Goal: Task Accomplishment & Management: Manage account settings

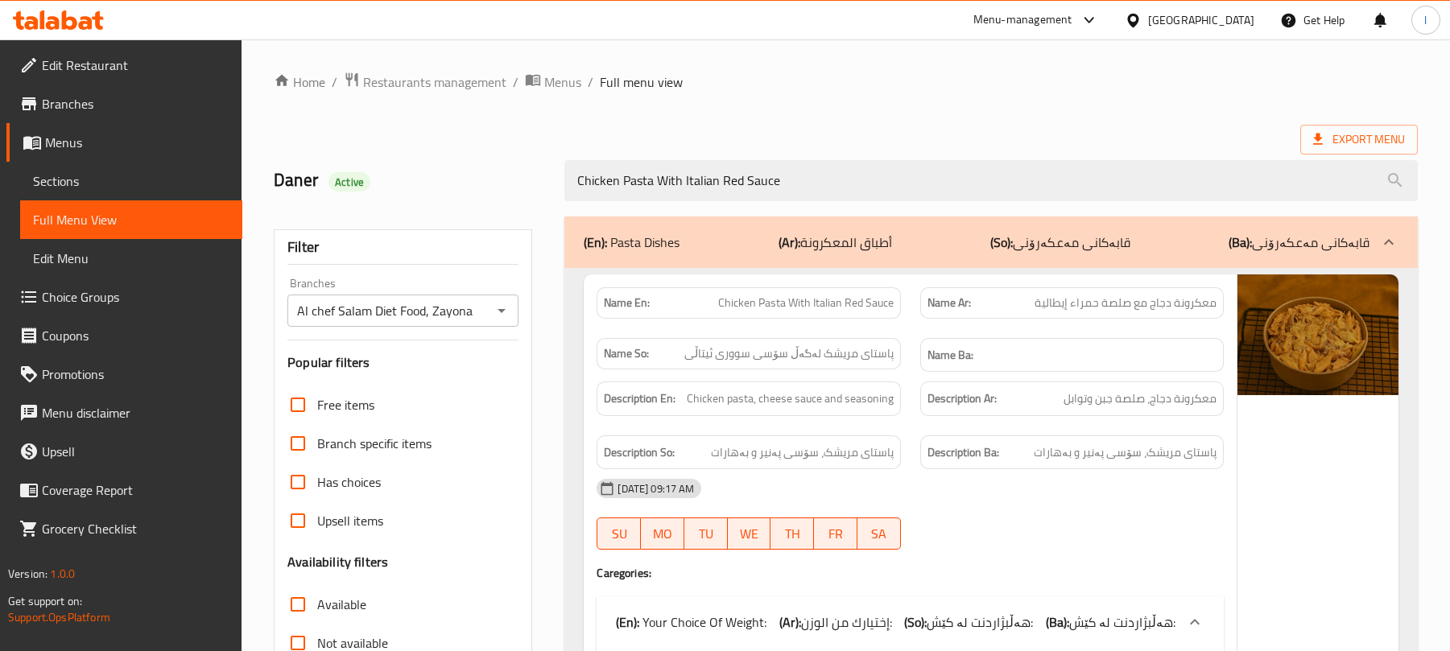
scroll to position [1060, 0]
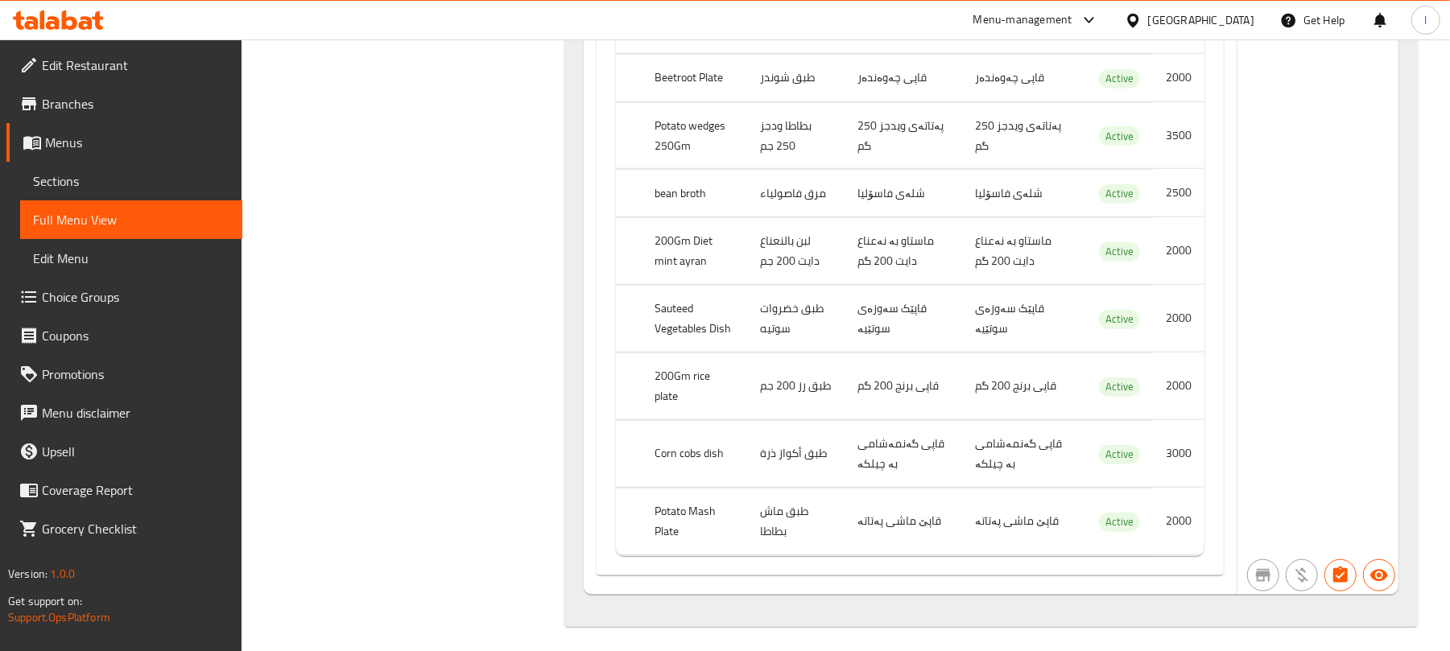
click at [61, 14] on icon at bounding box center [58, 19] width 91 height 19
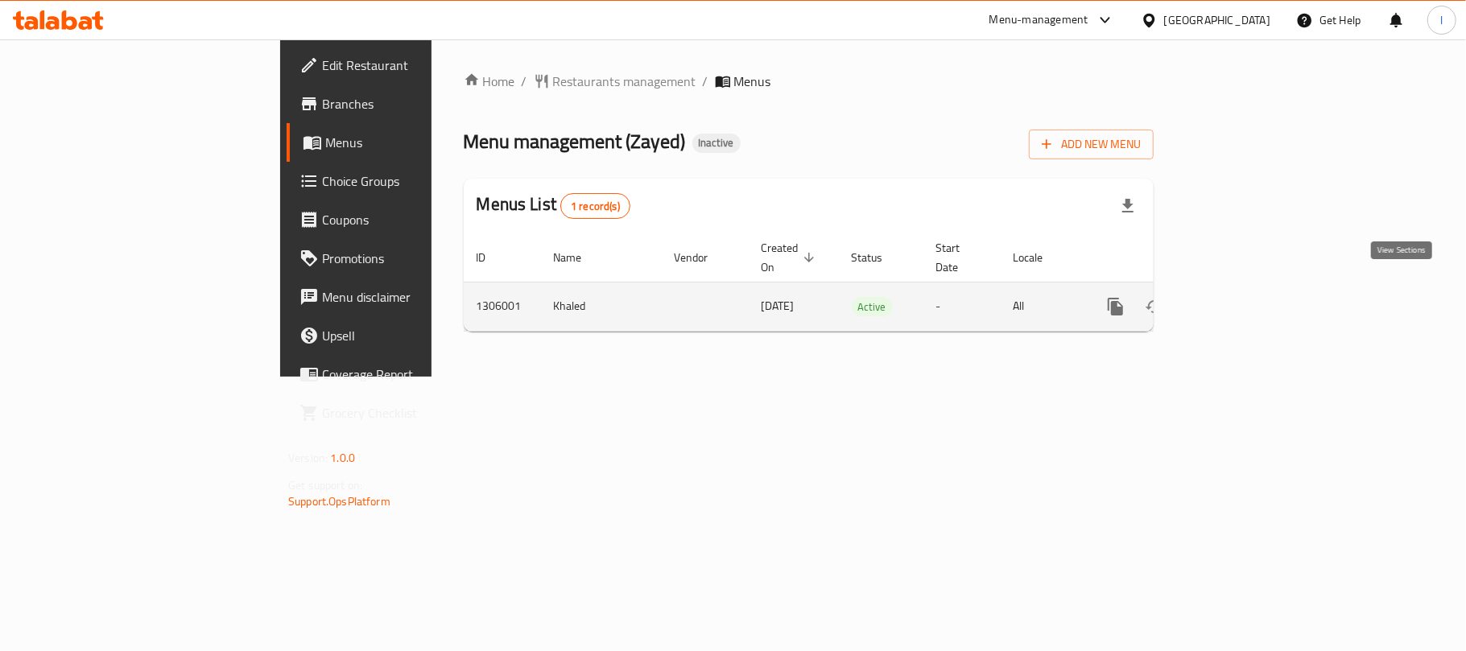
click at [1241, 297] on icon "enhanced table" at bounding box center [1231, 306] width 19 height 19
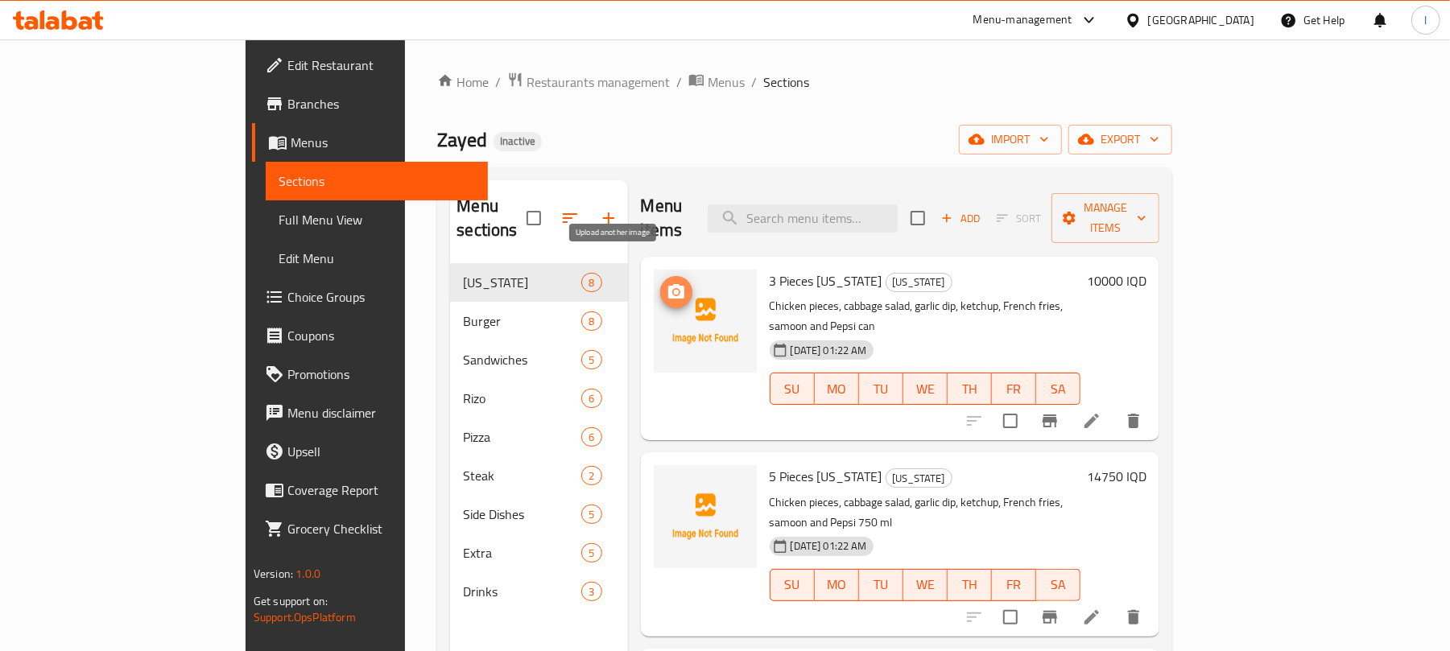
click at [666, 283] on icon "upload picture" at bounding box center [675, 292] width 19 height 19
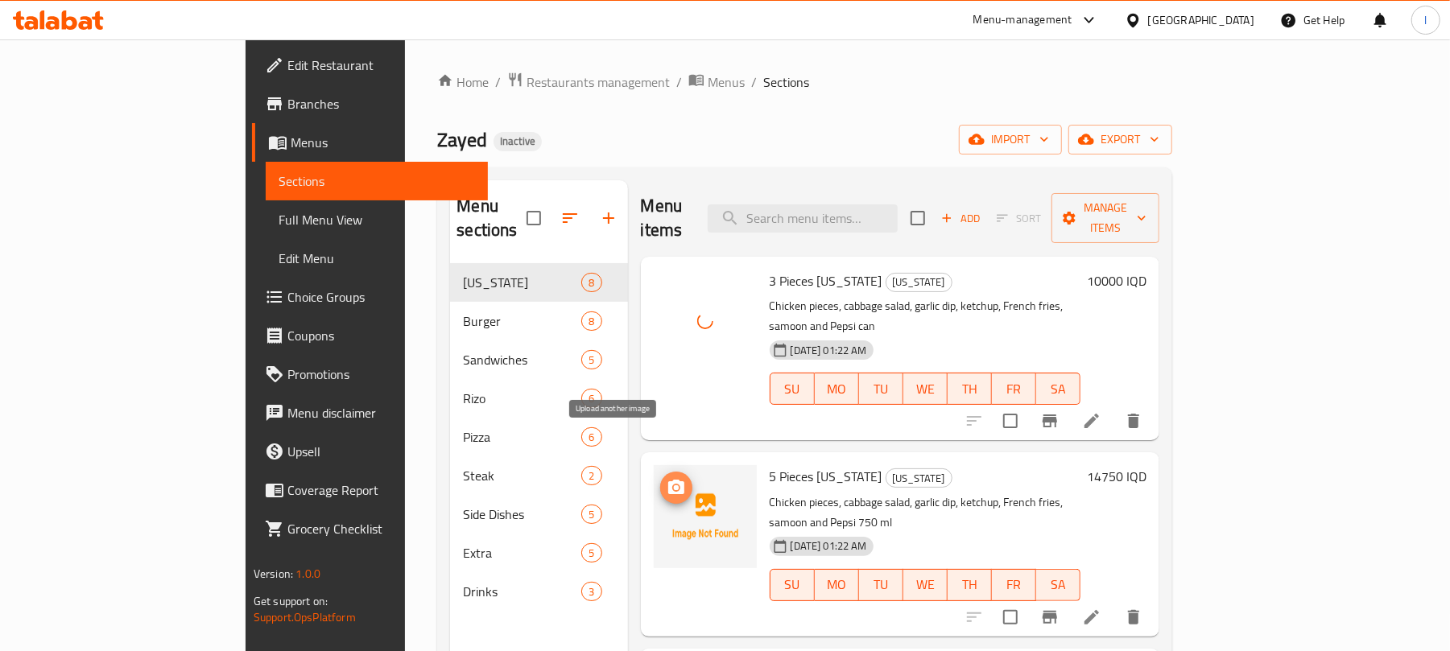
click at [660, 478] on span "upload picture" at bounding box center [676, 487] width 32 height 19
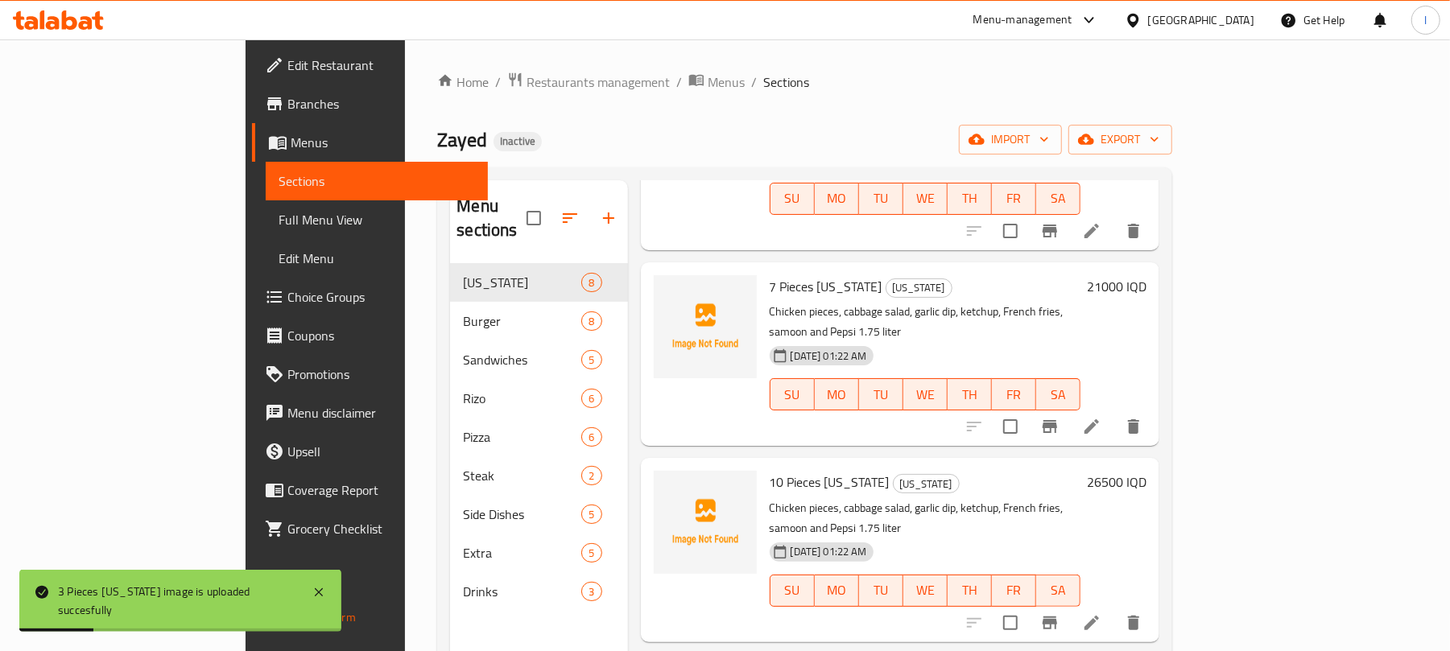
scroll to position [394, 0]
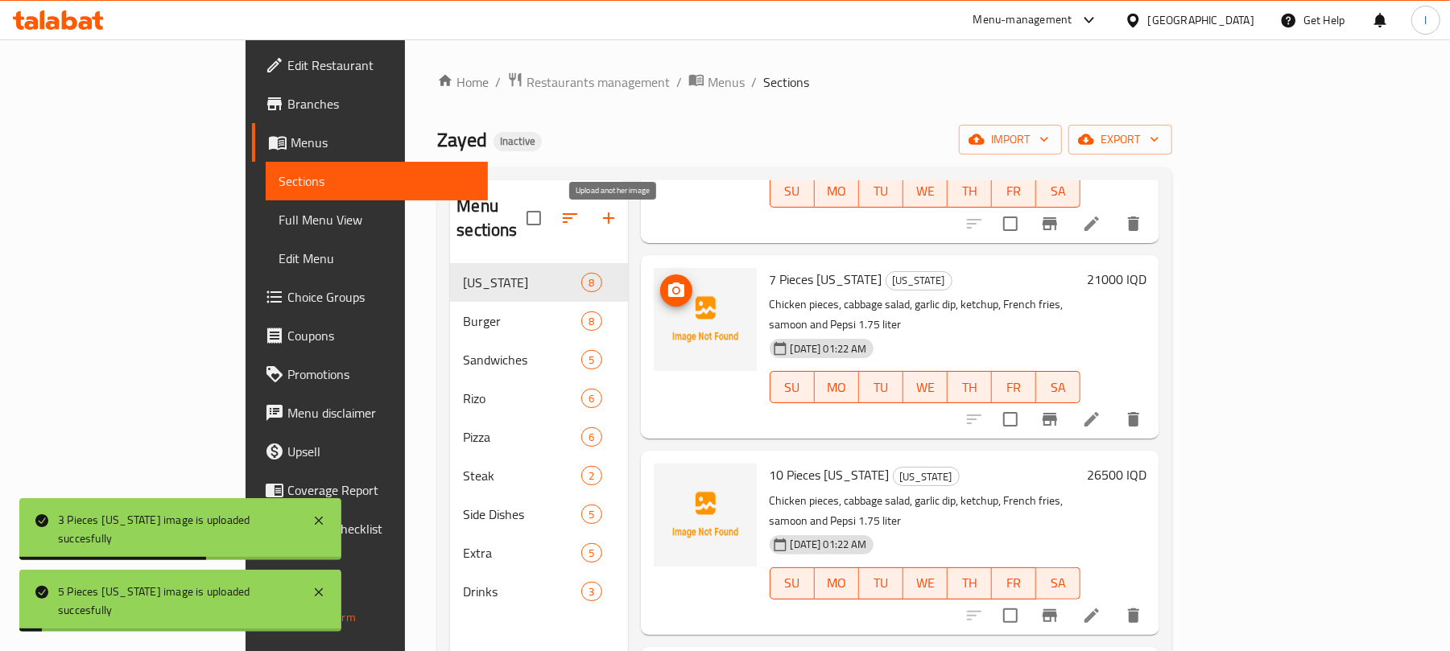
click at [660, 281] on span "upload picture" at bounding box center [676, 290] width 32 height 19
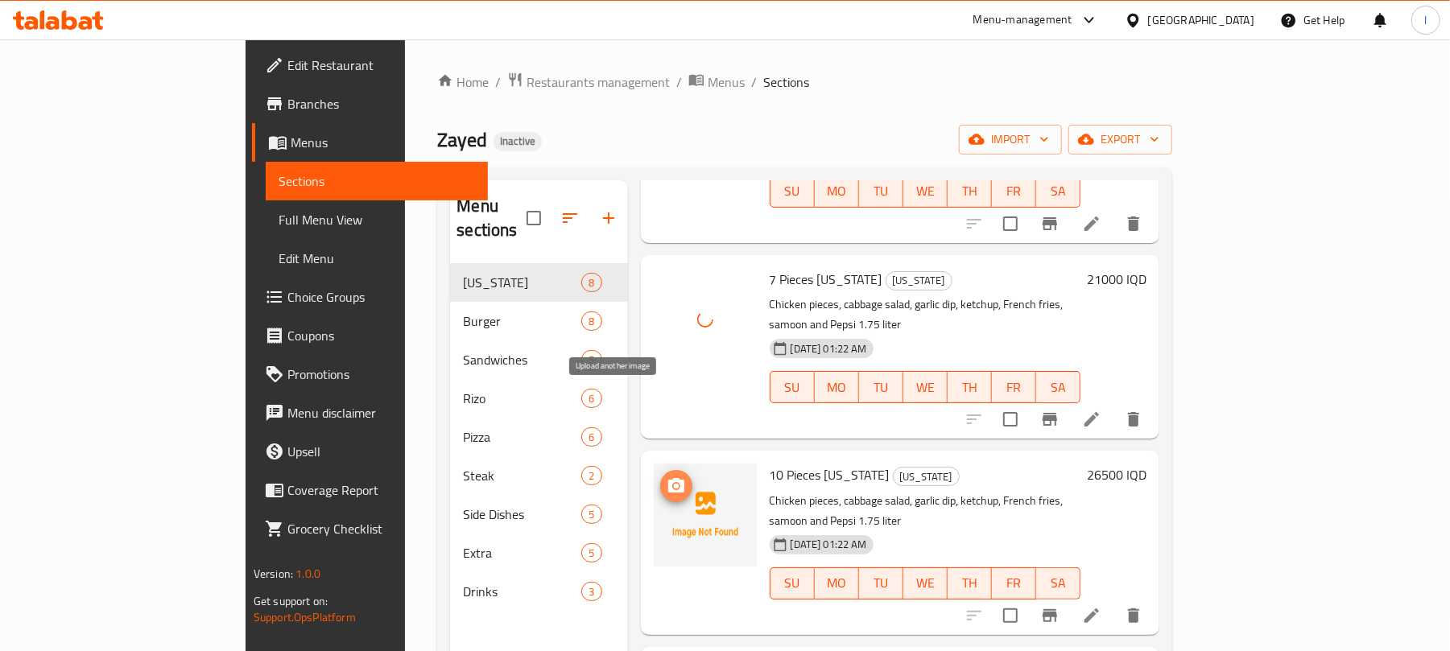
click at [660, 476] on span "upload picture" at bounding box center [676, 485] width 32 height 19
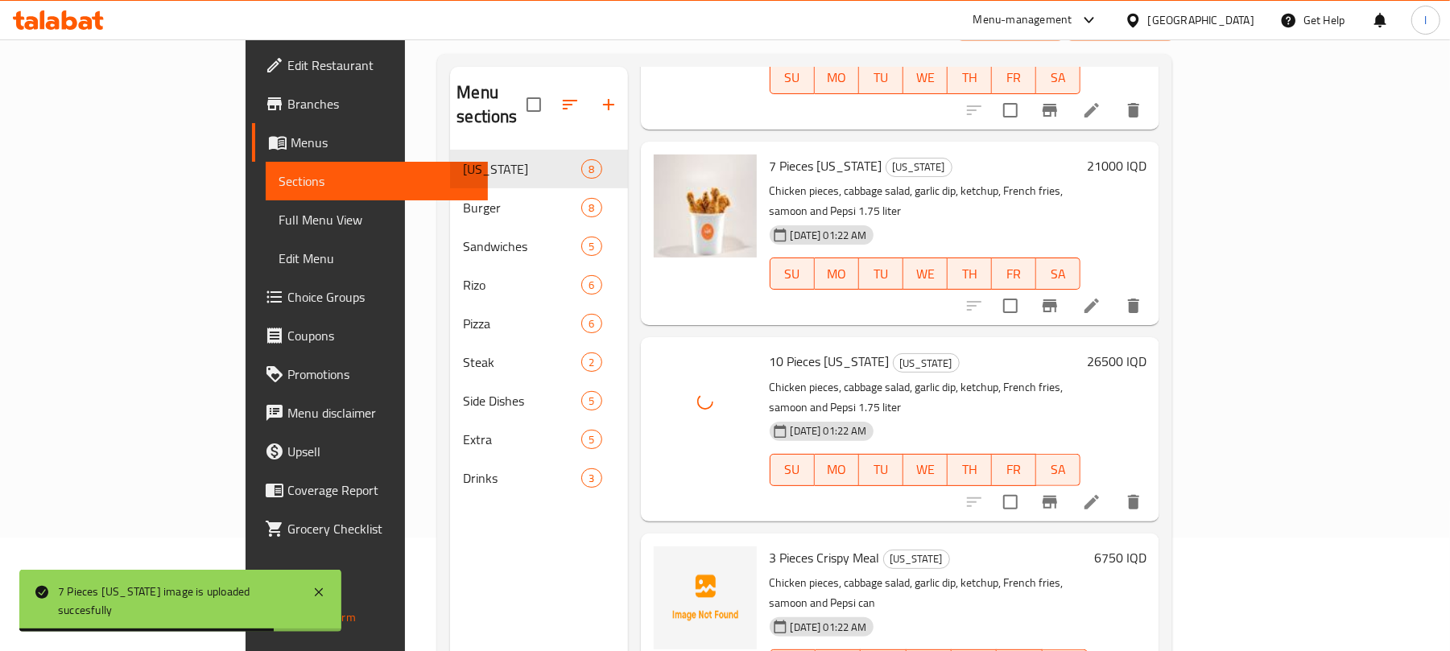
scroll to position [226, 0]
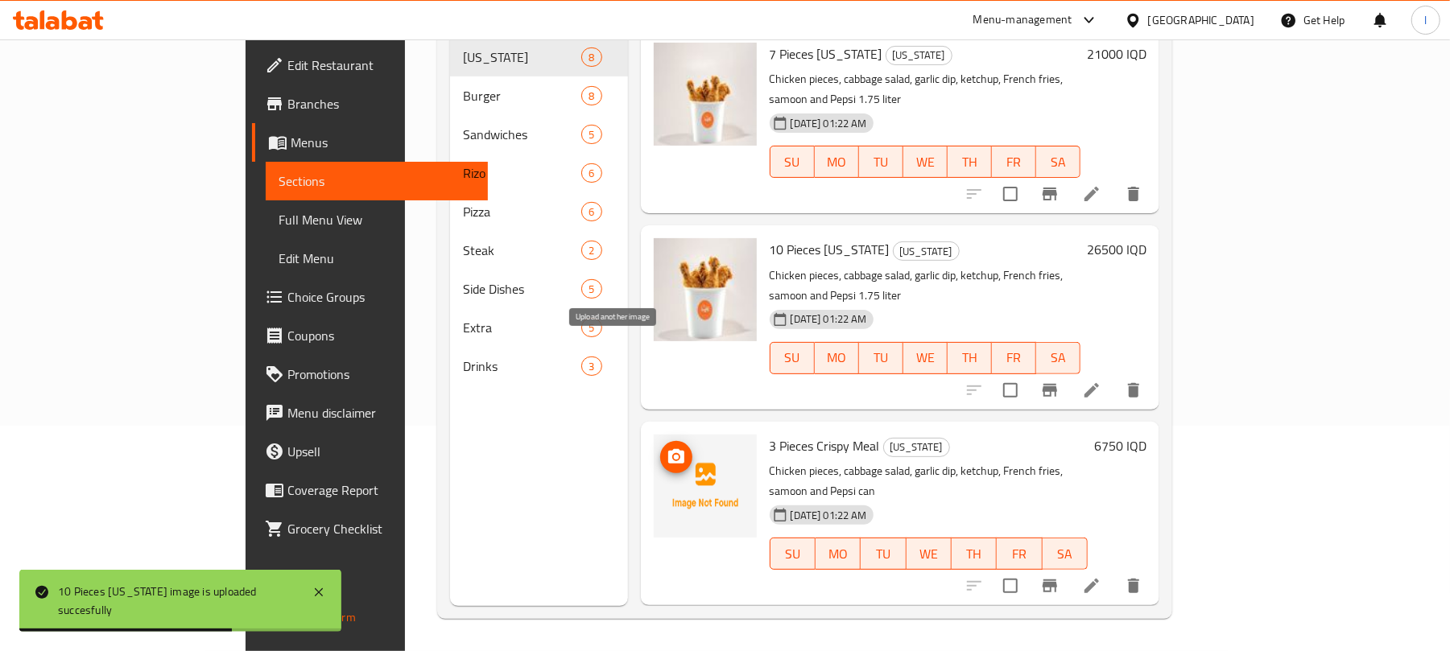
click at [660, 441] on button "upload picture" at bounding box center [676, 457] width 32 height 32
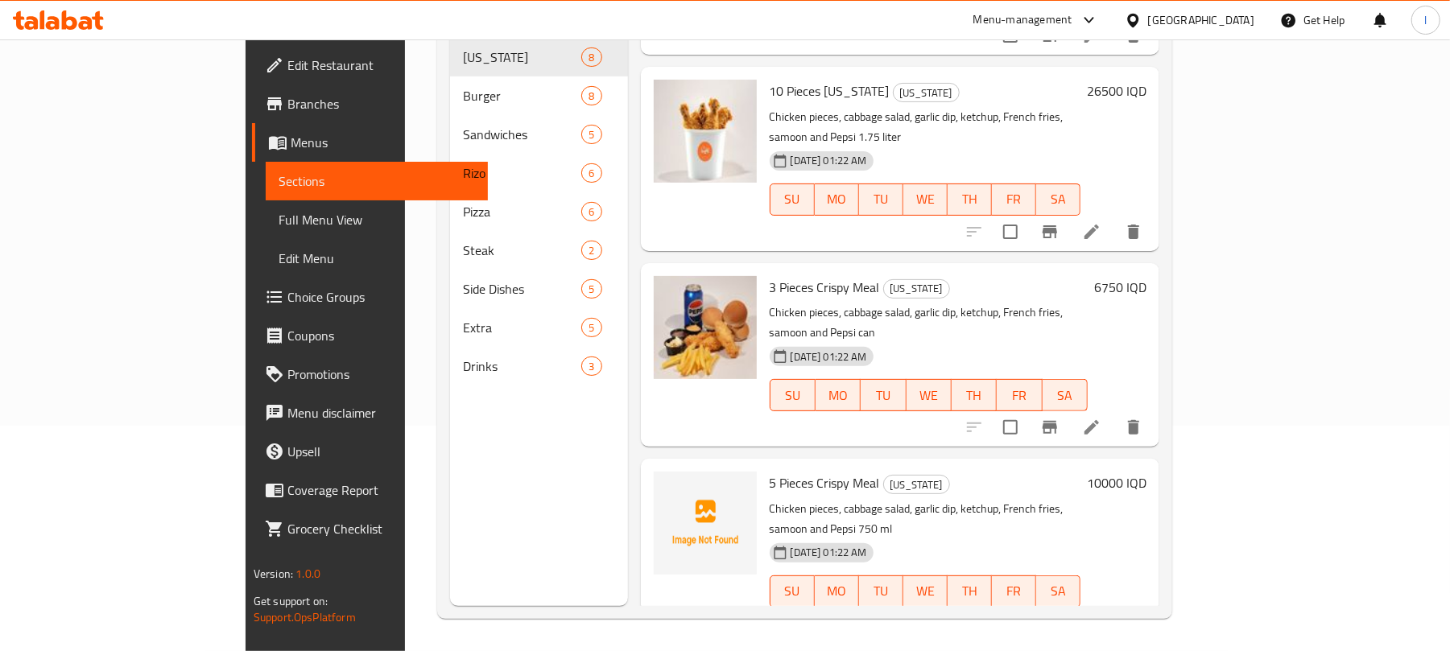
scroll to position [573, 0]
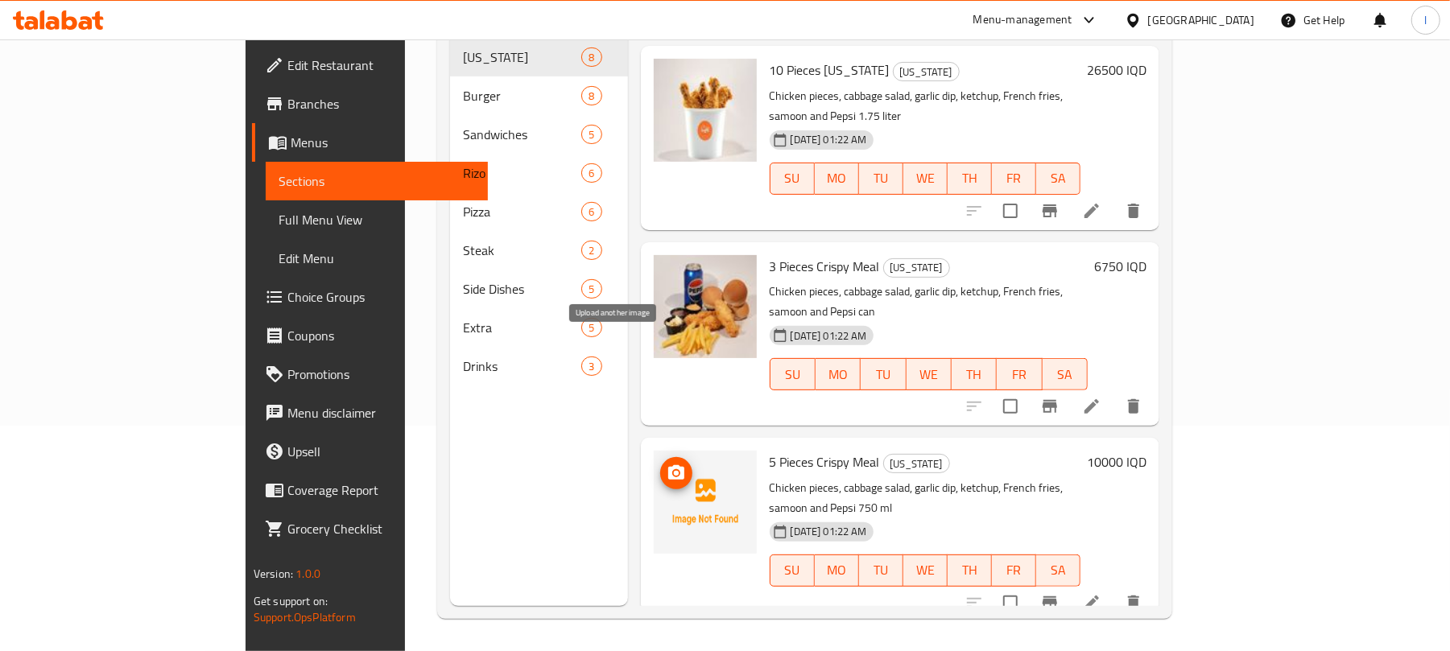
click at [668, 465] on icon "upload picture" at bounding box center [676, 472] width 16 height 14
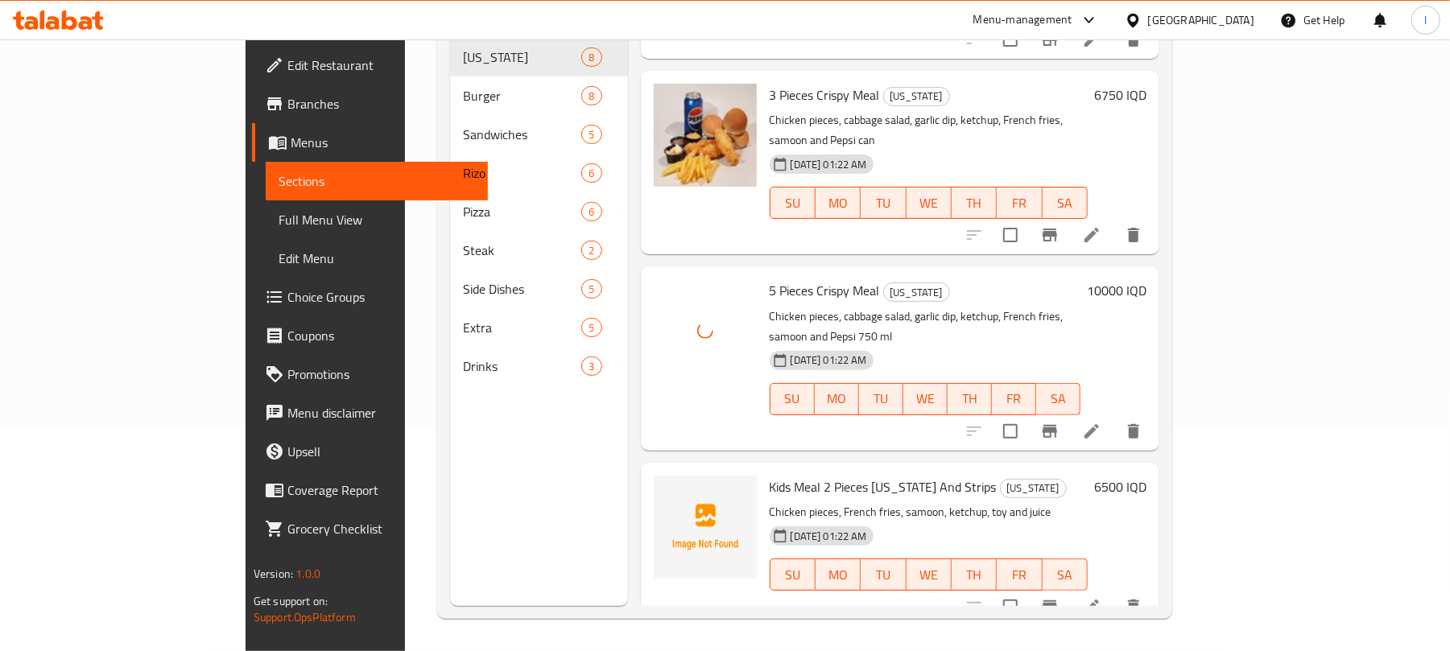
scroll to position [795, 0]
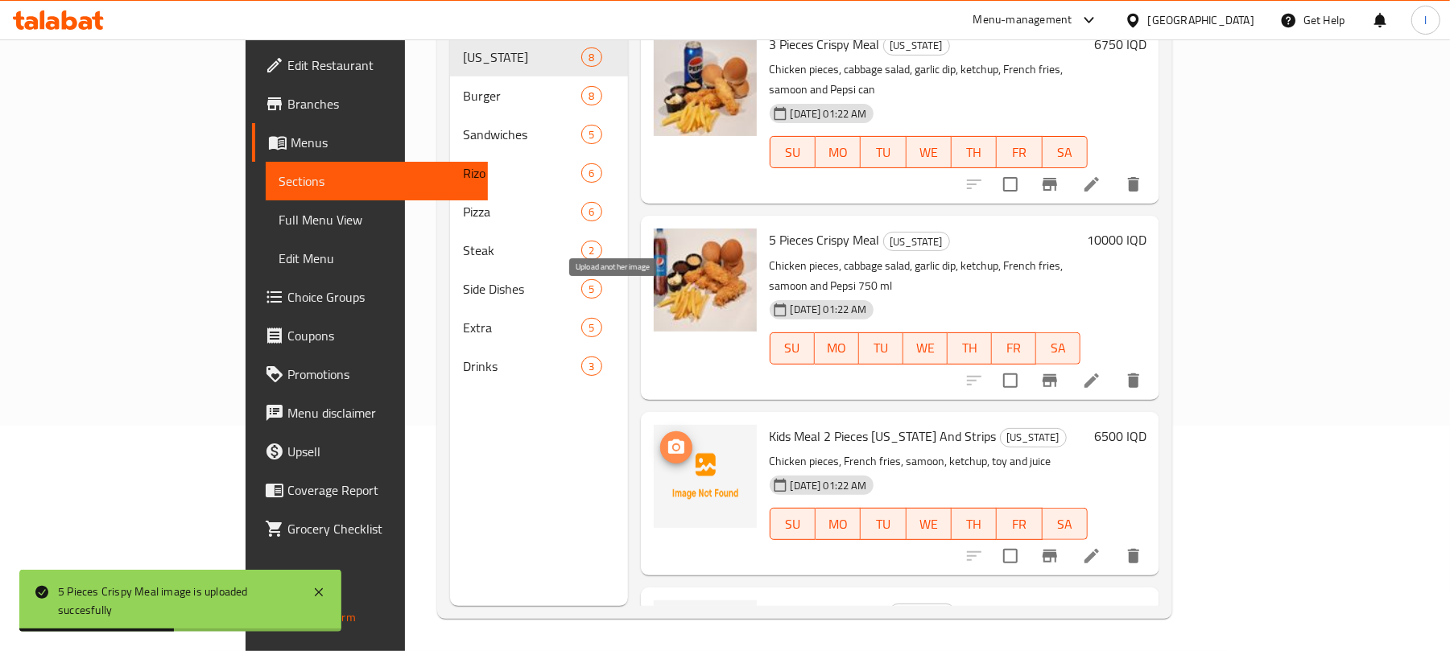
click at [666, 438] on icon "upload picture" at bounding box center [675, 447] width 19 height 19
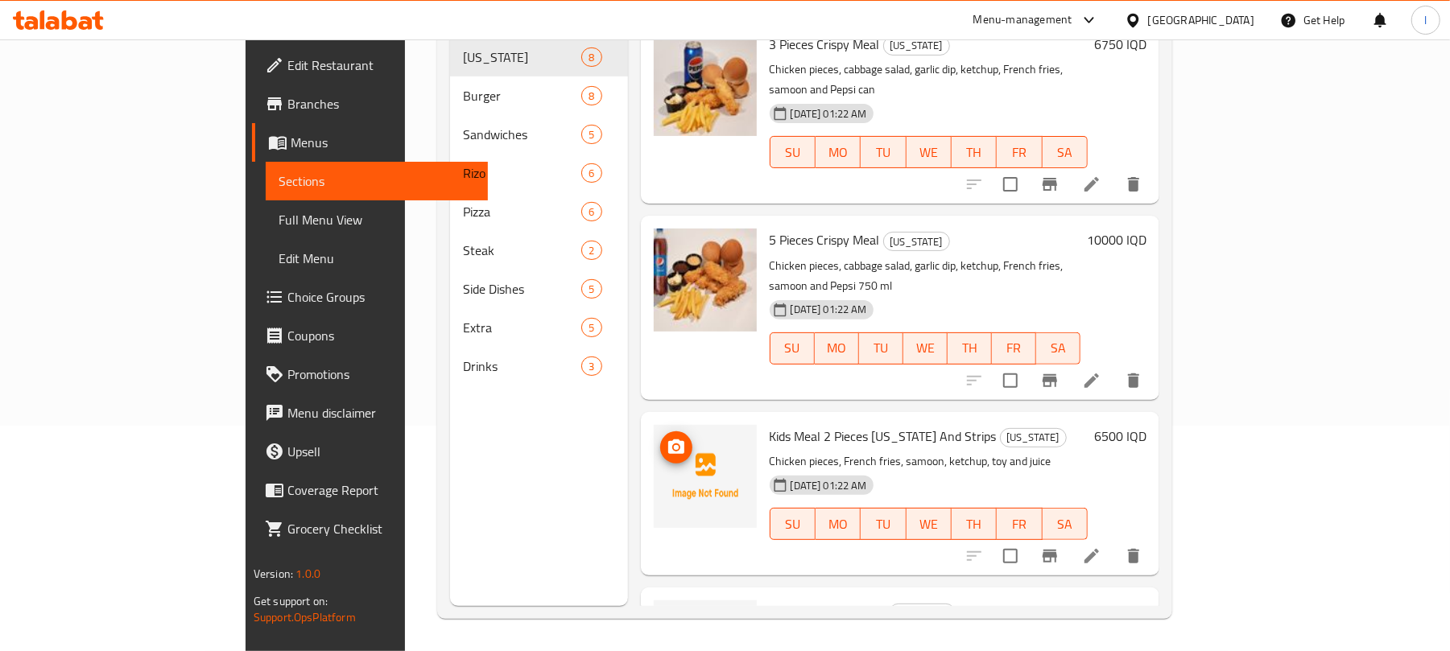
click at [666, 438] on icon "upload picture" at bounding box center [675, 447] width 19 height 19
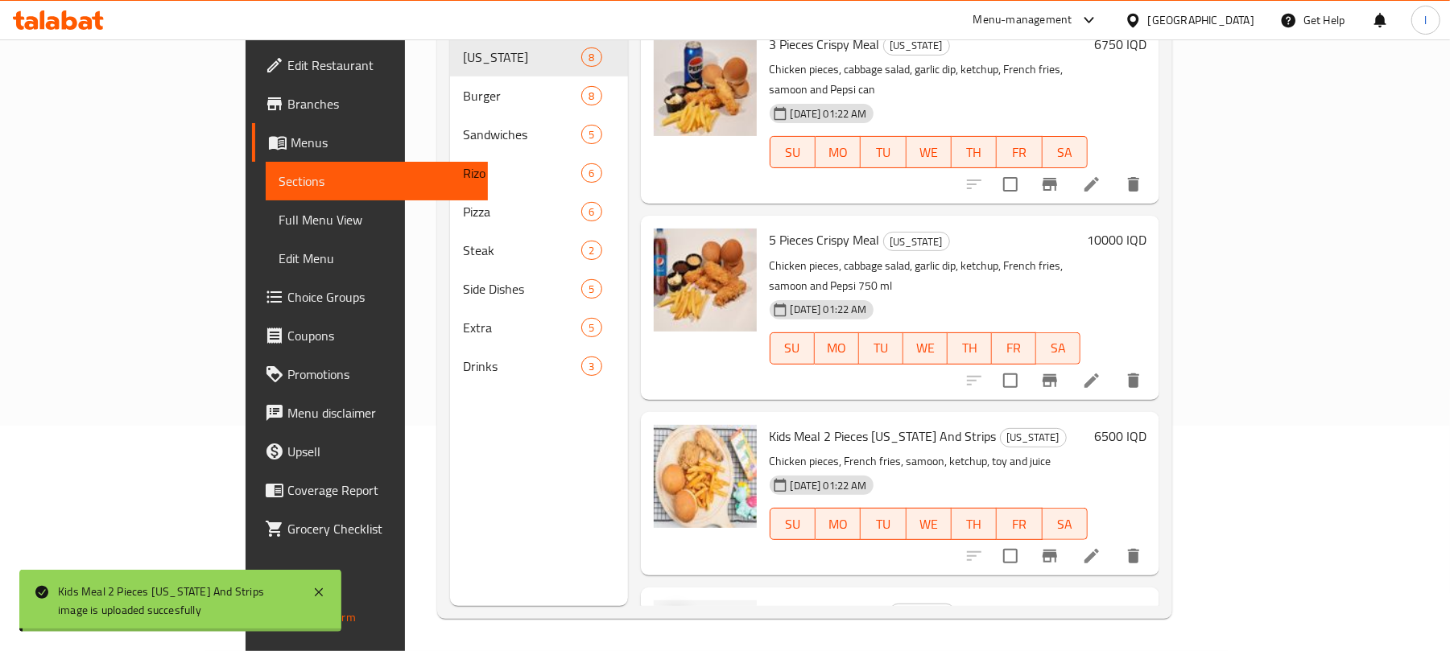
click at [666, 613] on icon "upload picture" at bounding box center [675, 622] width 19 height 19
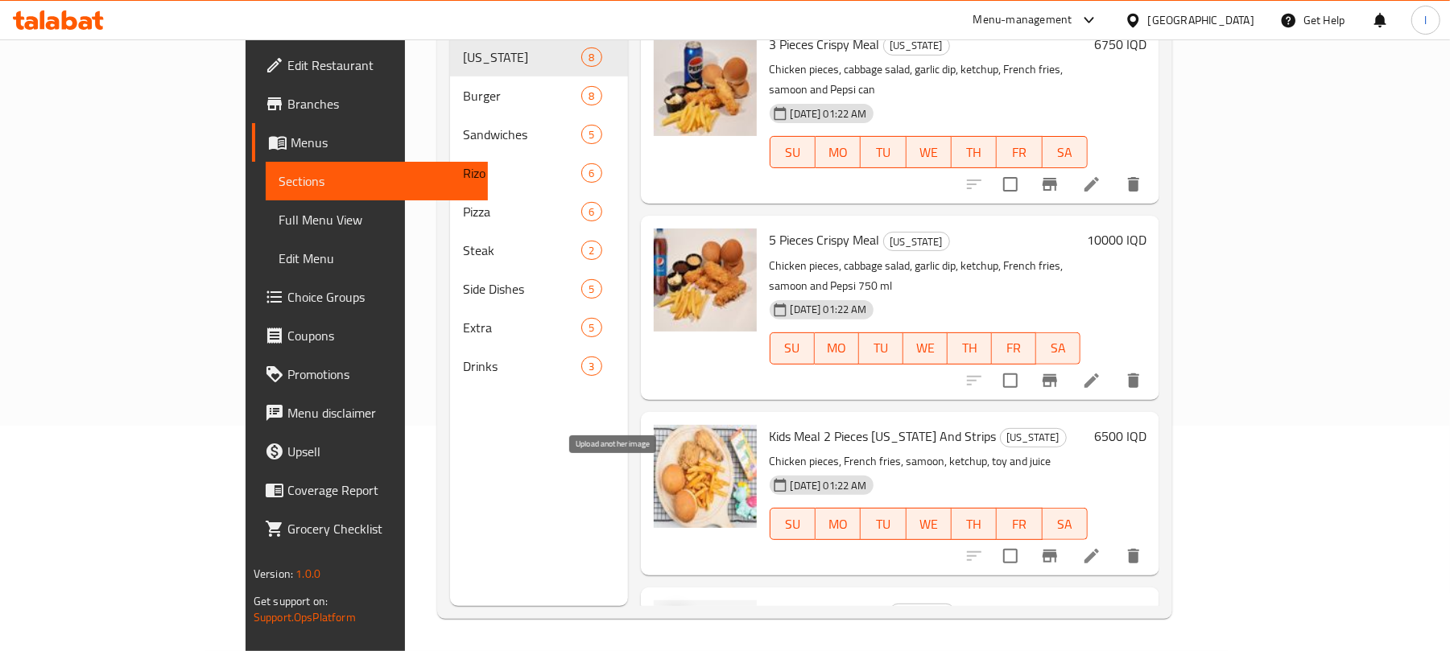
click at [666, 613] on icon "upload picture" at bounding box center [675, 622] width 19 height 19
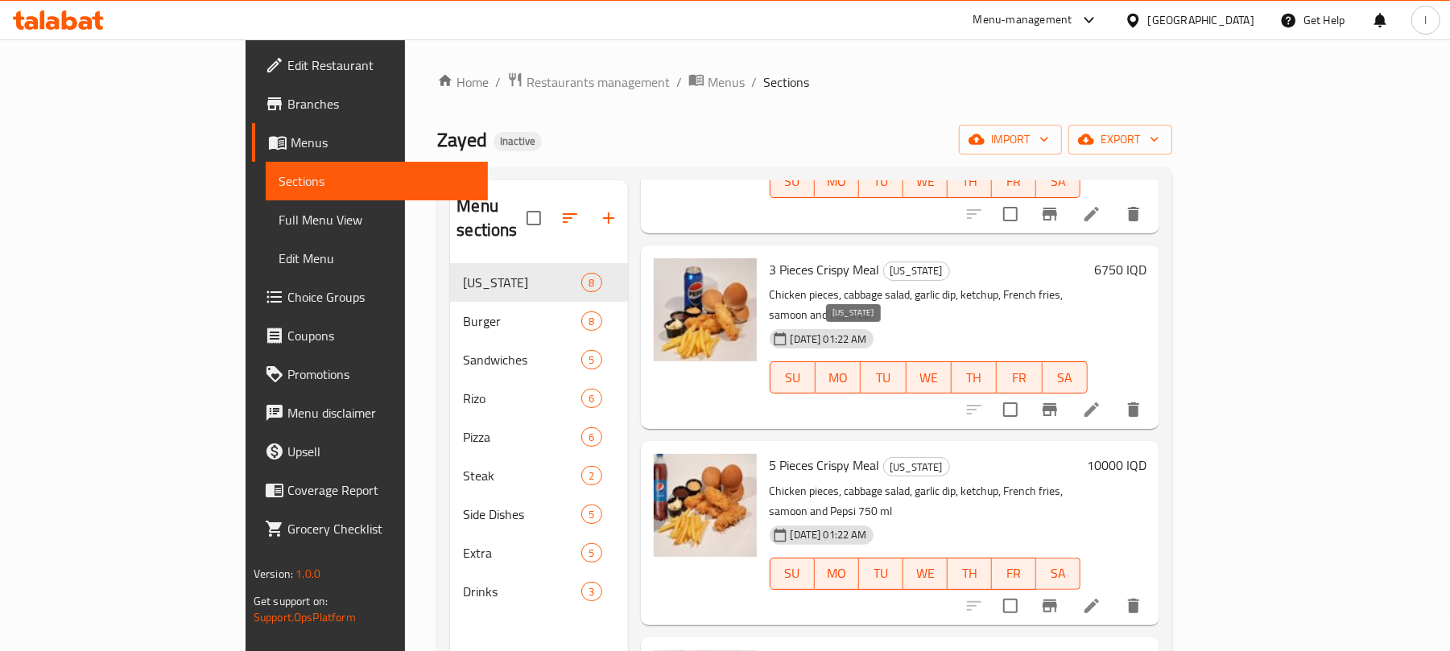
scroll to position [226, 0]
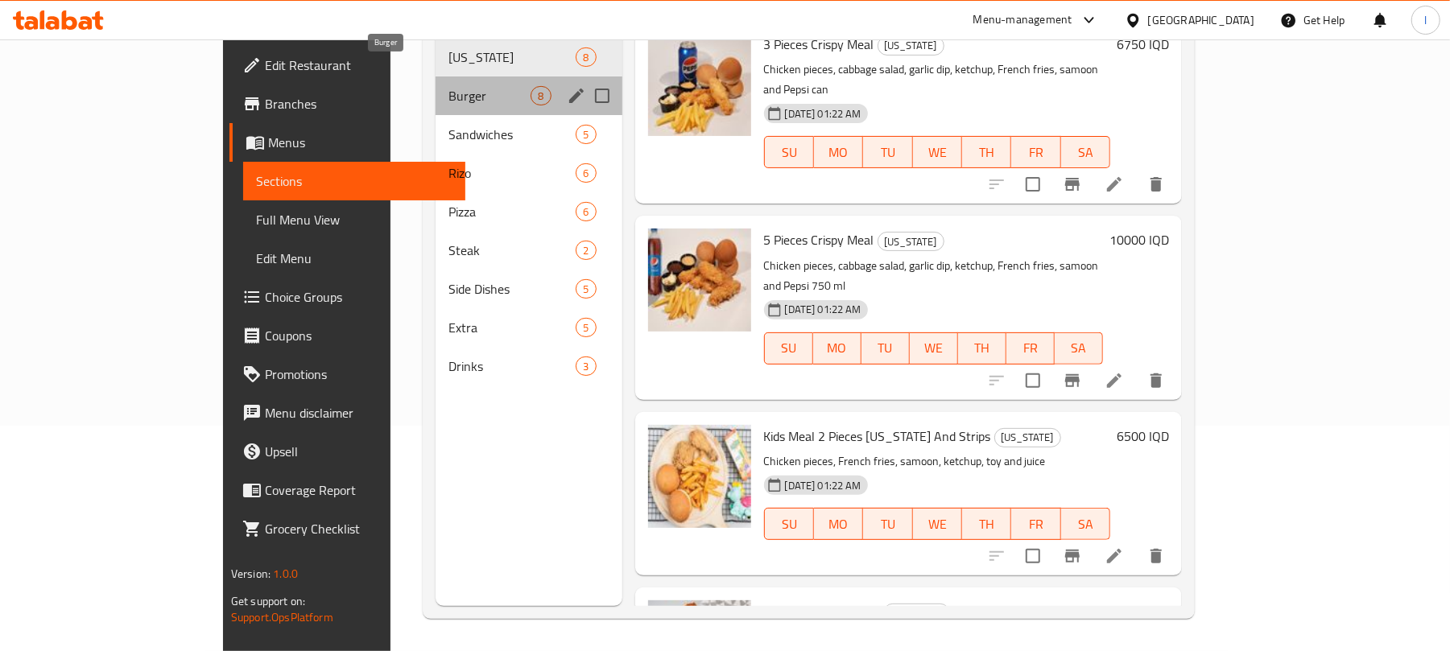
click at [448, 86] on span "Burger" at bounding box center [489, 95] width 83 height 19
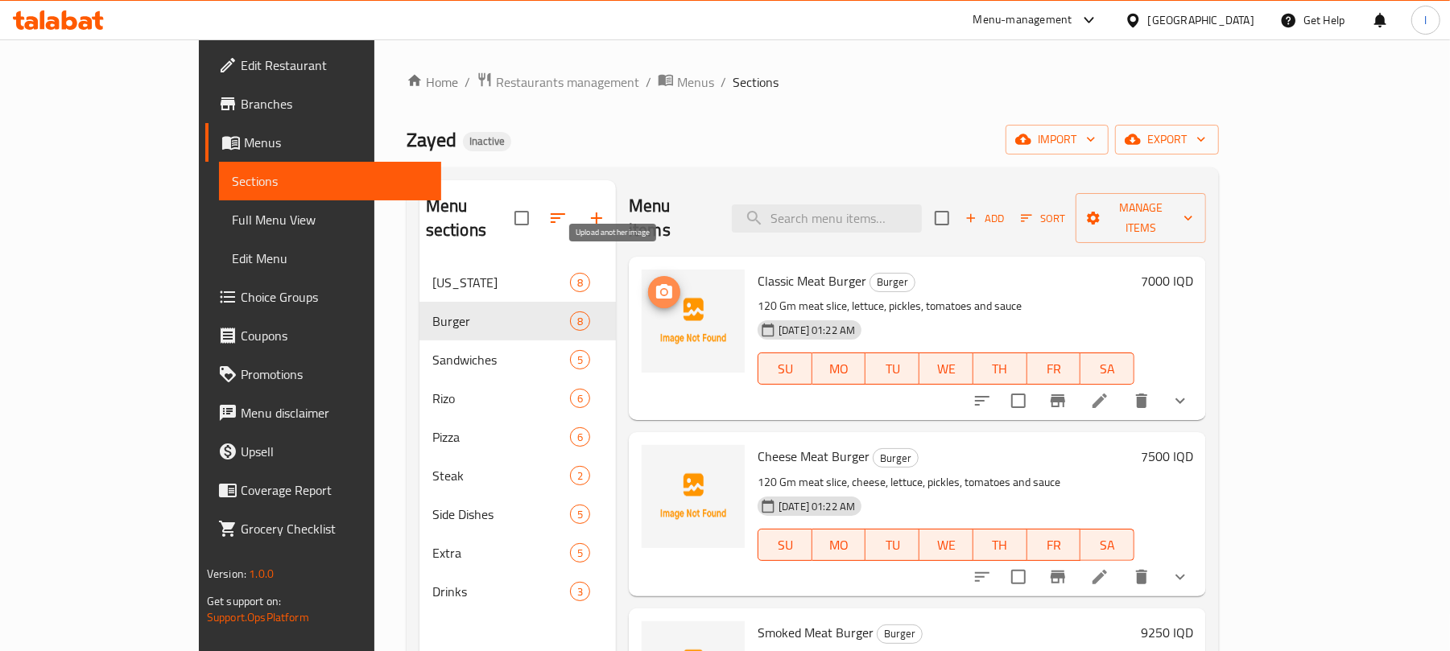
click at [654, 283] on icon "upload picture" at bounding box center [663, 292] width 19 height 19
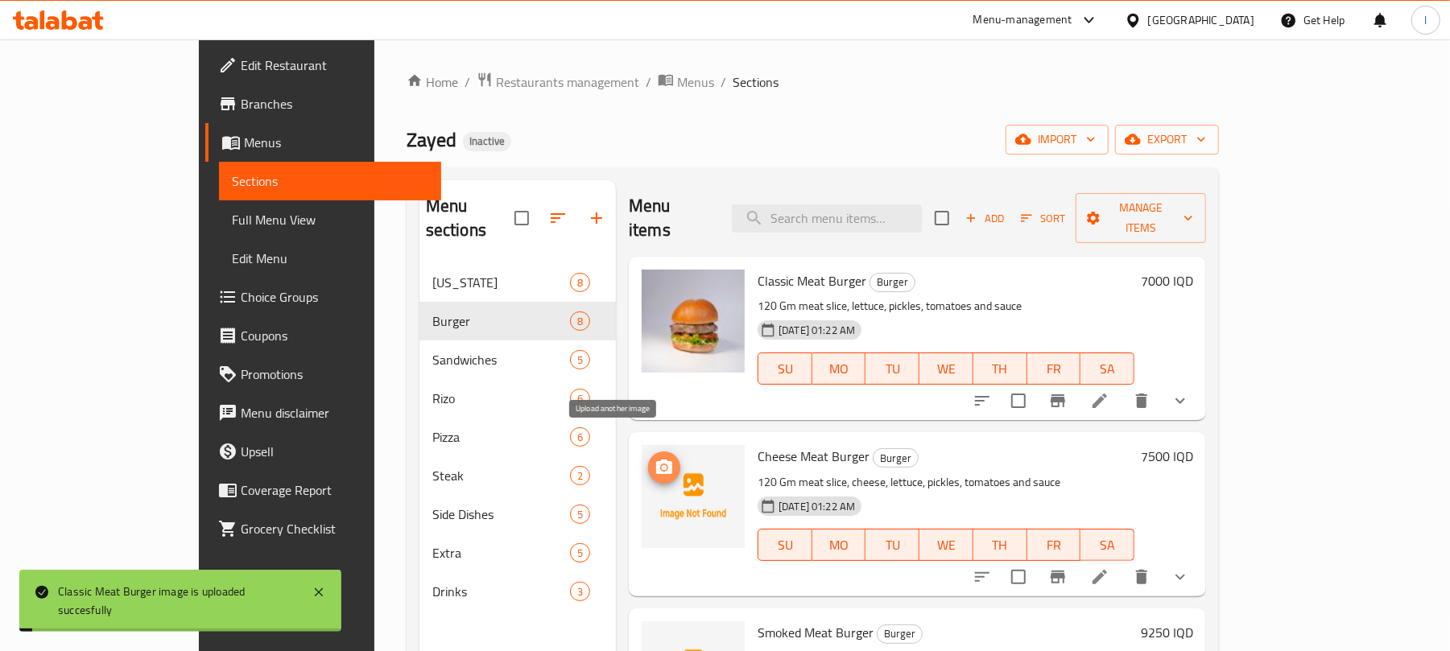
click at [656, 460] on icon "upload picture" at bounding box center [664, 467] width 16 height 14
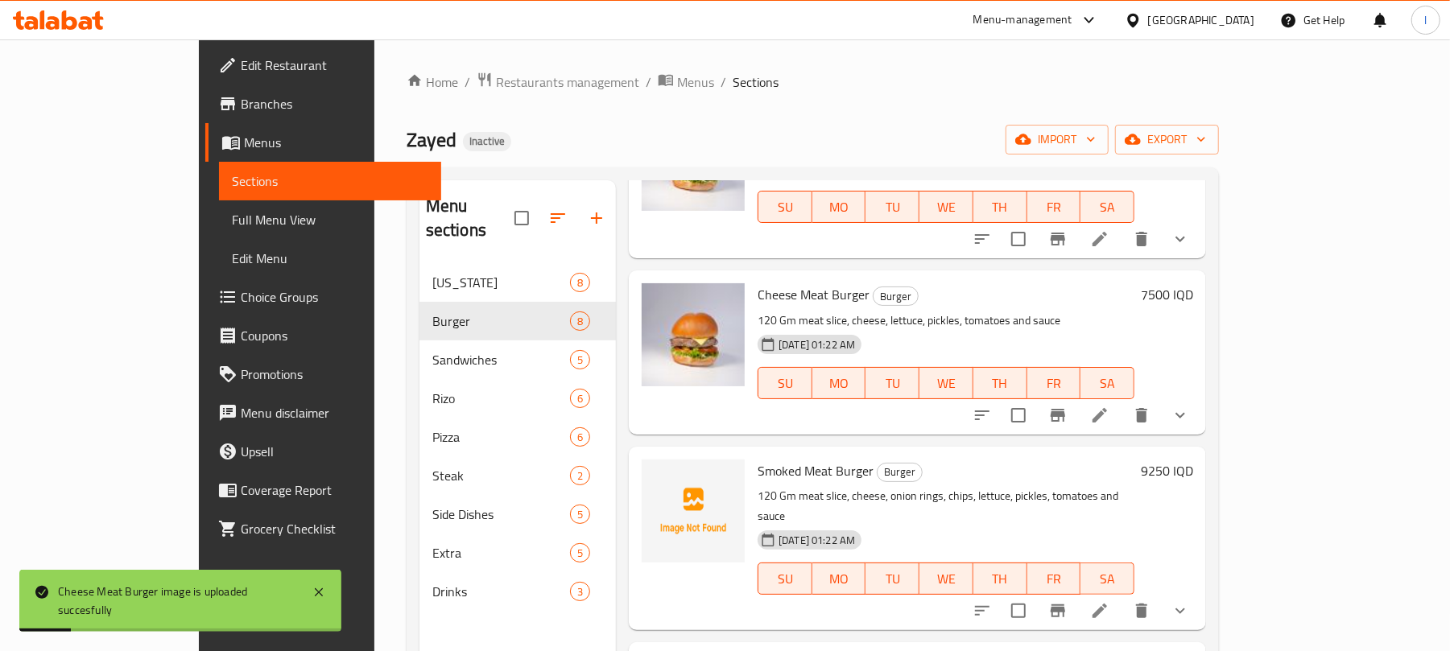
scroll to position [275, 0]
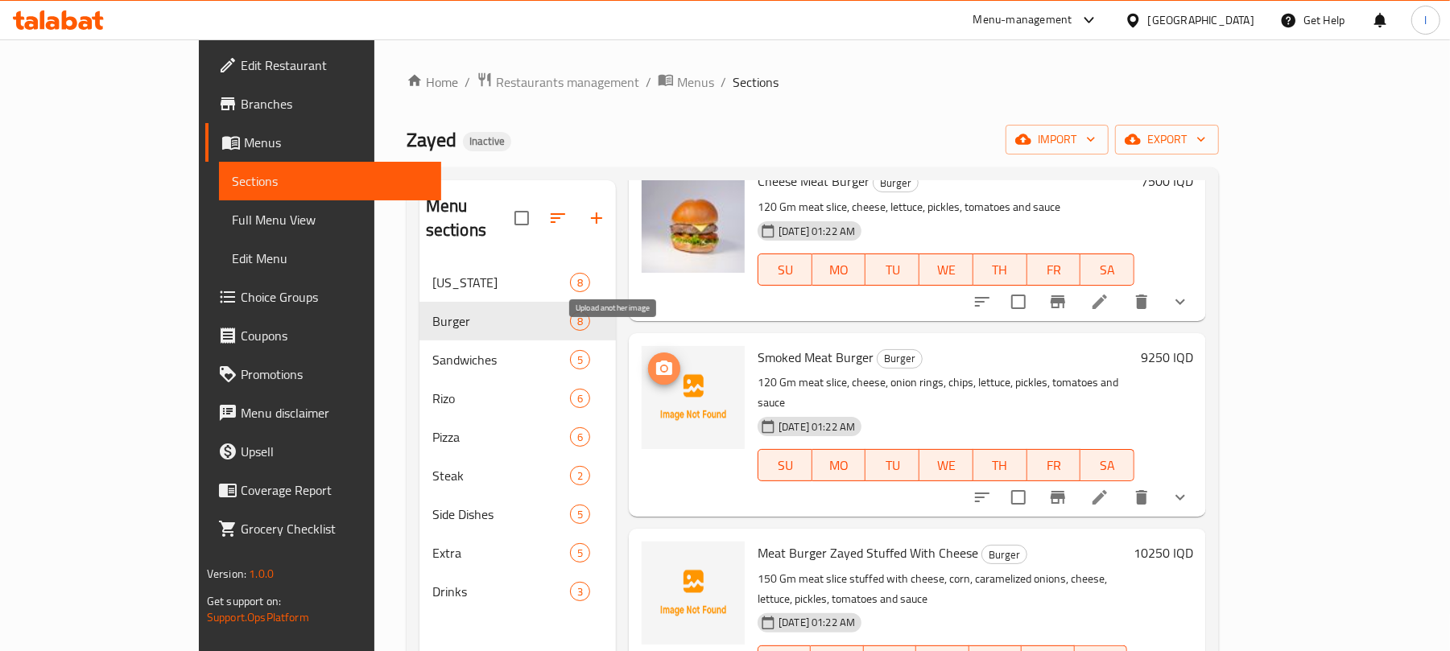
click at [648, 353] on button "upload picture" at bounding box center [664, 369] width 32 height 32
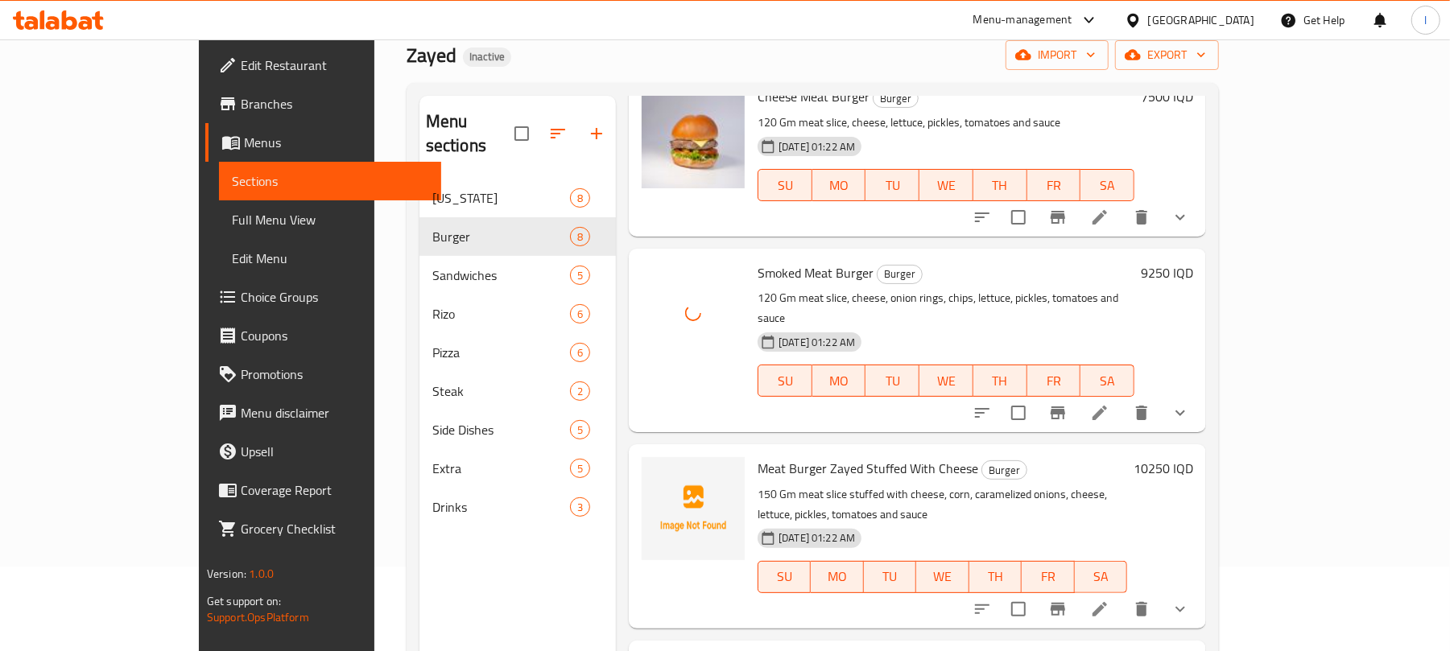
scroll to position [107, 0]
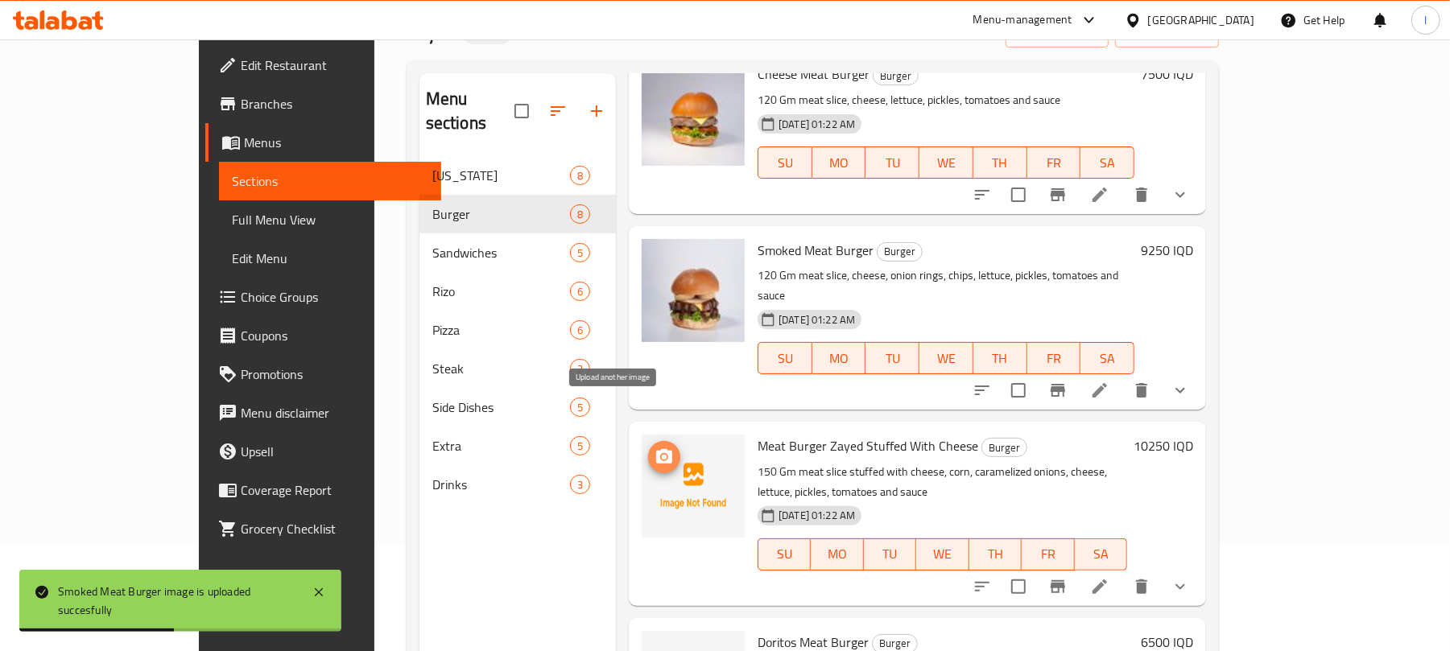
click at [654, 448] on icon "upload picture" at bounding box center [663, 457] width 19 height 19
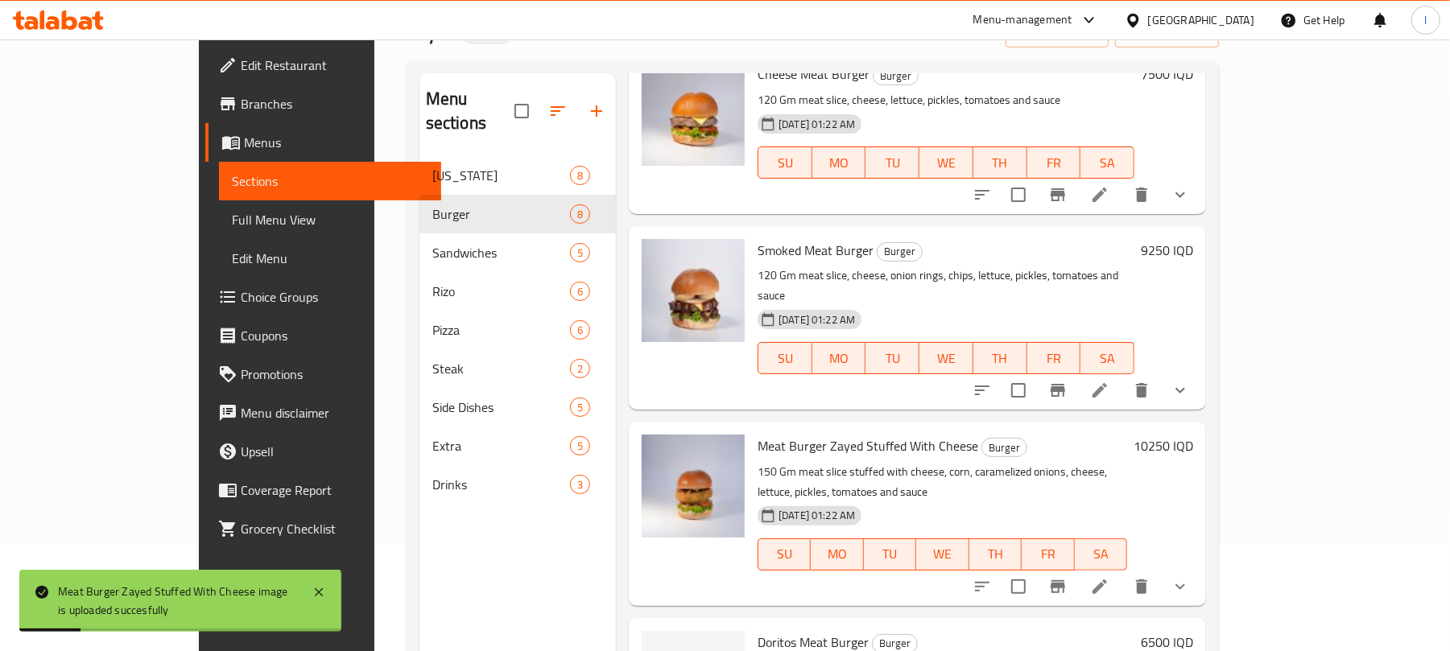
scroll to position [670, 0]
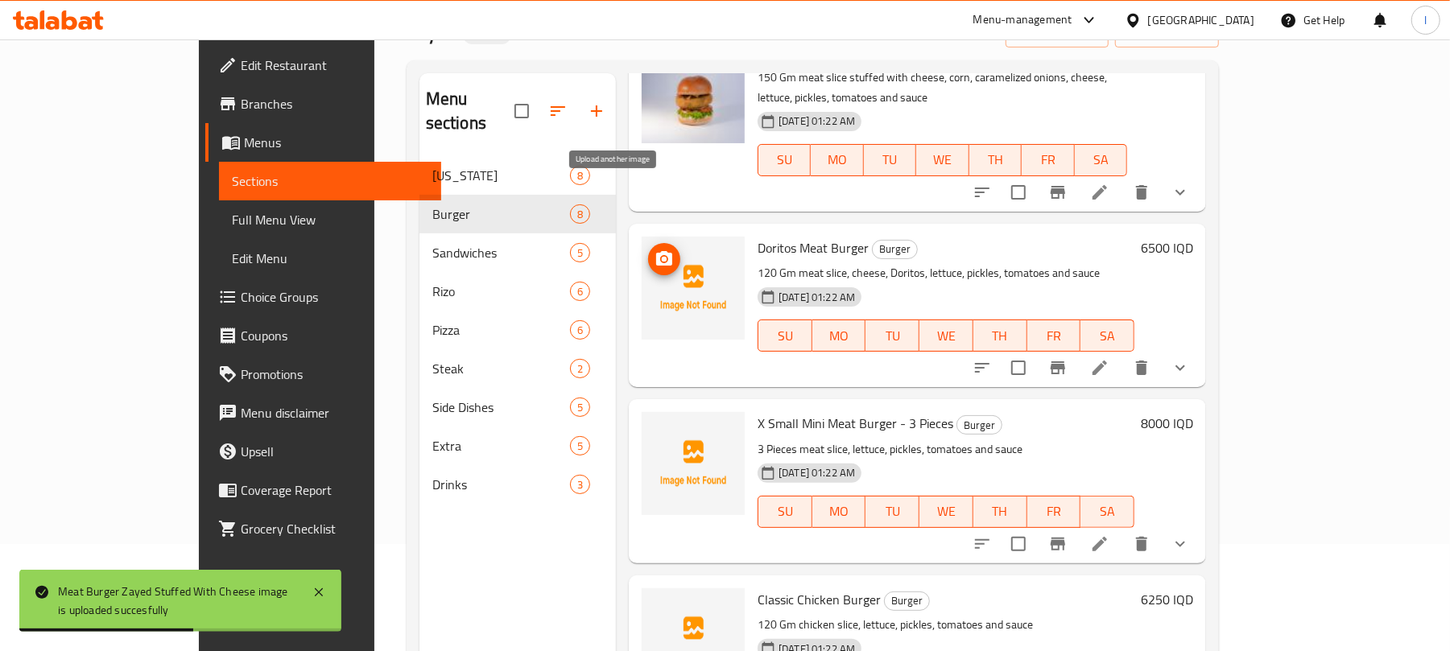
click at [656, 251] on icon "upload picture" at bounding box center [664, 258] width 16 height 14
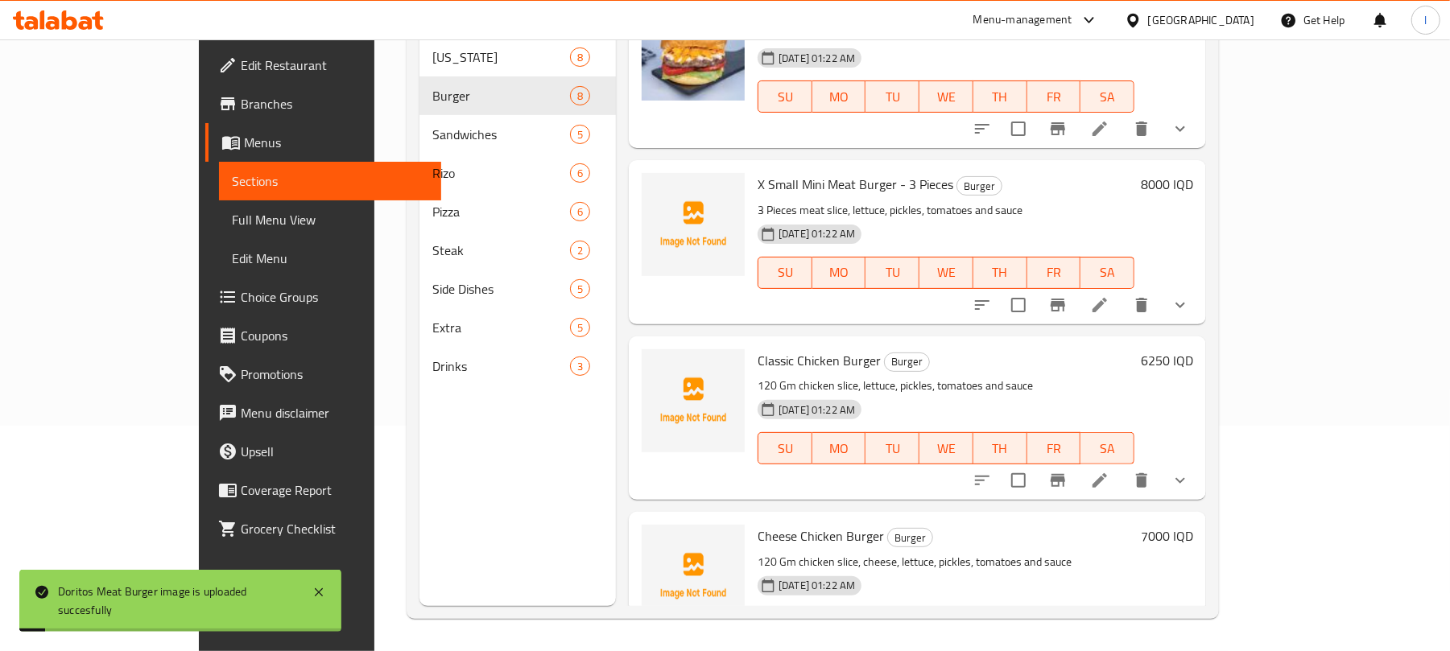
scroll to position [795, 0]
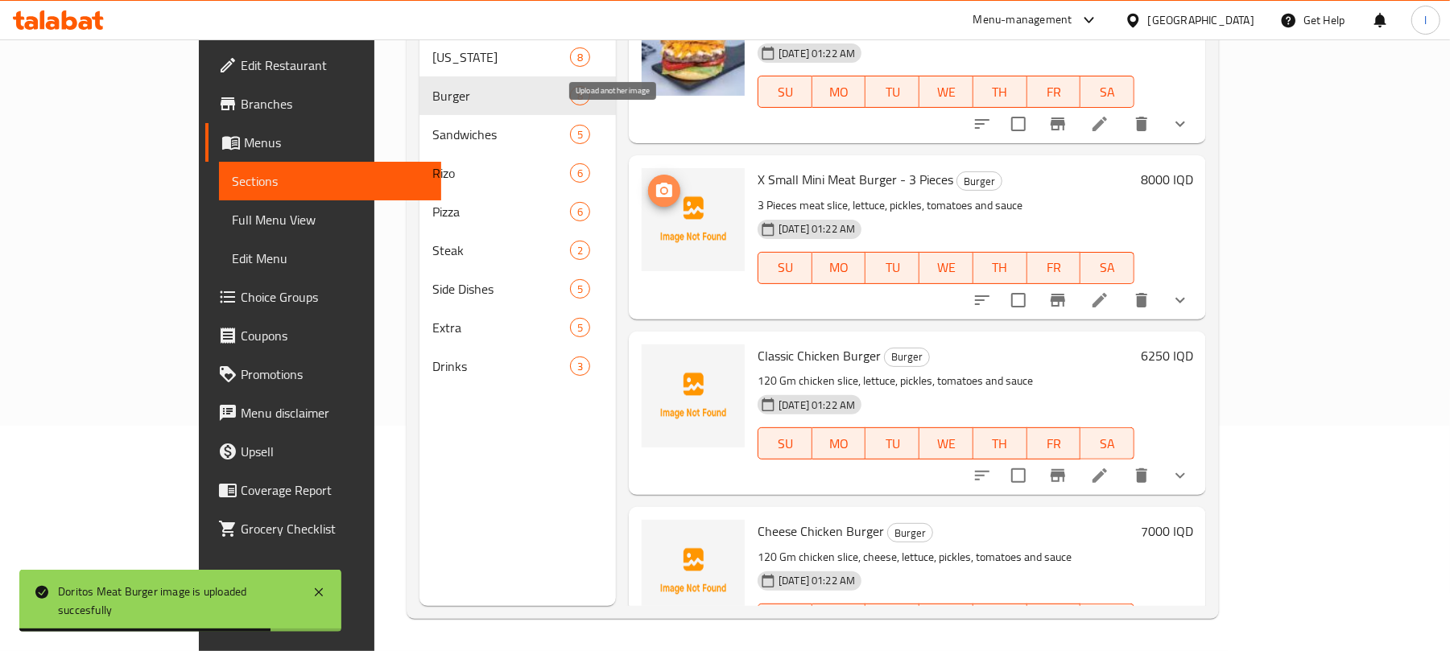
click at [654, 181] on icon "upload picture" at bounding box center [663, 190] width 19 height 19
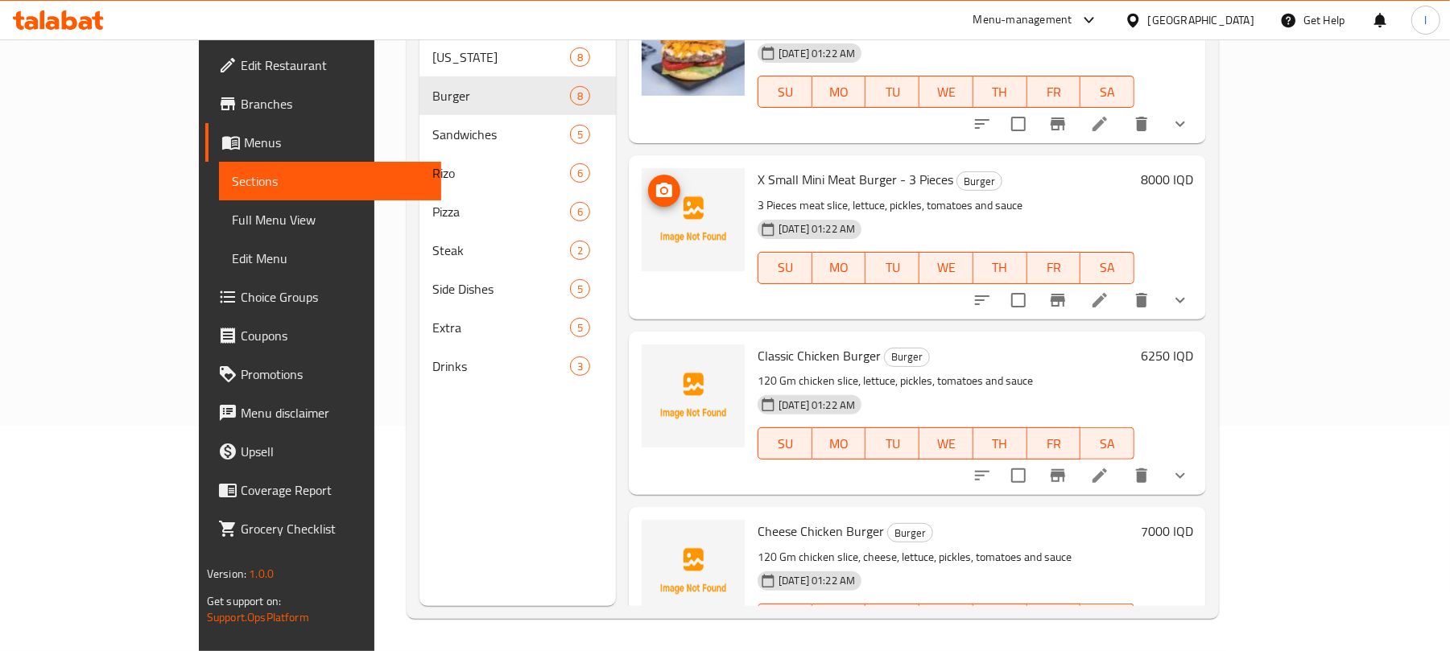
click at [654, 181] on icon "upload picture" at bounding box center [663, 190] width 19 height 19
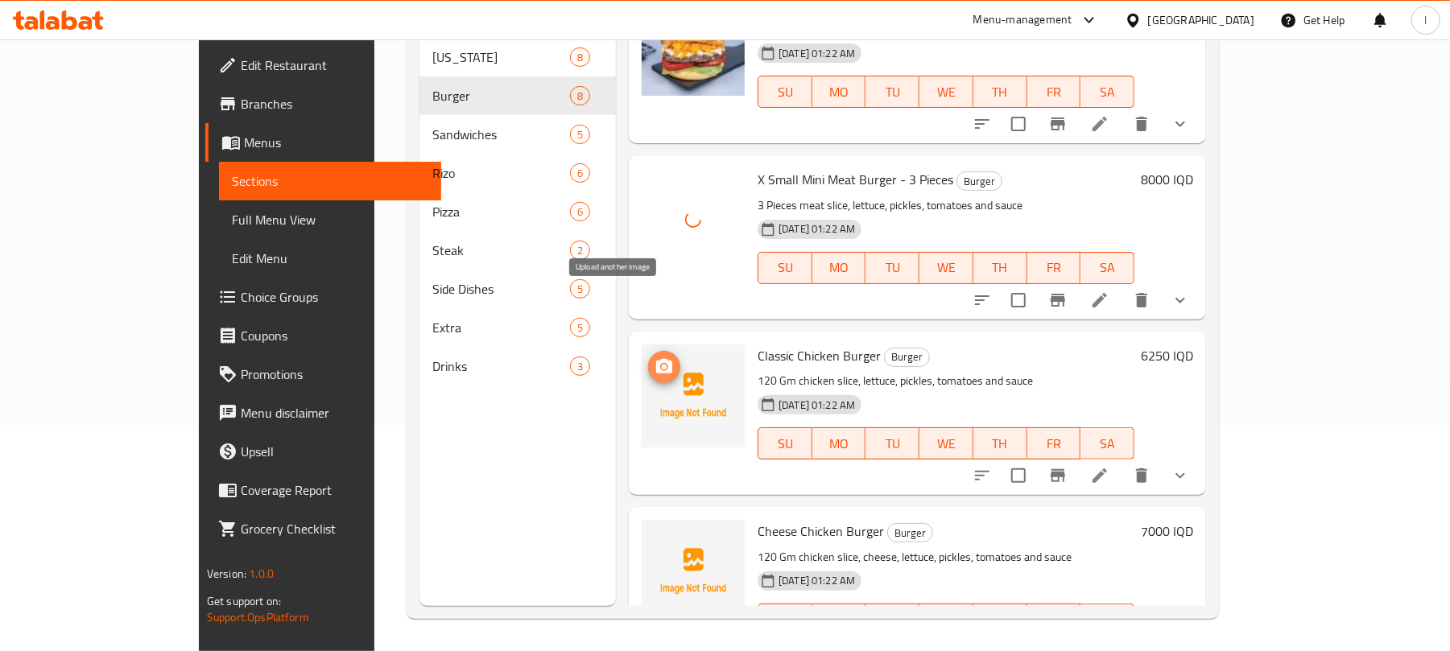
click at [654, 357] on icon "upload picture" at bounding box center [663, 366] width 19 height 19
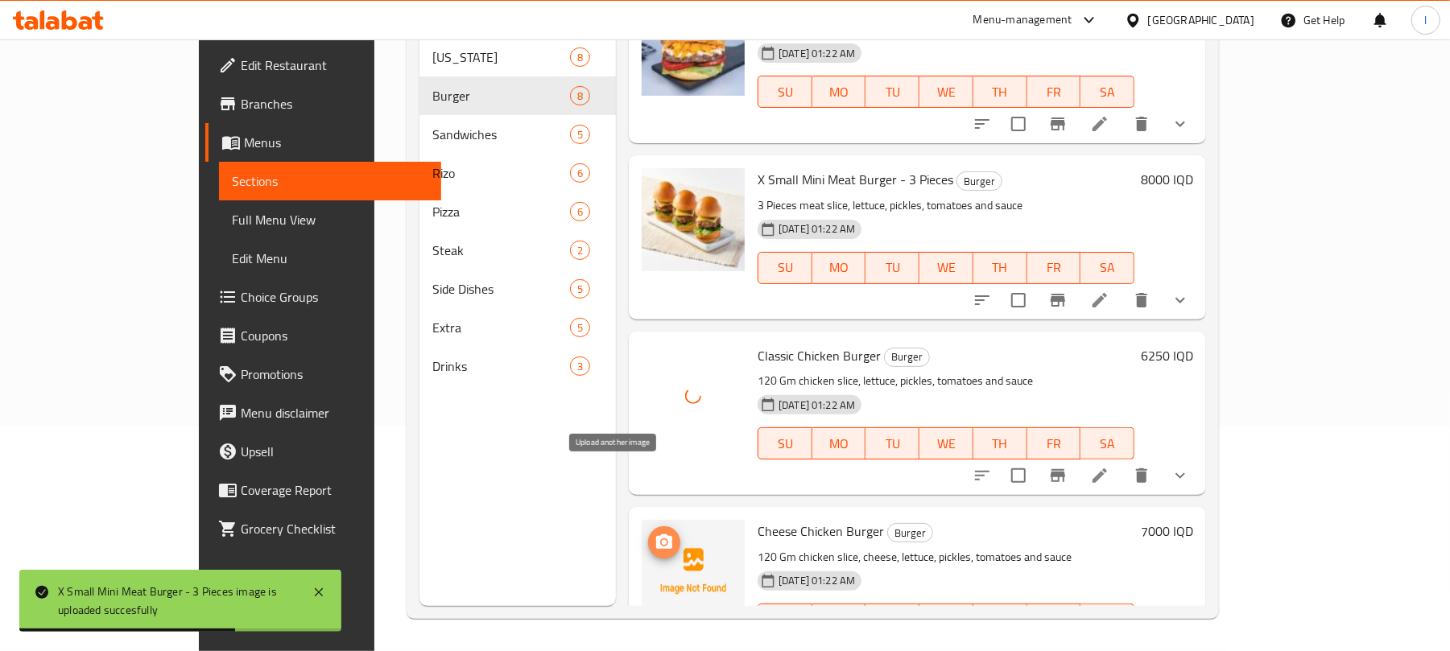
click at [656, 534] on icon "upload picture" at bounding box center [664, 541] width 16 height 14
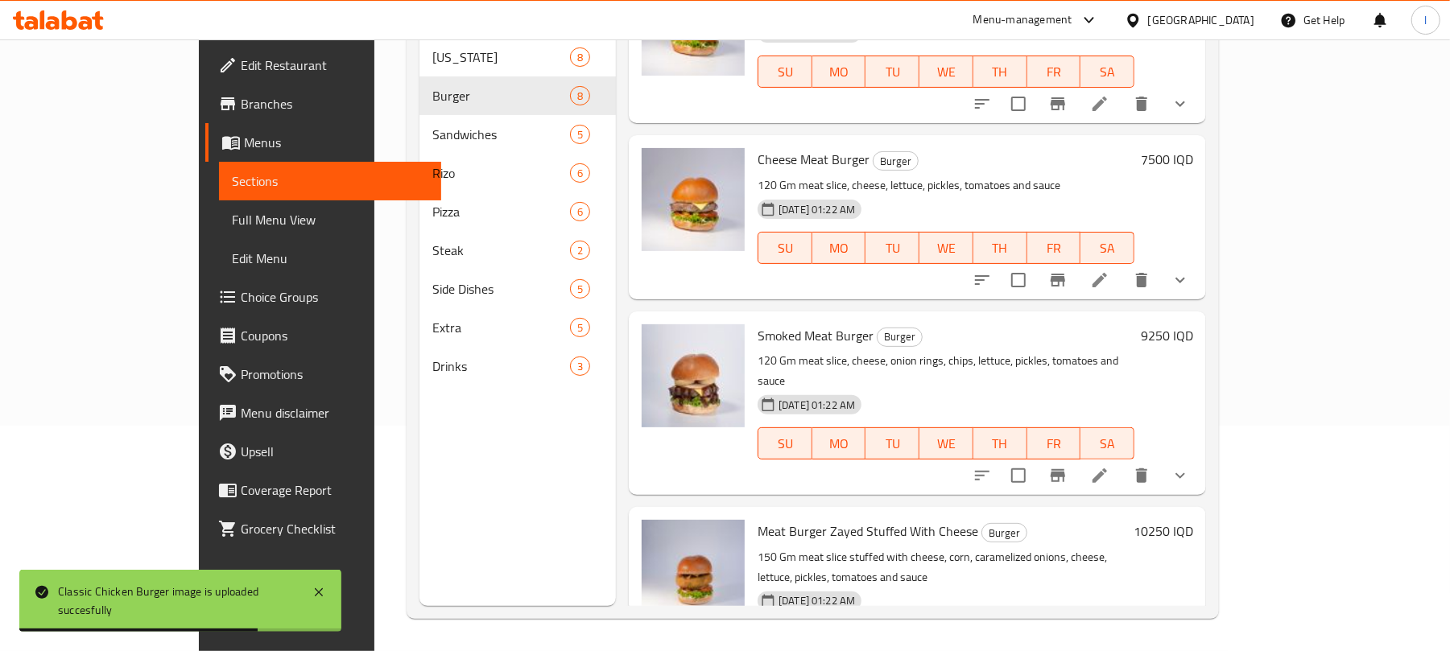
scroll to position [0, 0]
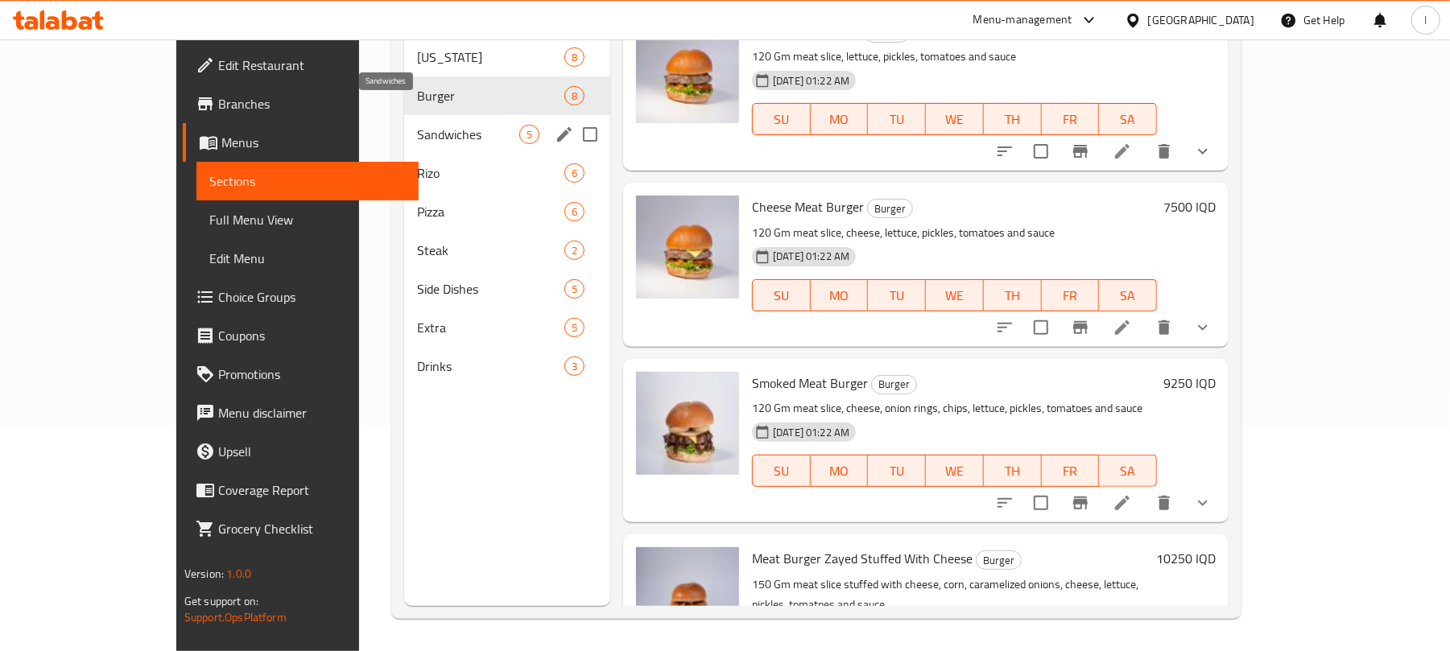
click at [417, 125] on span "Sandwiches" at bounding box center [468, 134] width 102 height 19
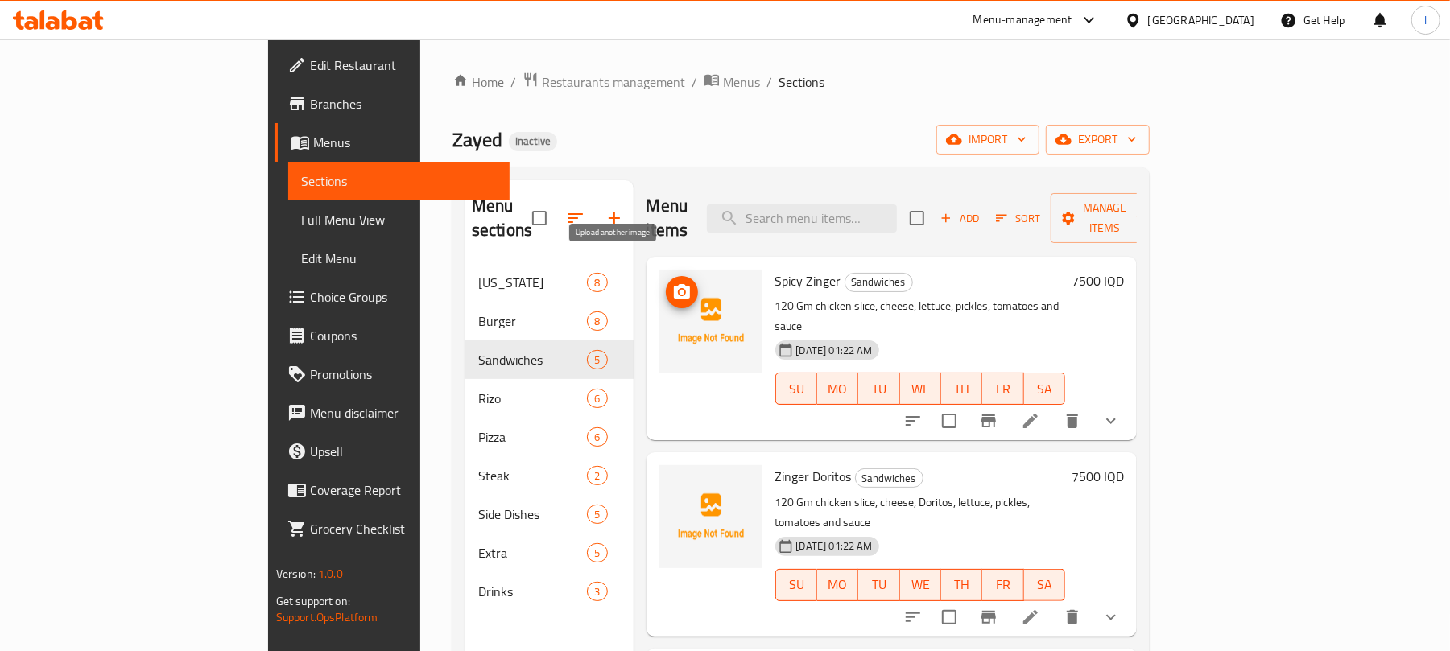
click at [666, 276] on button "upload picture" at bounding box center [682, 292] width 32 height 32
click at [672, 283] on icon "upload picture" at bounding box center [681, 292] width 19 height 19
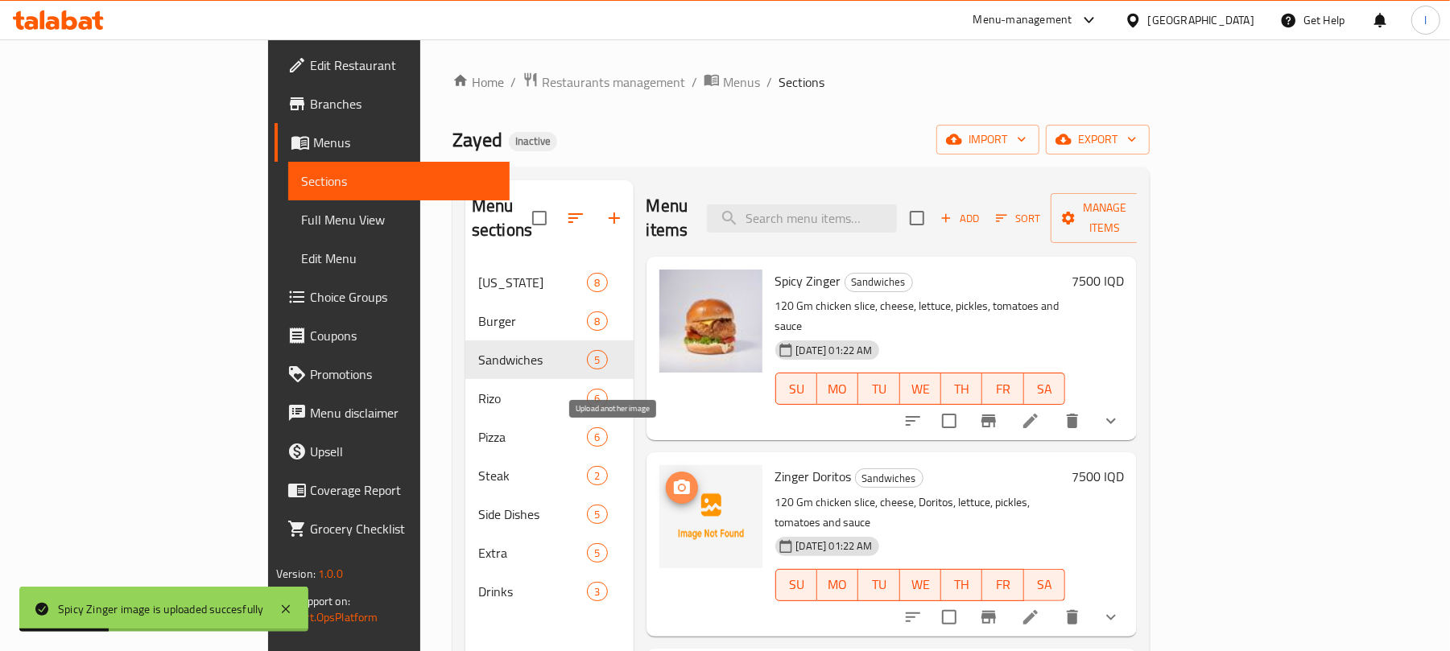
click at [674, 480] on icon "upload picture" at bounding box center [682, 487] width 16 height 14
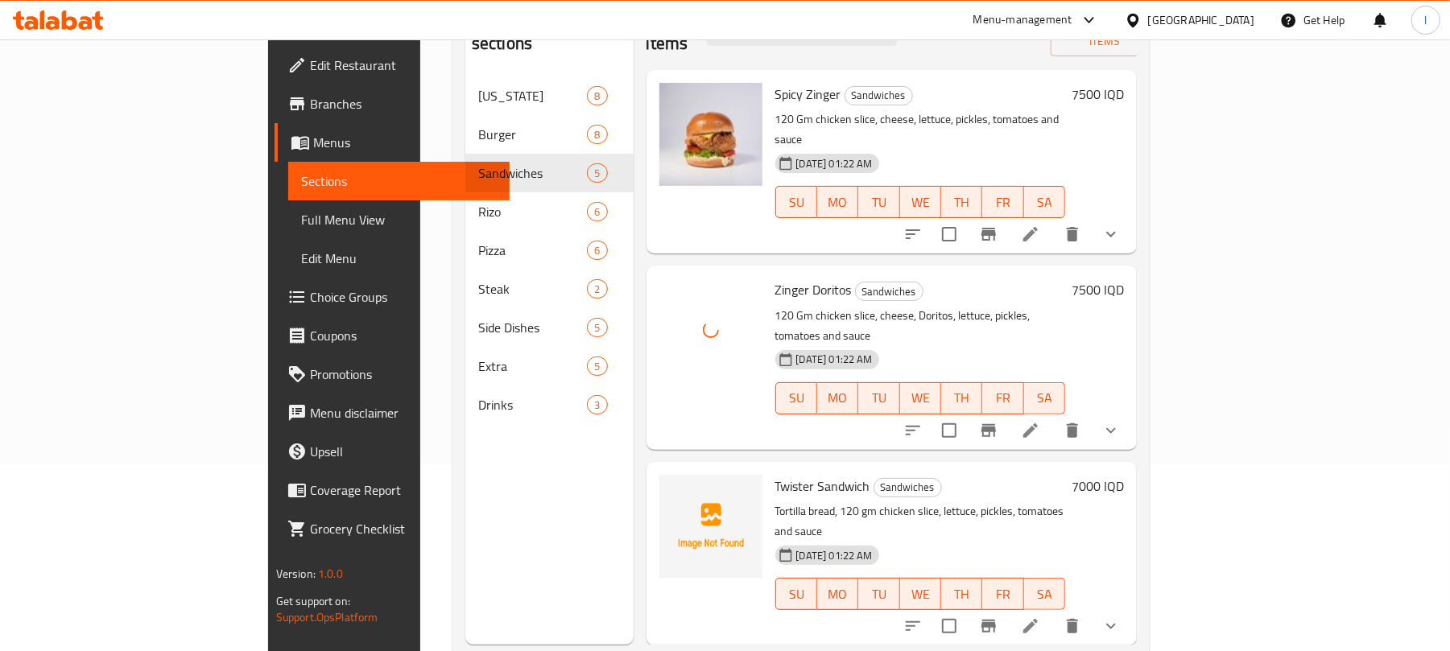
scroll to position [226, 0]
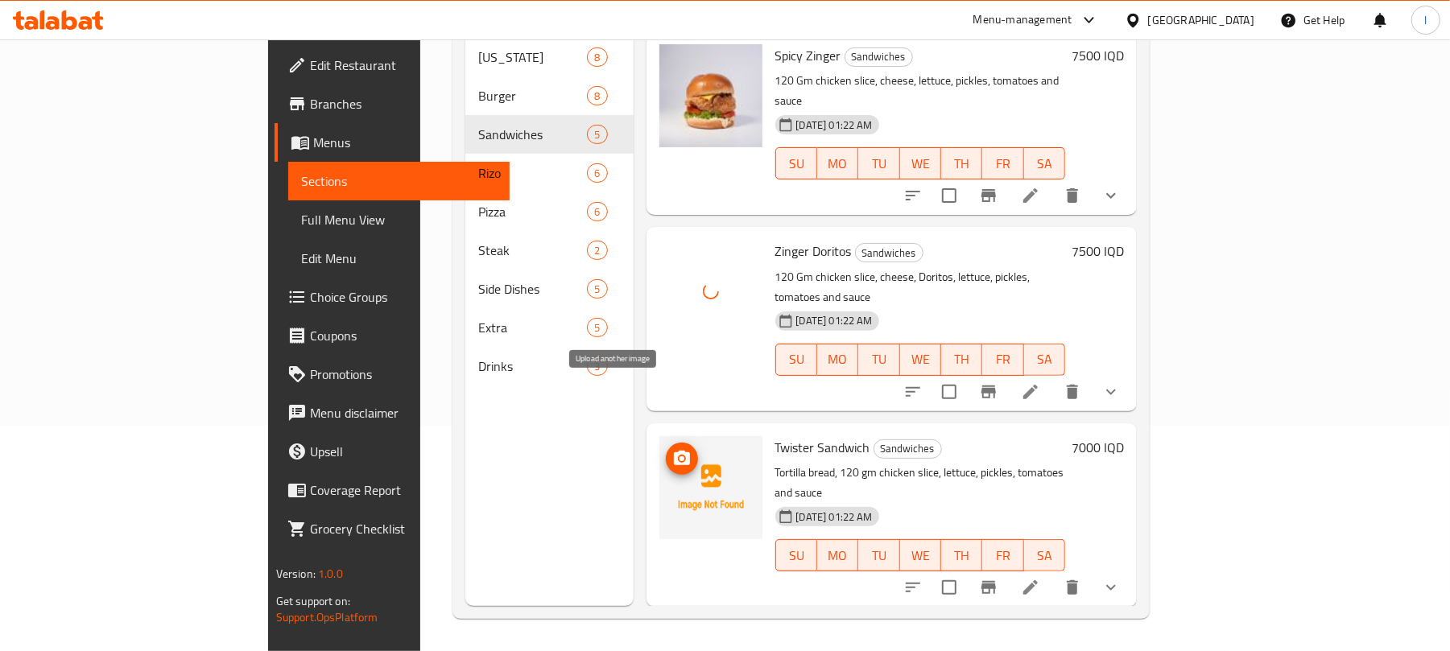
click at [672, 449] on icon "upload picture" at bounding box center [681, 458] width 19 height 19
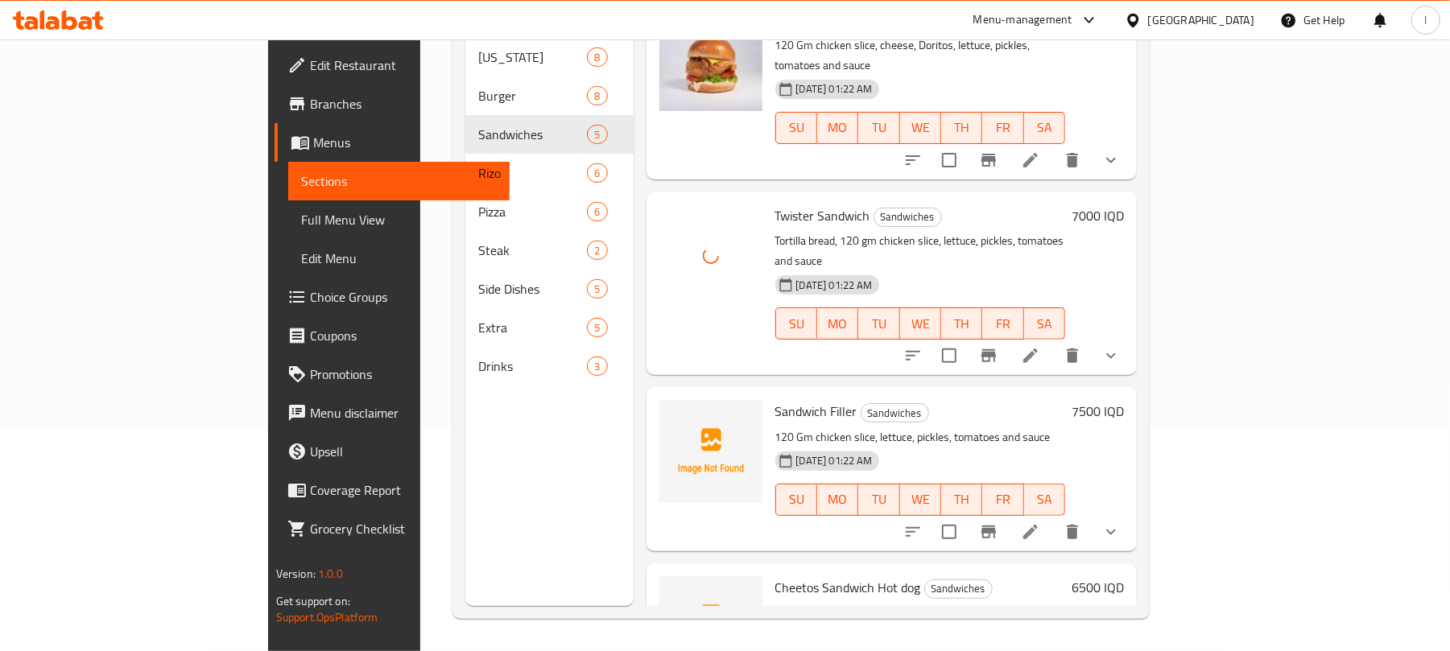
scroll to position [268, 0]
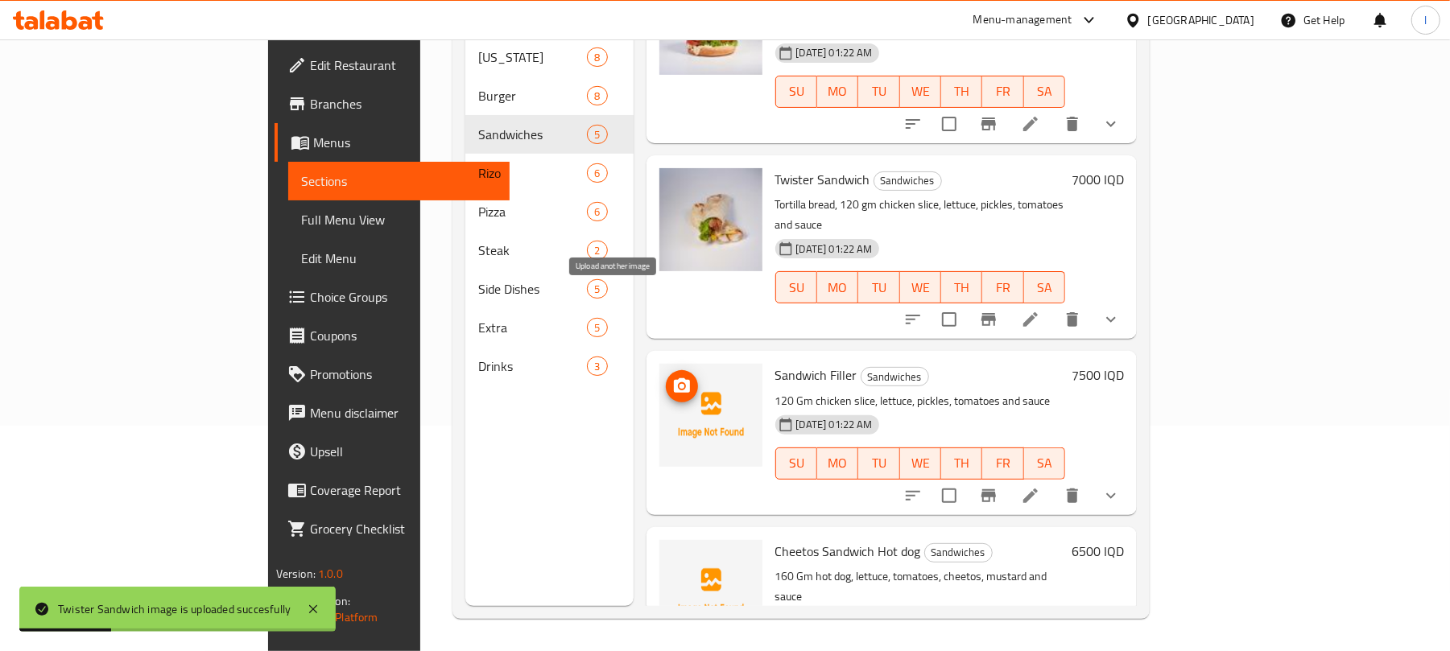
click at [666, 377] on span "upload picture" at bounding box center [682, 386] width 32 height 19
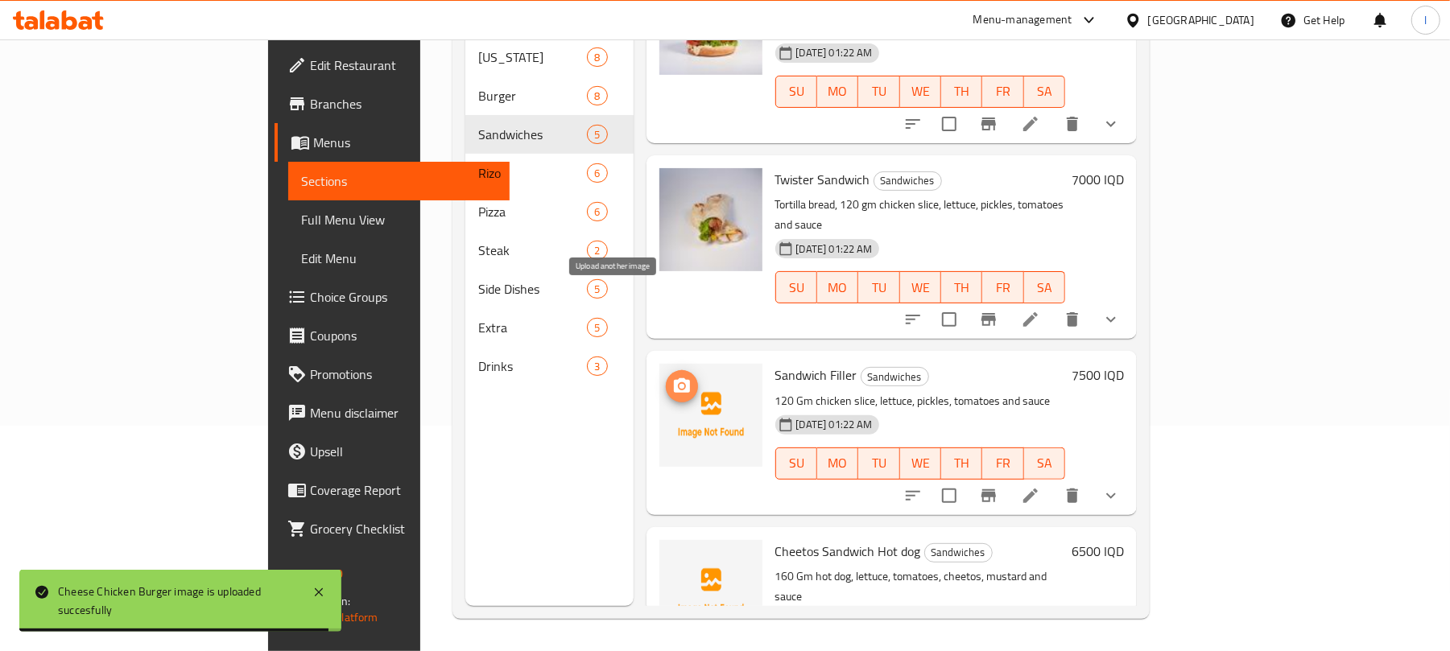
click at [674, 378] on icon "upload picture" at bounding box center [682, 385] width 16 height 14
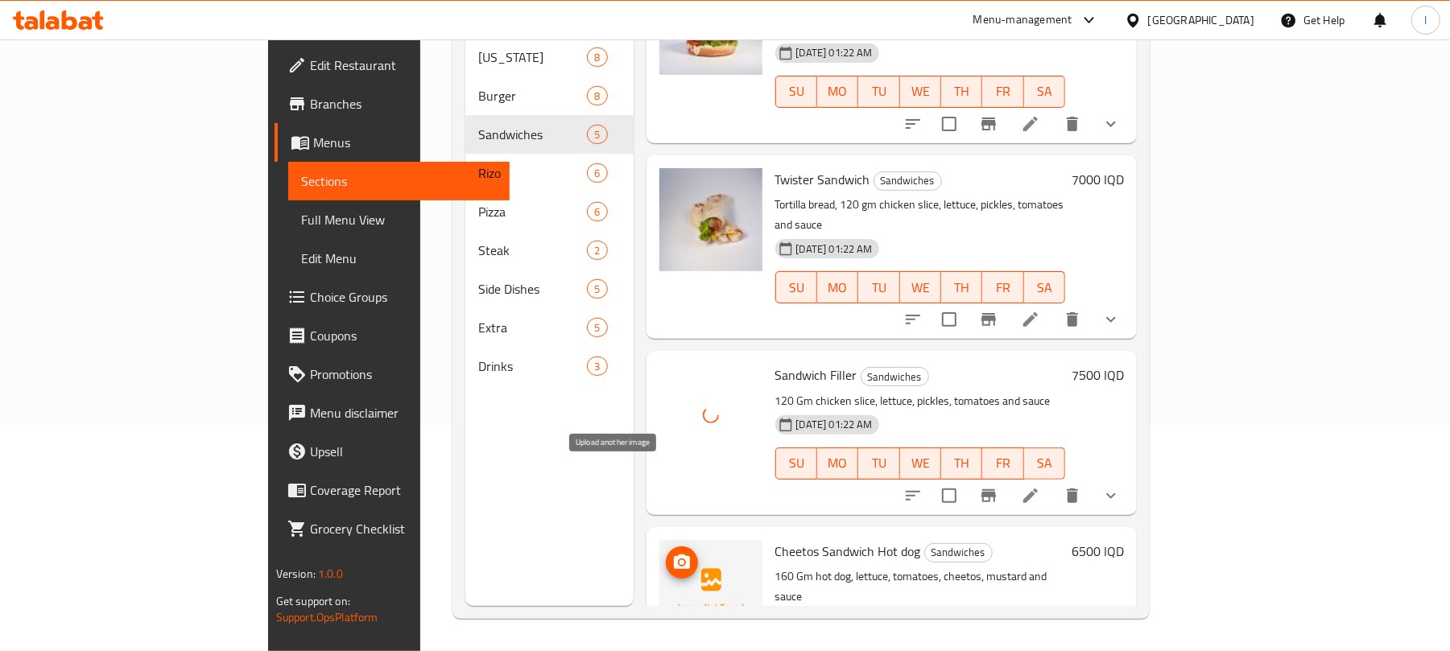
click at [674, 555] on icon "upload picture" at bounding box center [682, 562] width 16 height 14
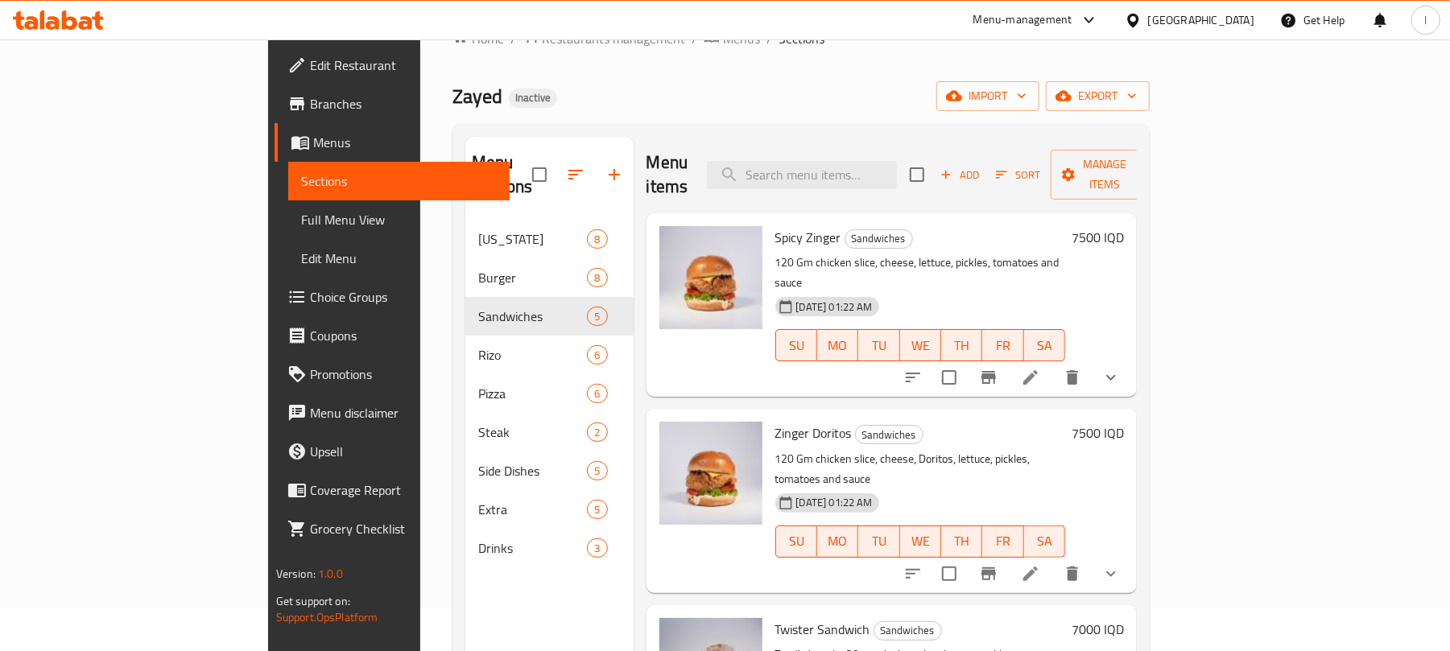
scroll to position [0, 0]
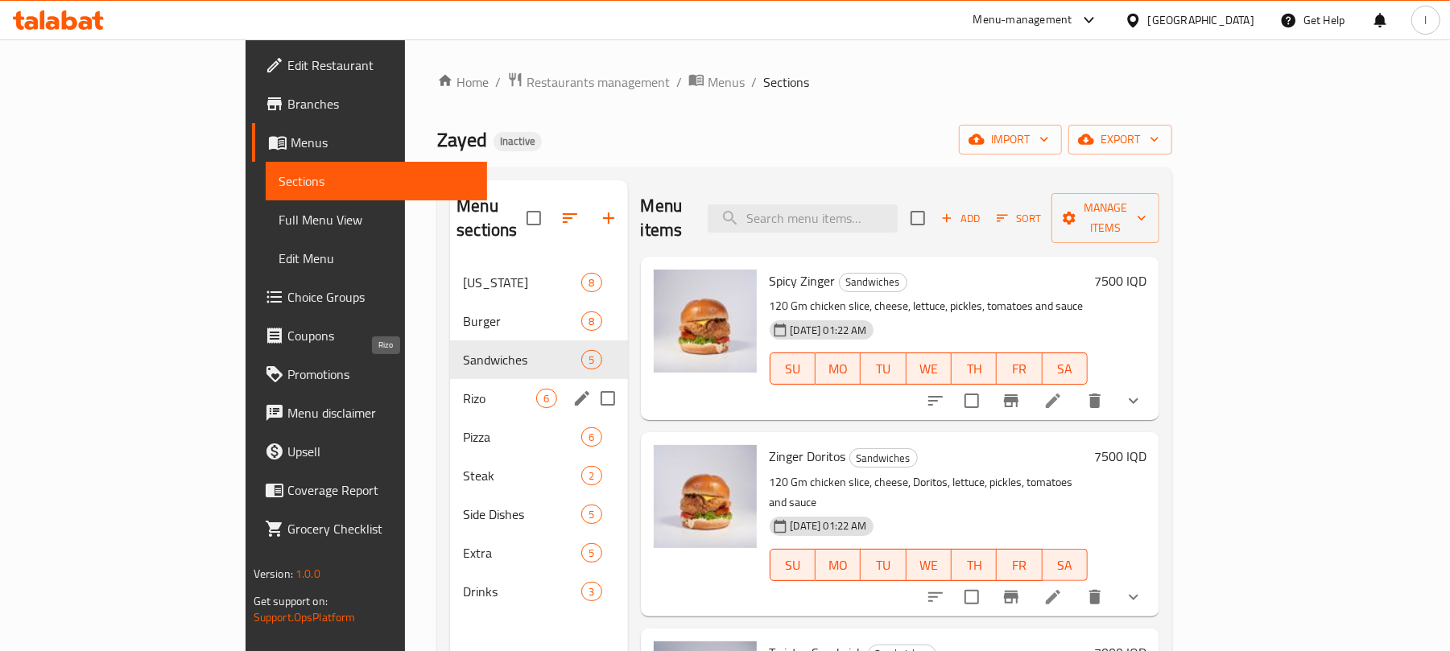
click at [463, 389] on span "Rizo" at bounding box center [499, 398] width 73 height 19
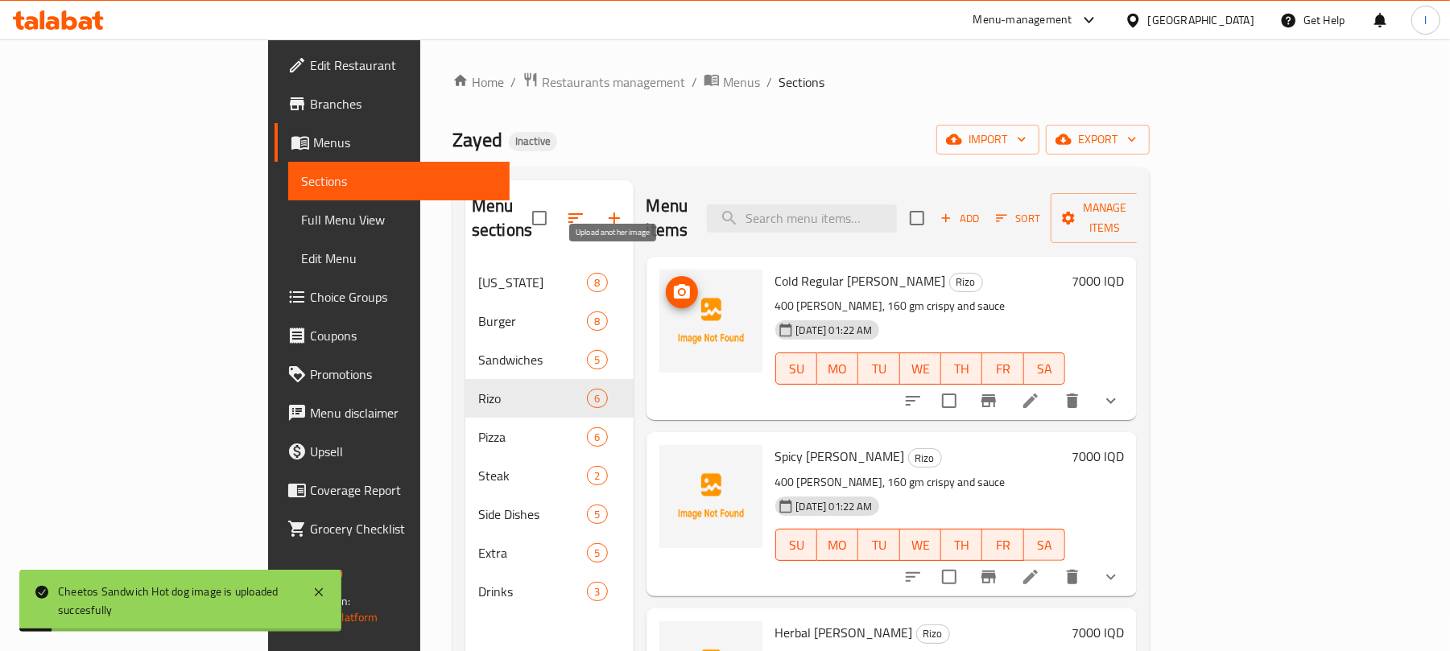
click at [672, 283] on icon "upload picture" at bounding box center [681, 292] width 19 height 19
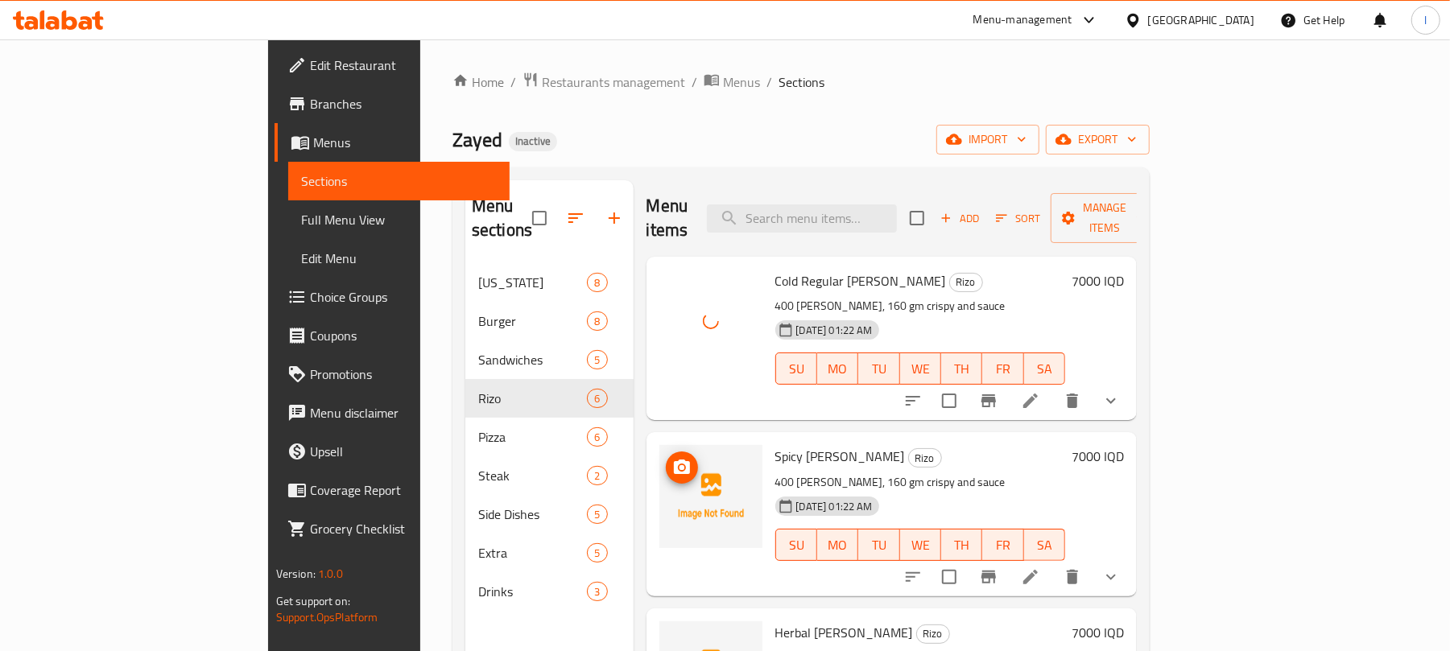
click at [672, 458] on icon "upload picture" at bounding box center [681, 467] width 19 height 19
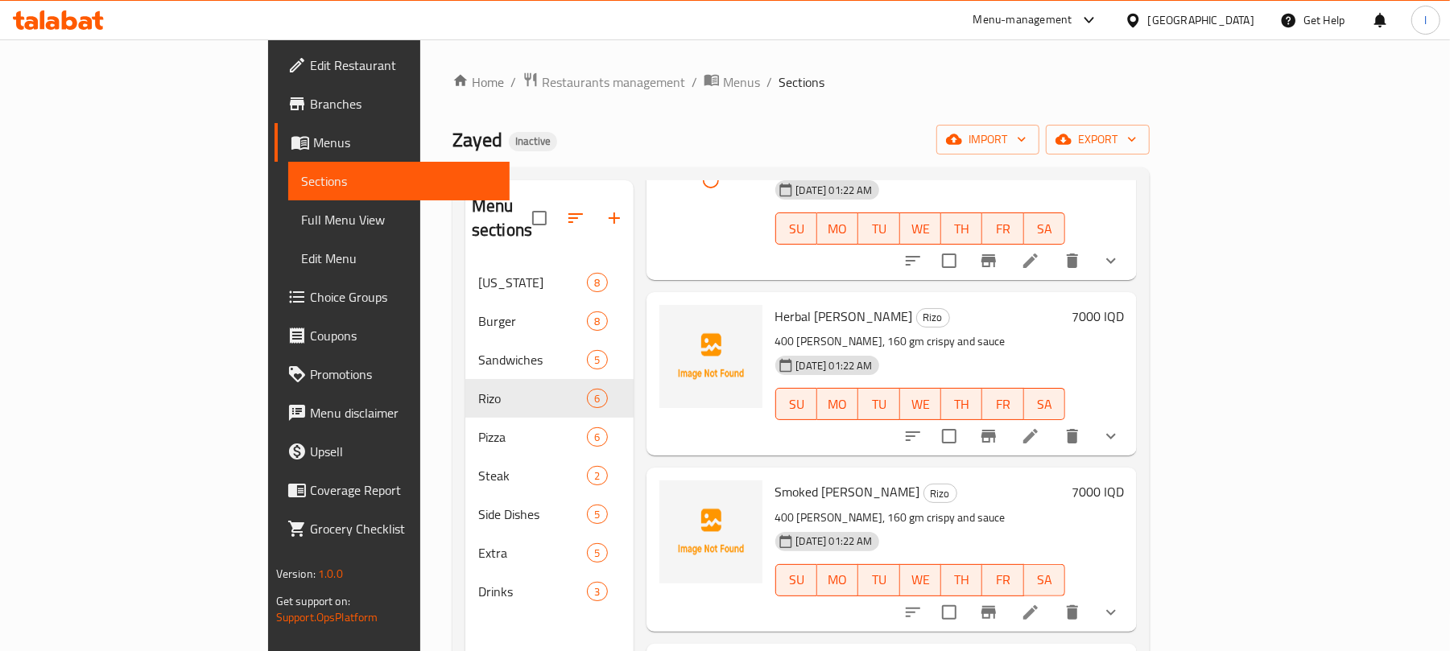
scroll to position [324, 0]
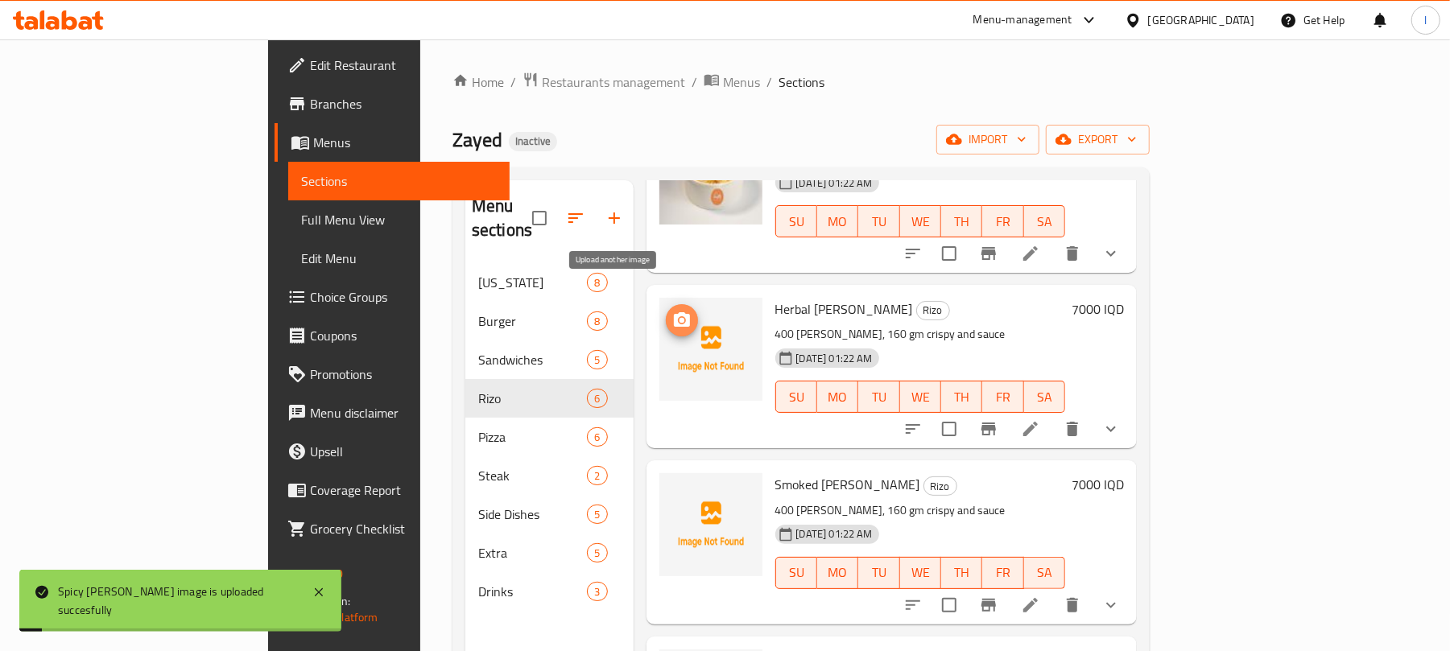
click at [672, 311] on icon "upload picture" at bounding box center [681, 320] width 19 height 19
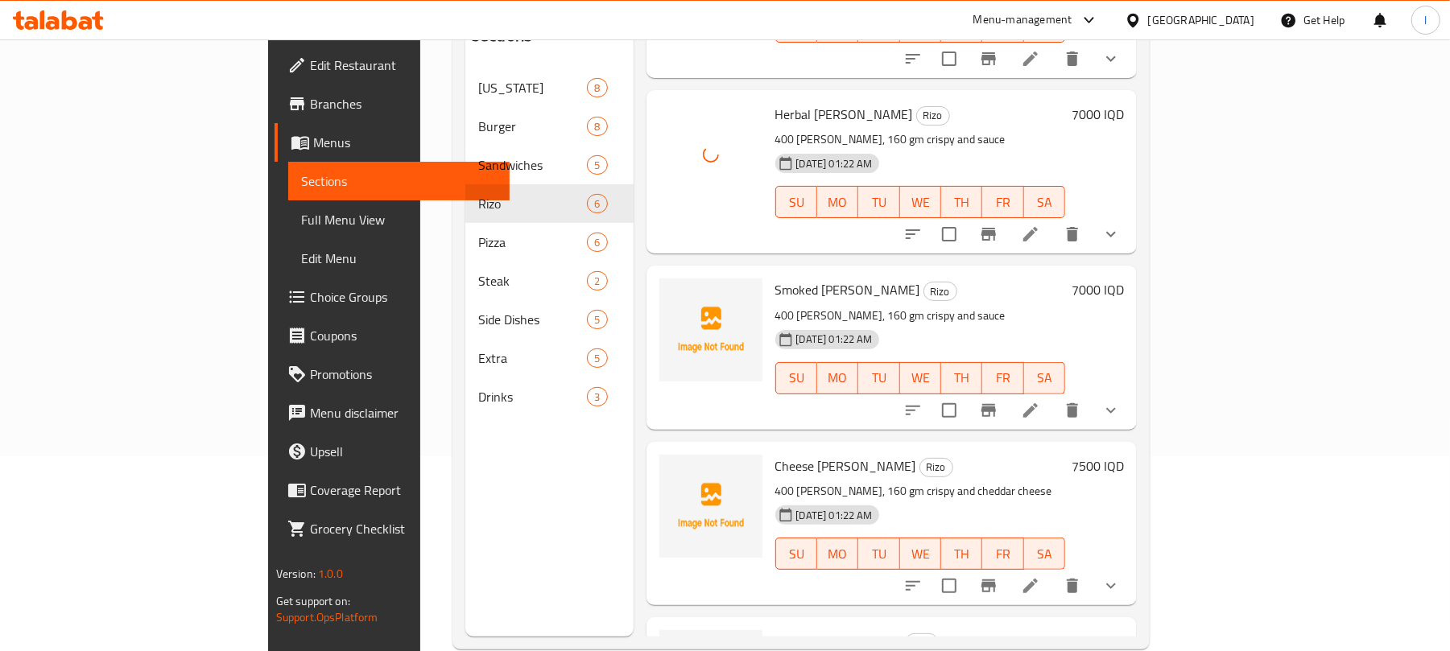
scroll to position [214, 0]
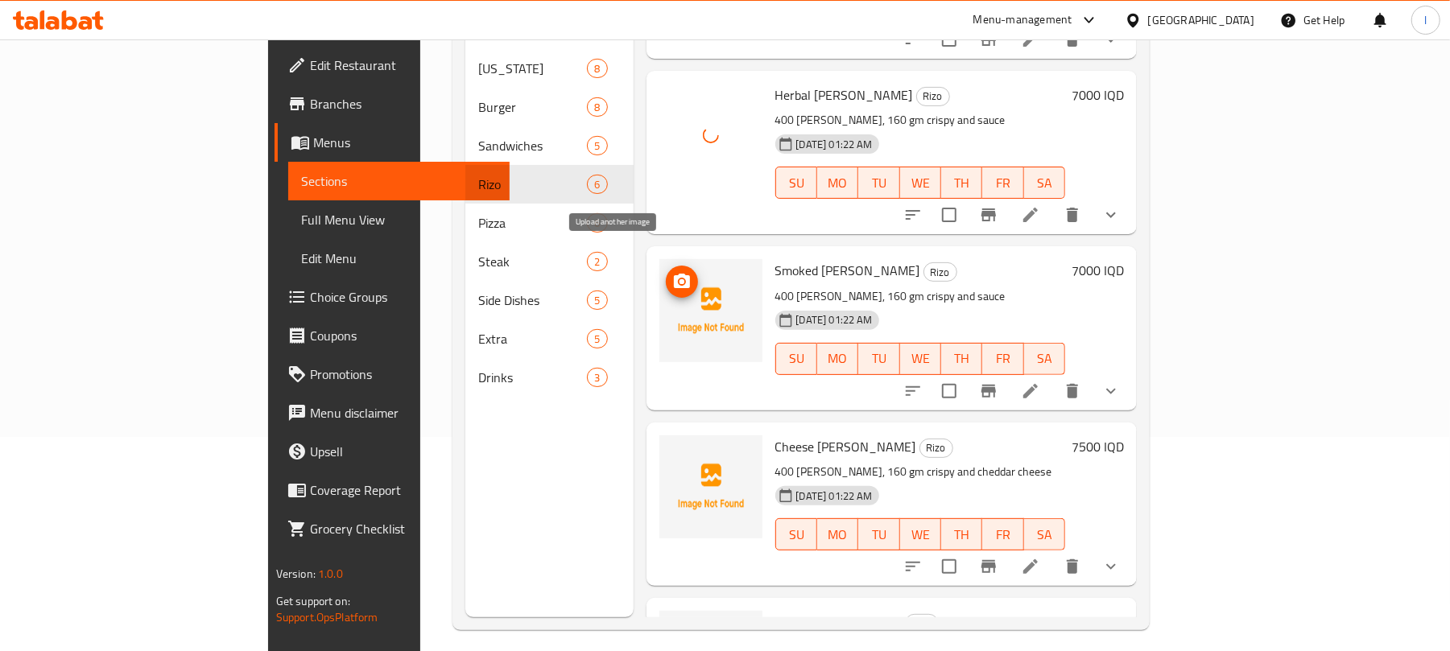
click at [674, 274] on icon "upload picture" at bounding box center [682, 281] width 16 height 14
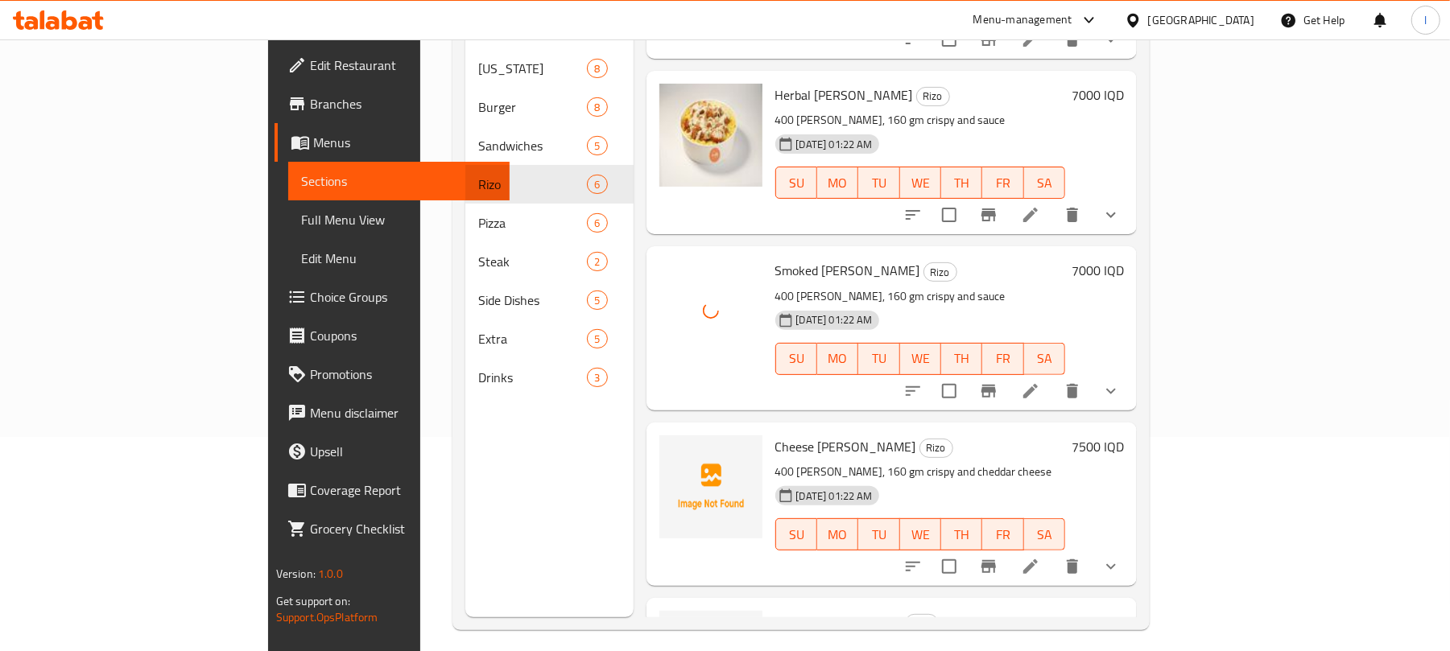
scroll to position [443, 0]
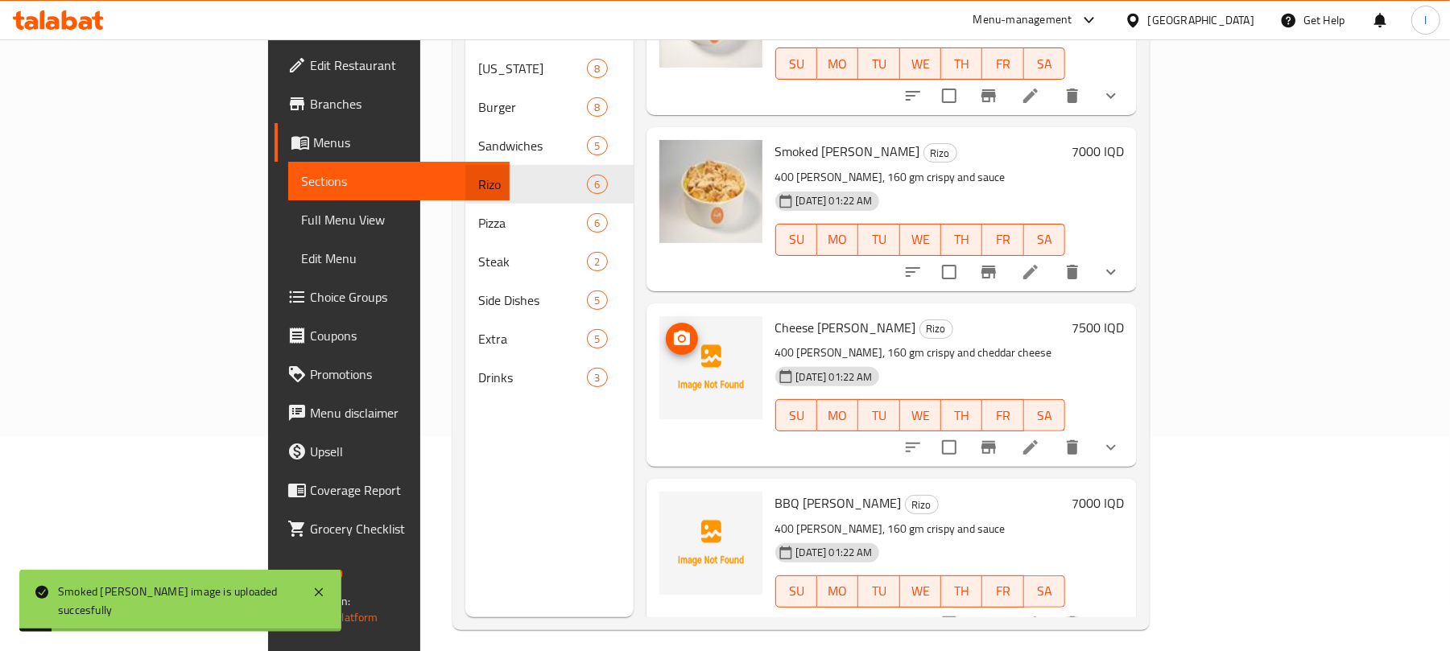
click at [672, 329] on icon "upload picture" at bounding box center [681, 338] width 19 height 19
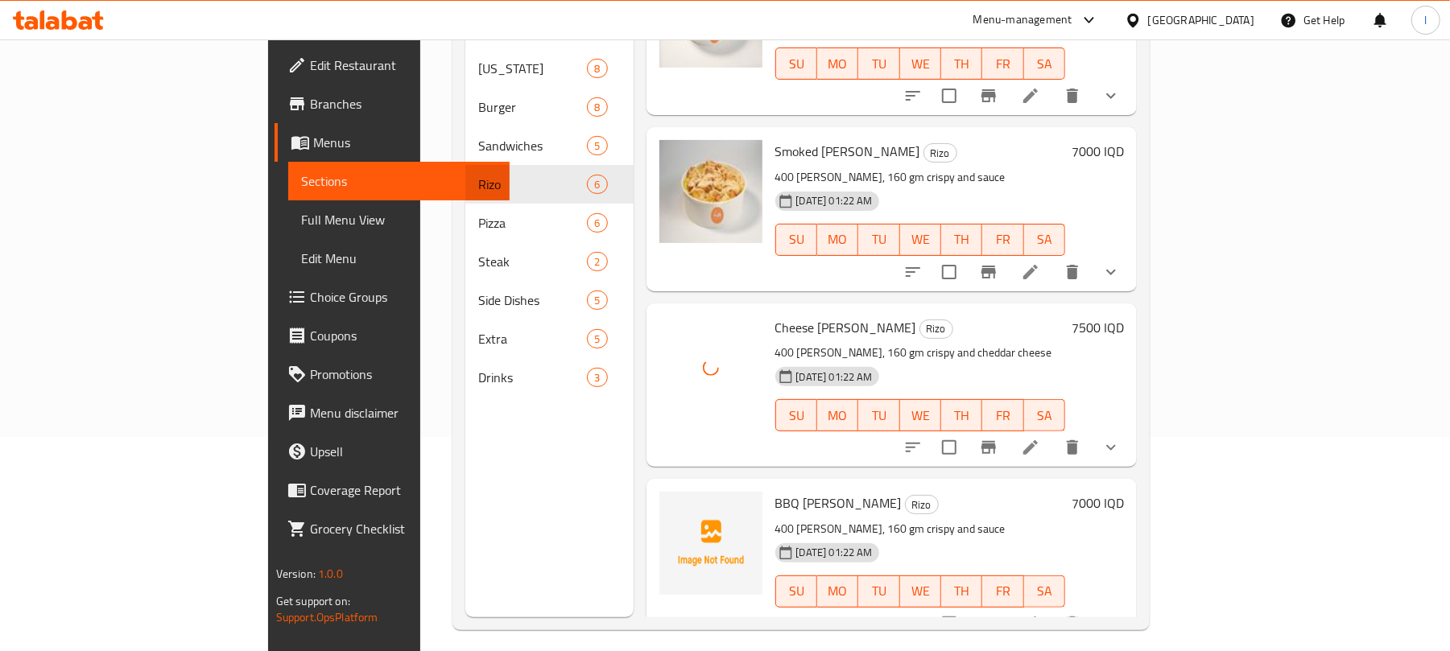
scroll to position [226, 0]
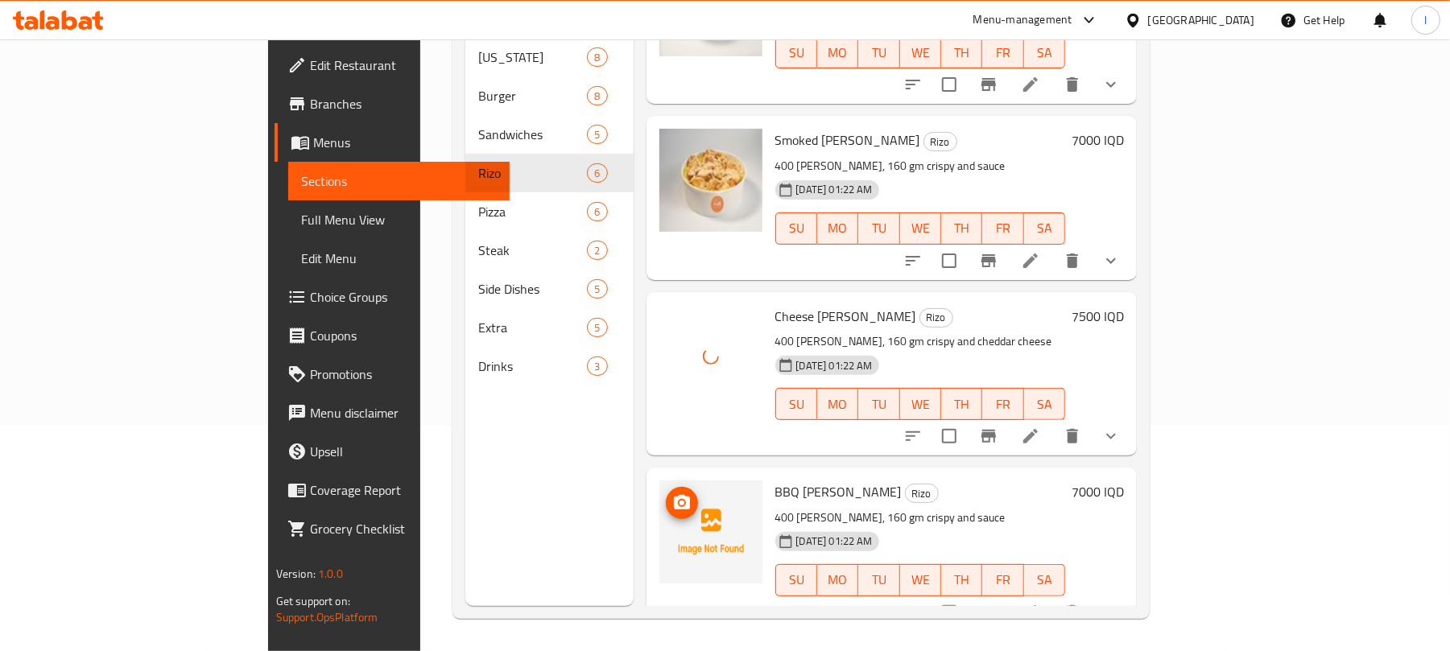
click at [674, 495] on icon "upload picture" at bounding box center [682, 502] width 16 height 14
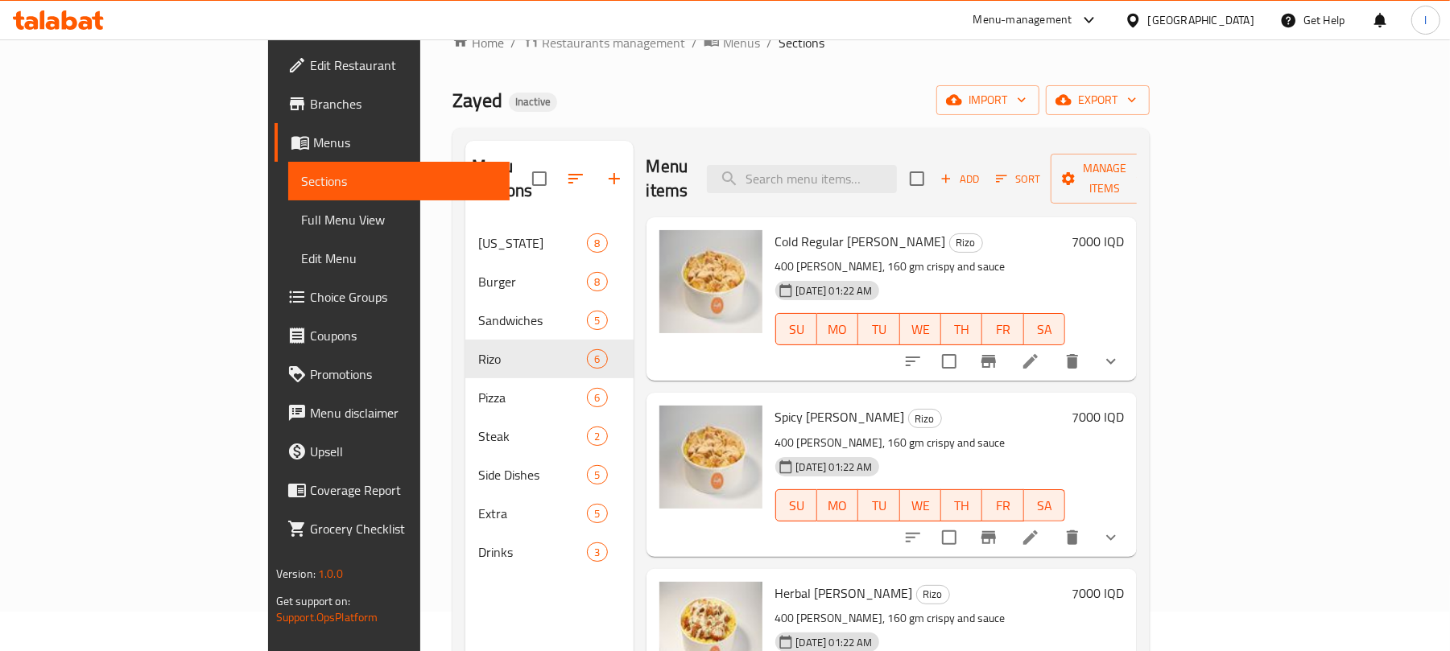
scroll to position [0, 0]
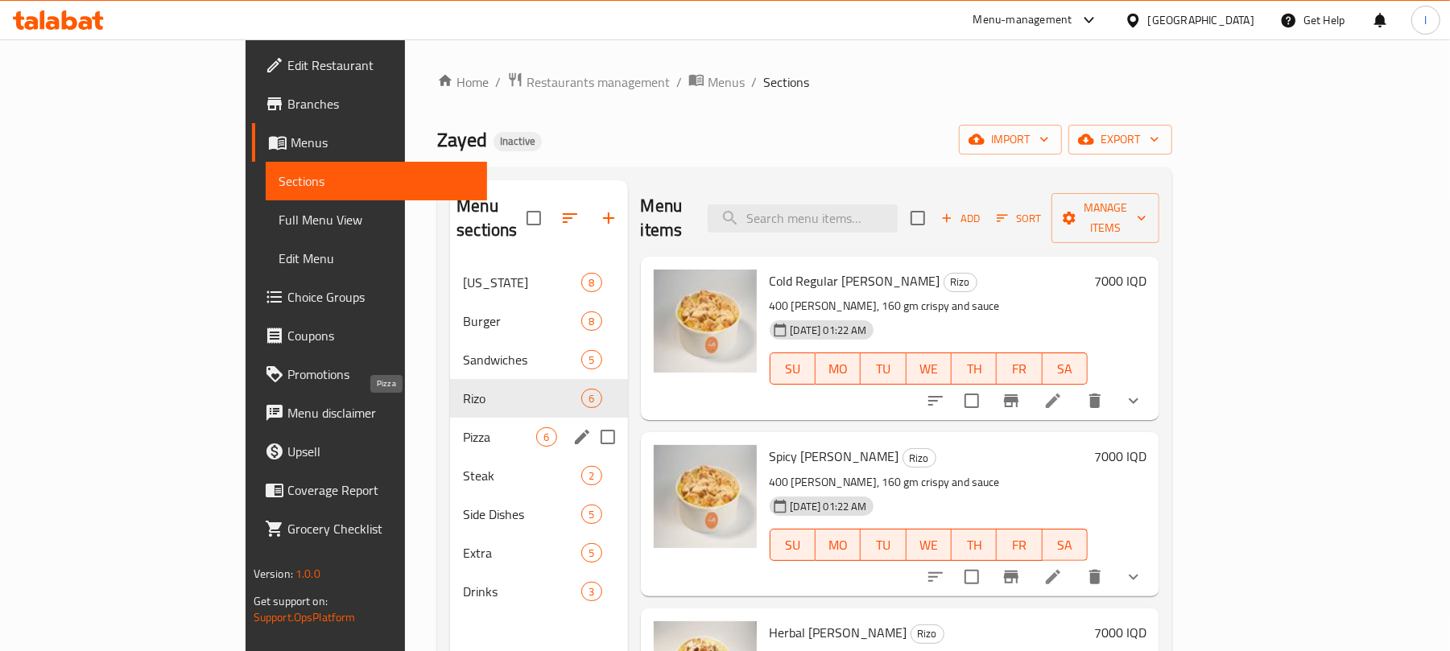
click at [463, 427] on span "Pizza" at bounding box center [499, 436] width 73 height 19
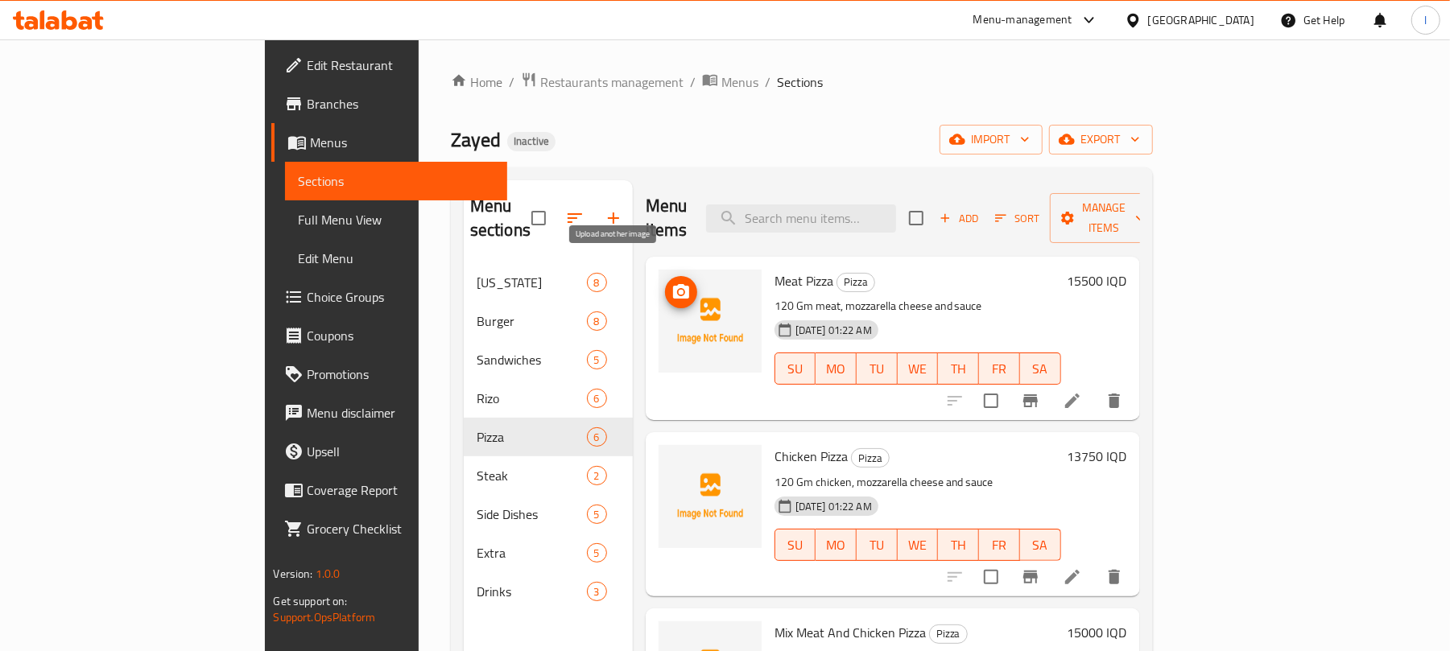
click at [671, 283] on icon "upload picture" at bounding box center [680, 292] width 19 height 19
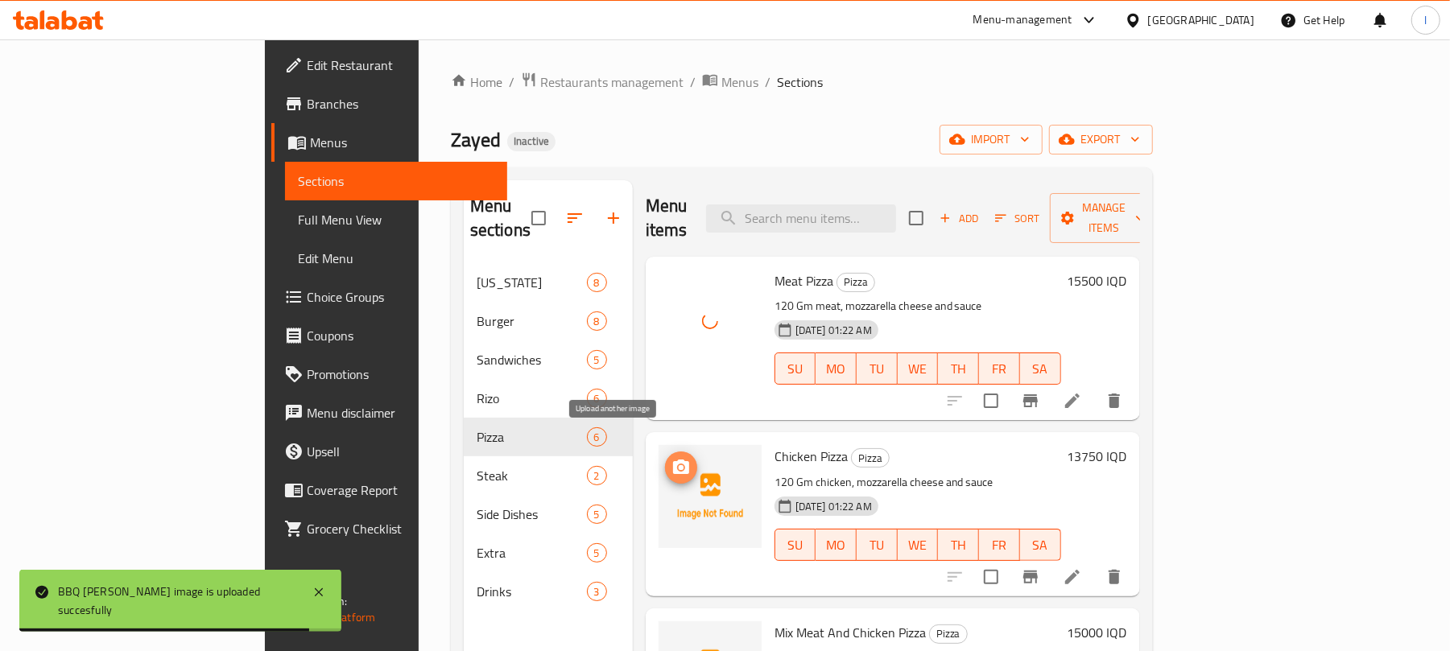
click at [665, 458] on span "upload picture" at bounding box center [681, 467] width 32 height 19
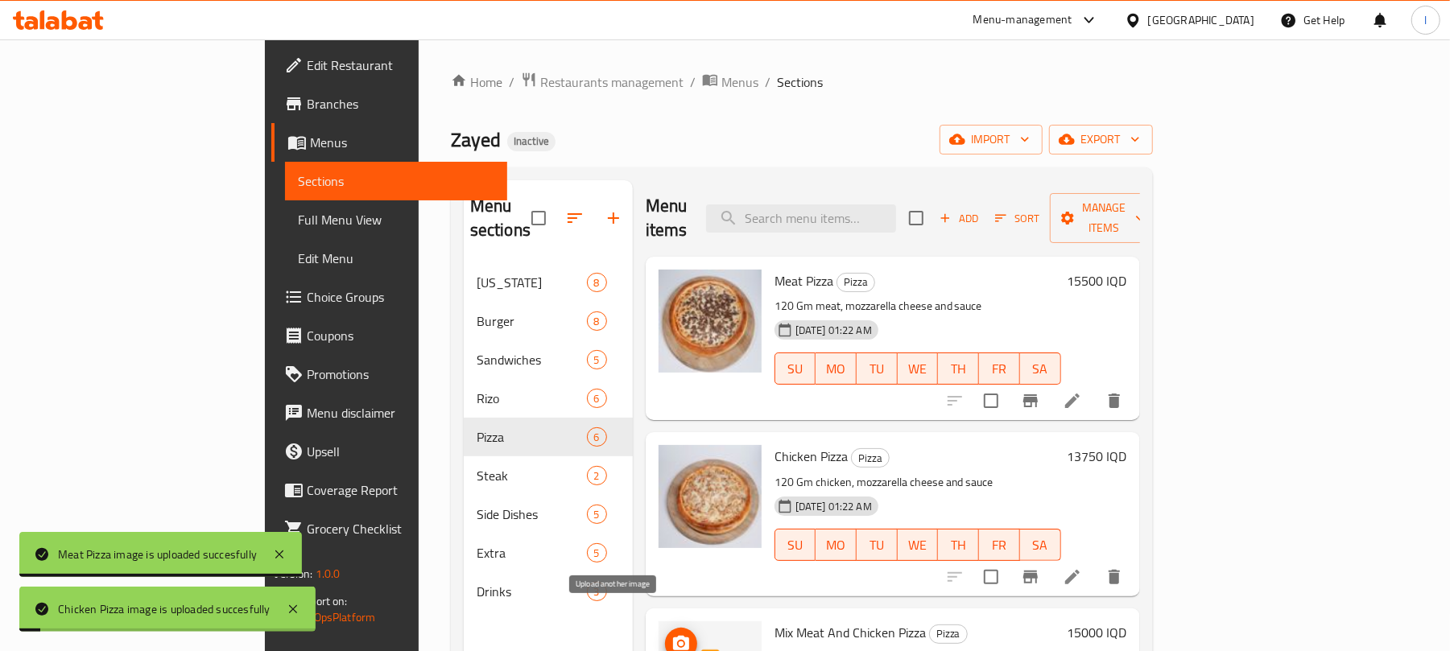
click at [665, 628] on button "upload picture" at bounding box center [681, 644] width 32 height 32
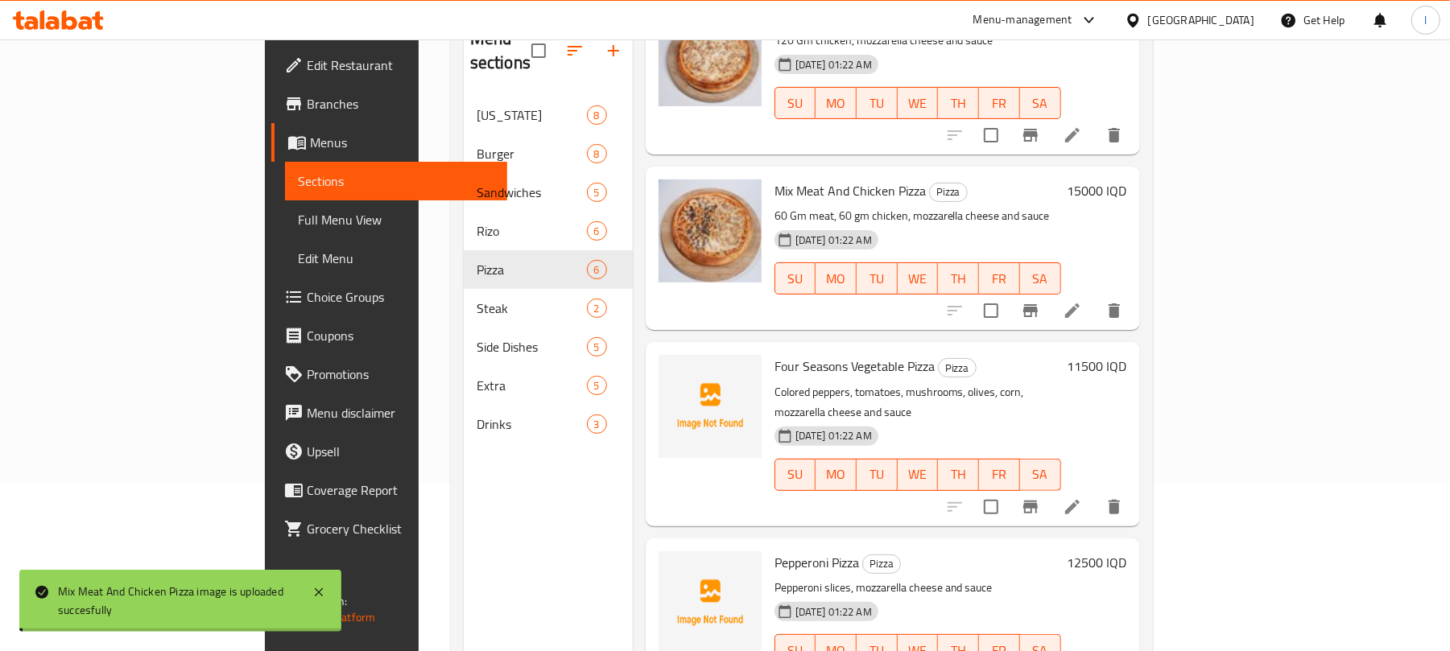
scroll to position [171, 0]
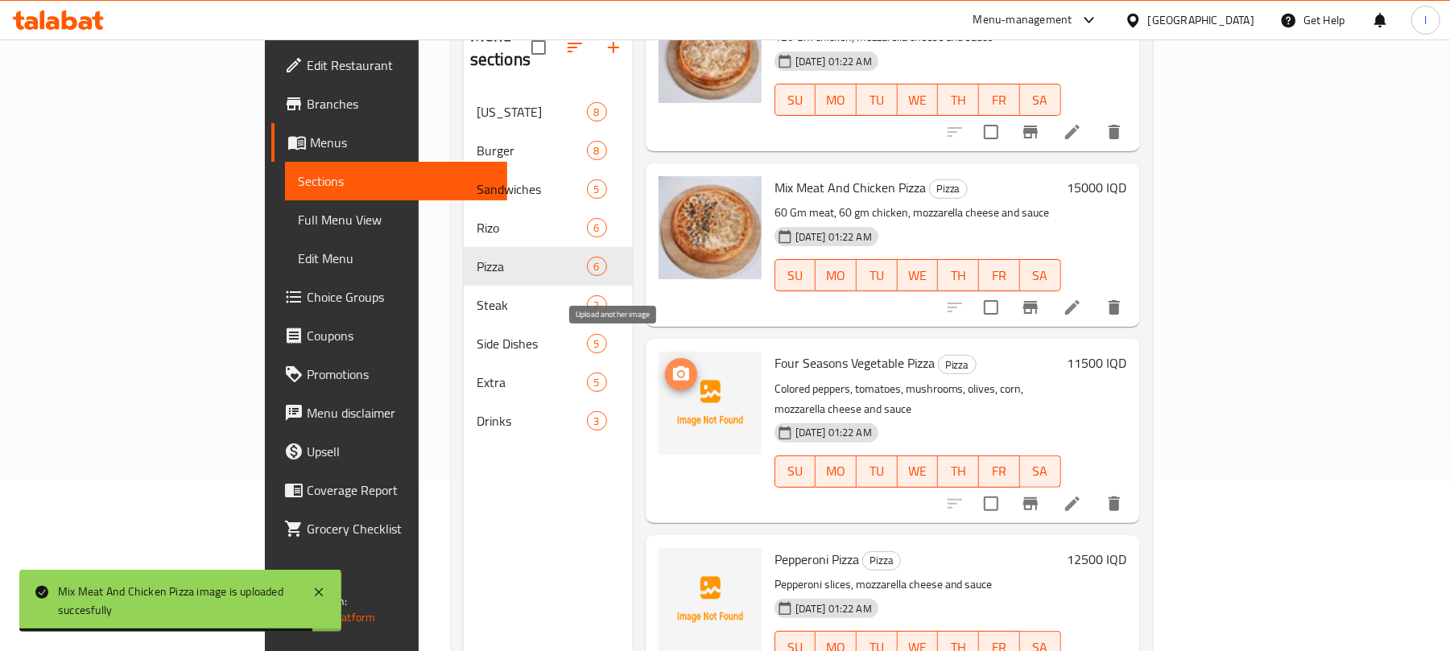
click at [671, 365] on icon "upload picture" at bounding box center [680, 374] width 19 height 19
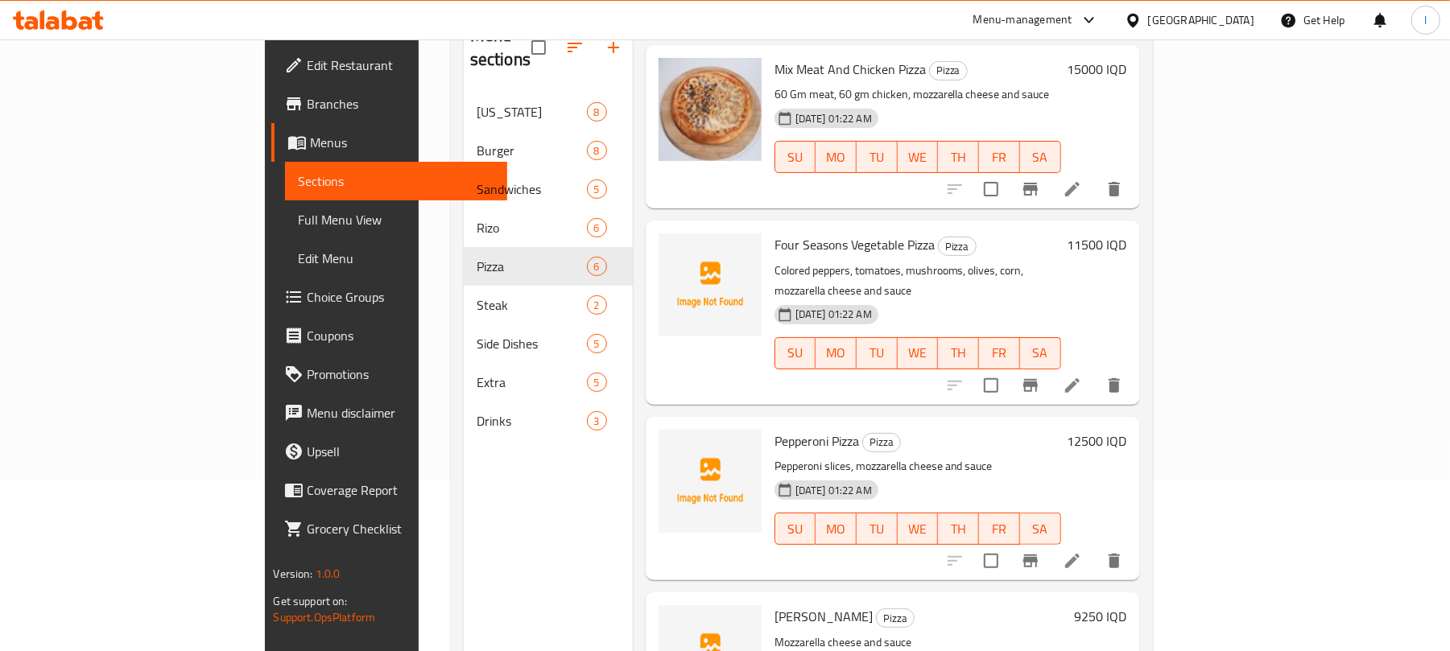
scroll to position [443, 0]
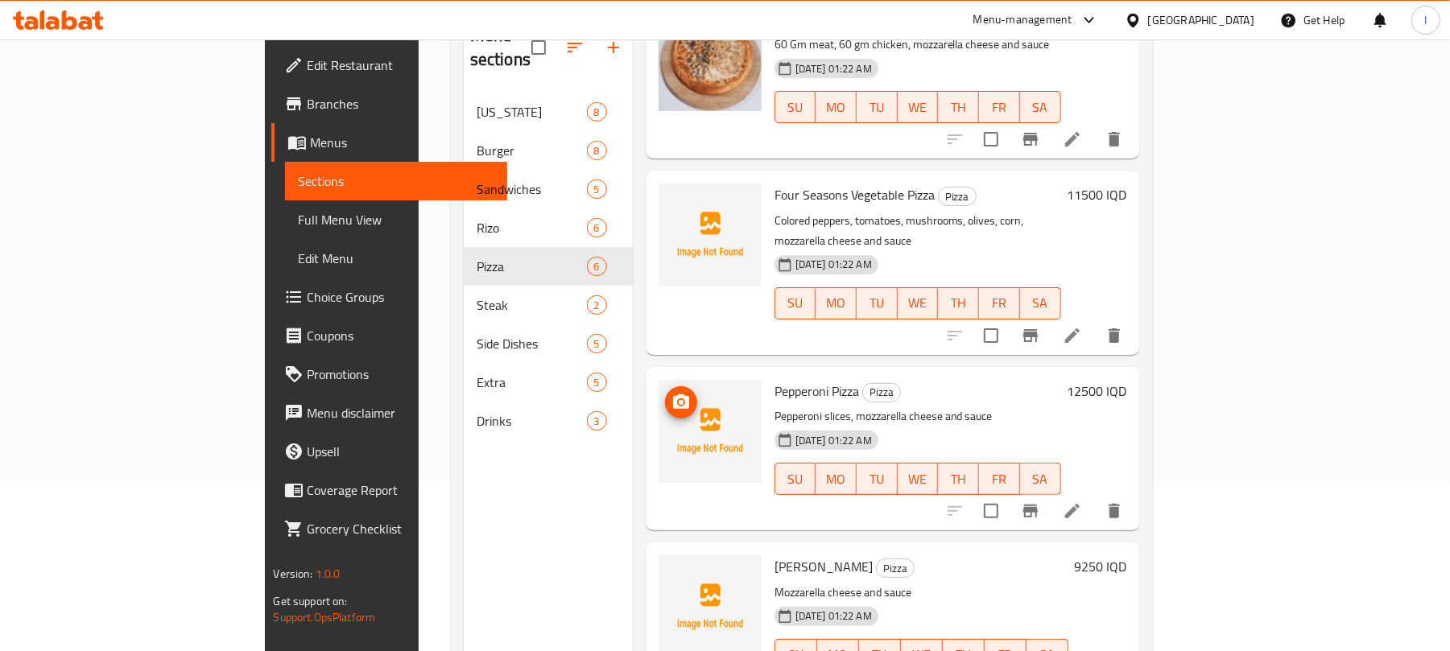
click at [673, 394] on icon "upload picture" at bounding box center [681, 401] width 16 height 14
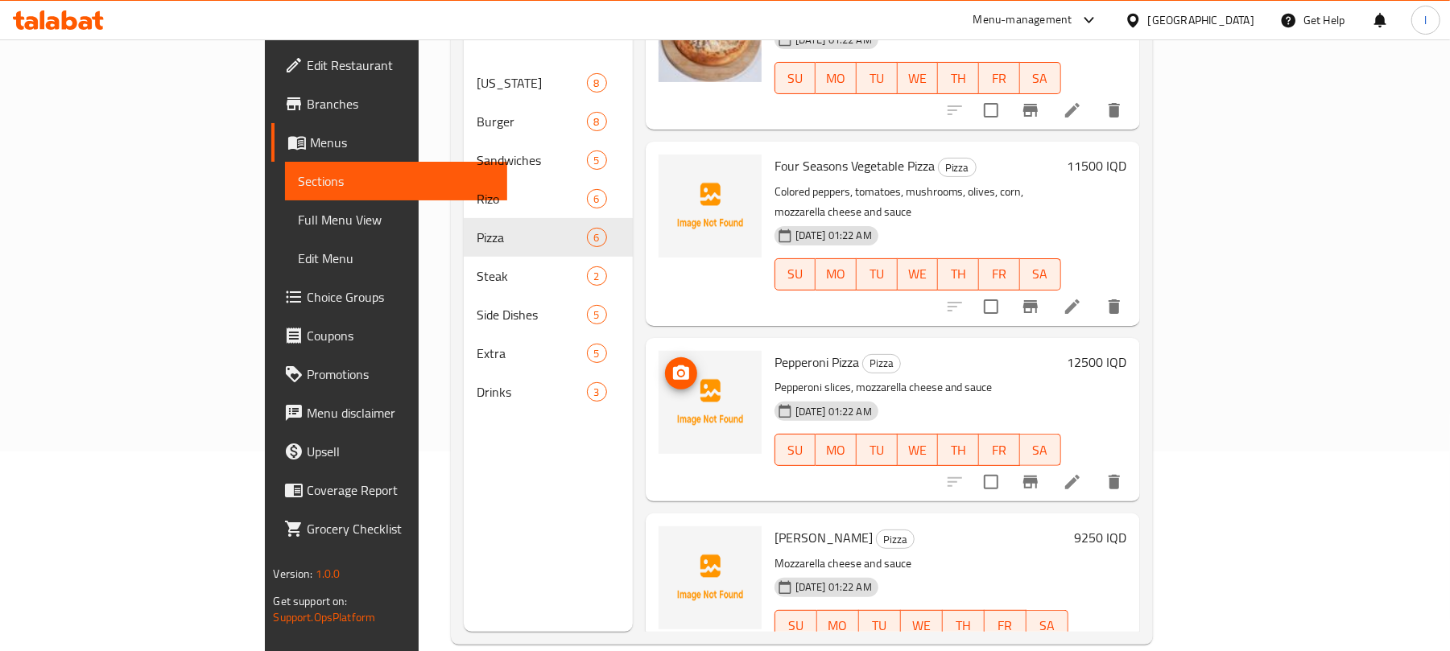
scroll to position [226, 0]
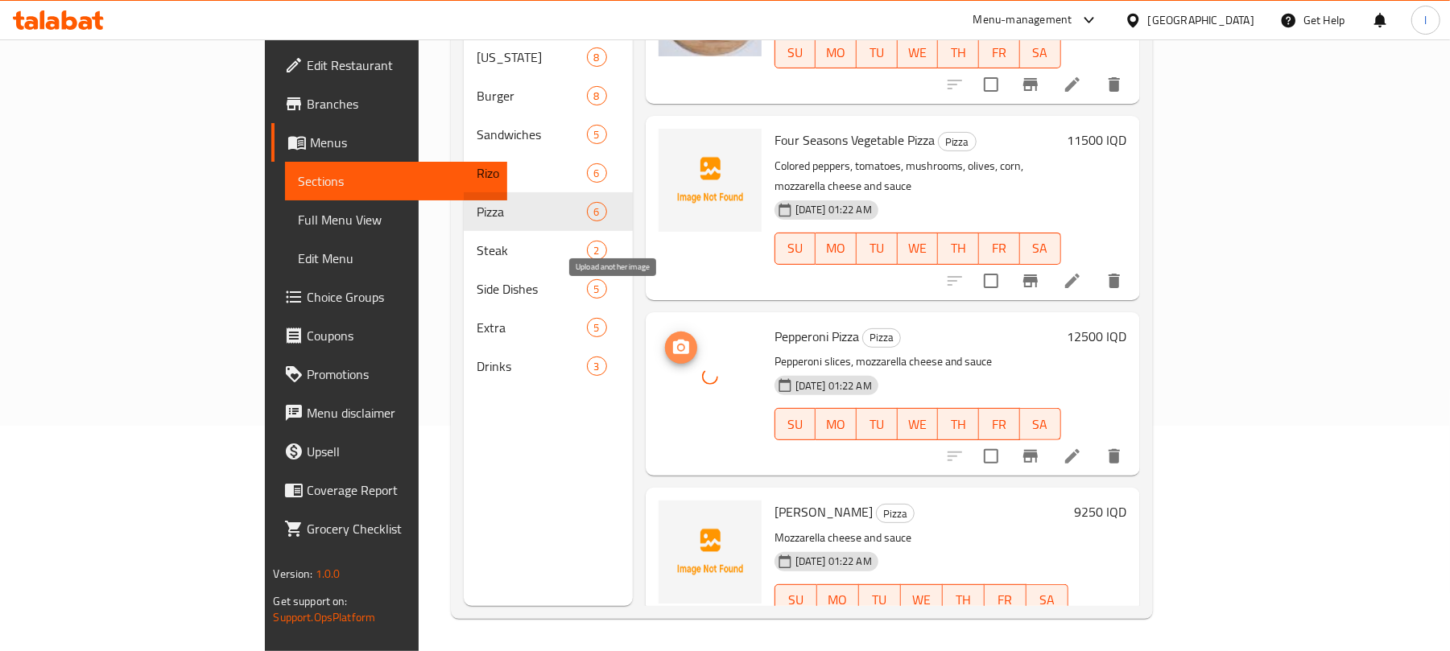
click at [679, 345] on circle "upload picture" at bounding box center [681, 347] width 5 height 5
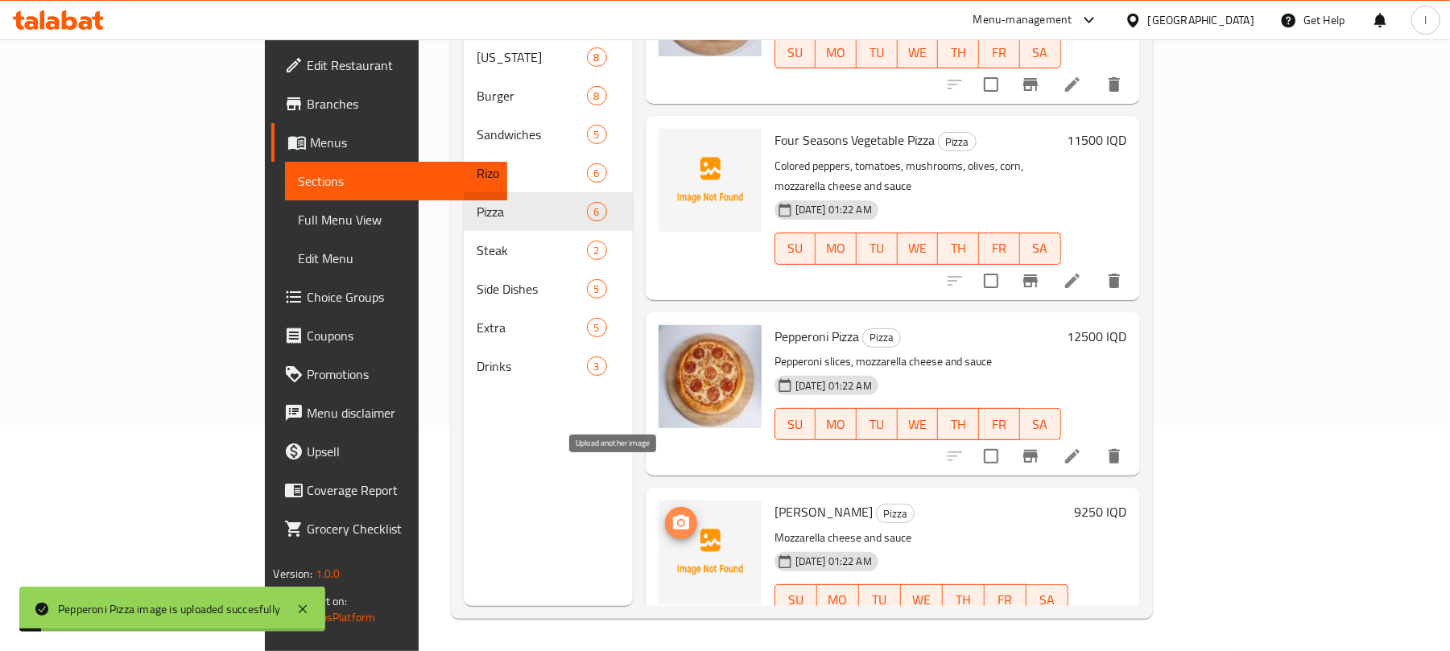
click at [671, 514] on icon "upload picture" at bounding box center [680, 523] width 19 height 19
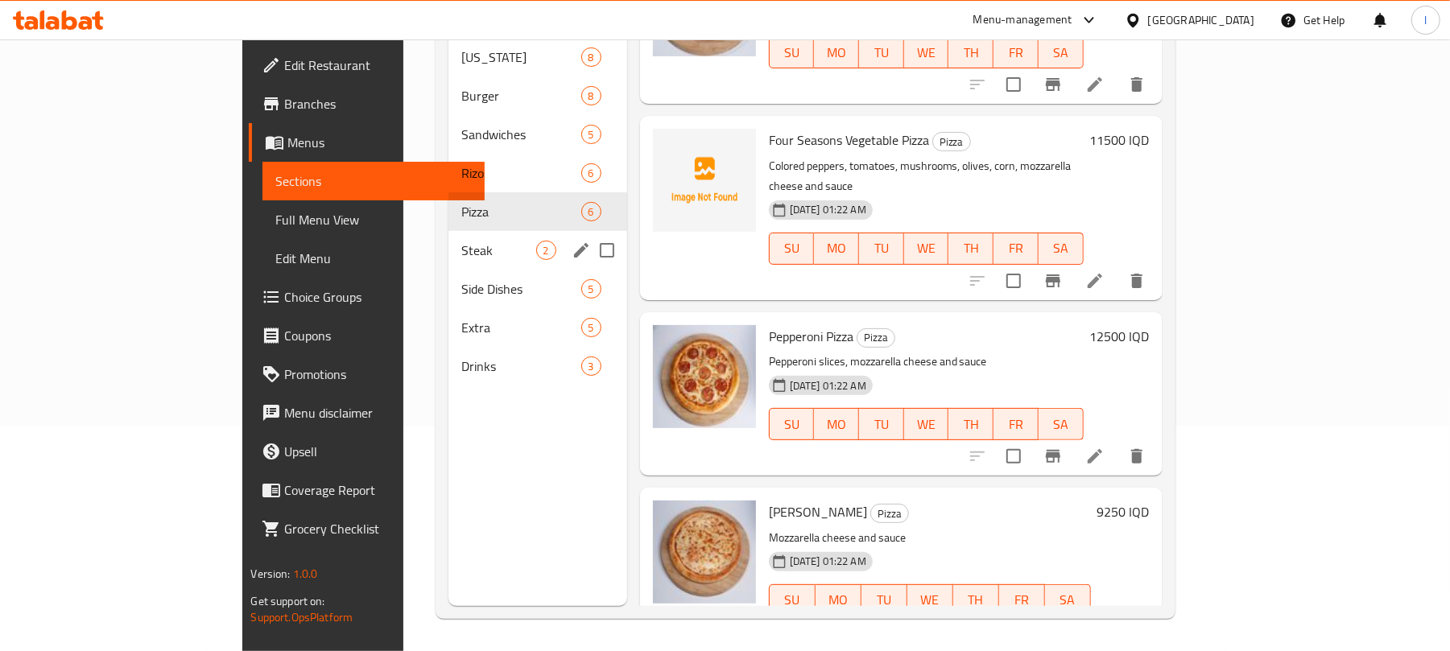
click at [448, 231] on div "Steak 2" at bounding box center [537, 250] width 179 height 39
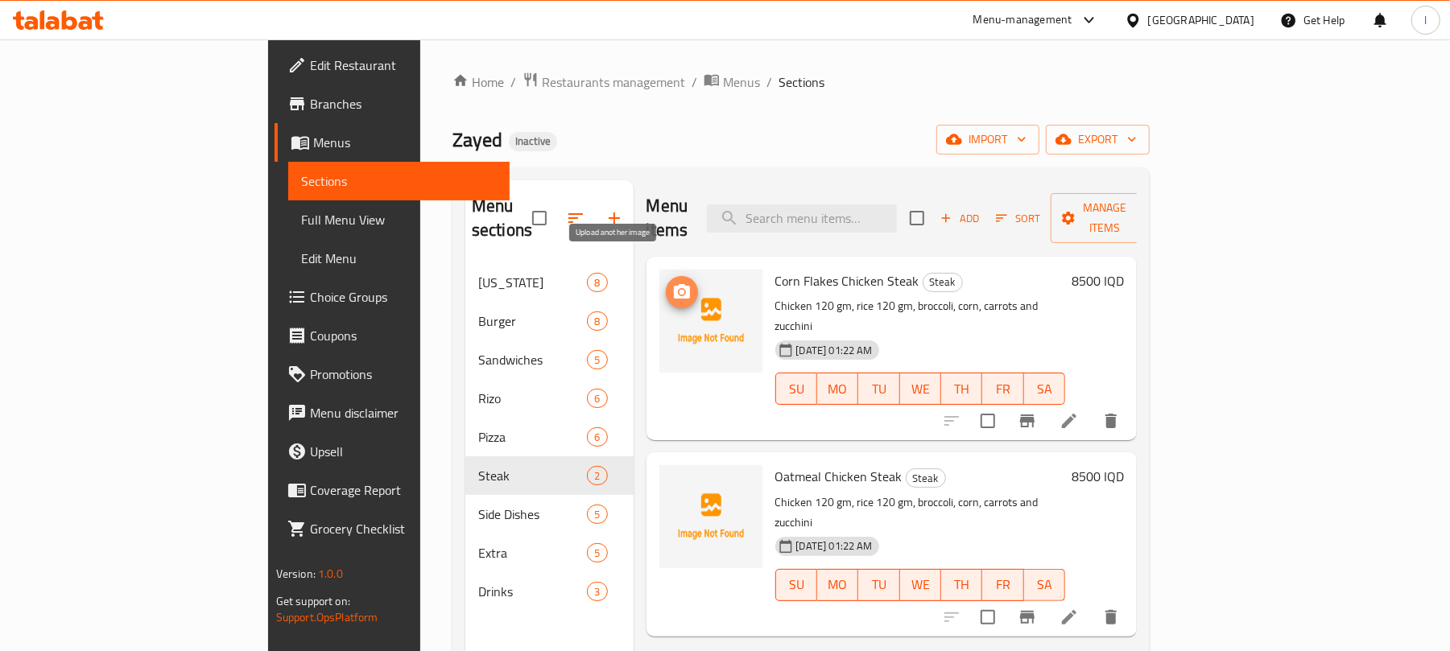
click at [674, 284] on icon "upload picture" at bounding box center [682, 291] width 16 height 14
click at [666, 283] on span "upload picture" at bounding box center [682, 292] width 32 height 19
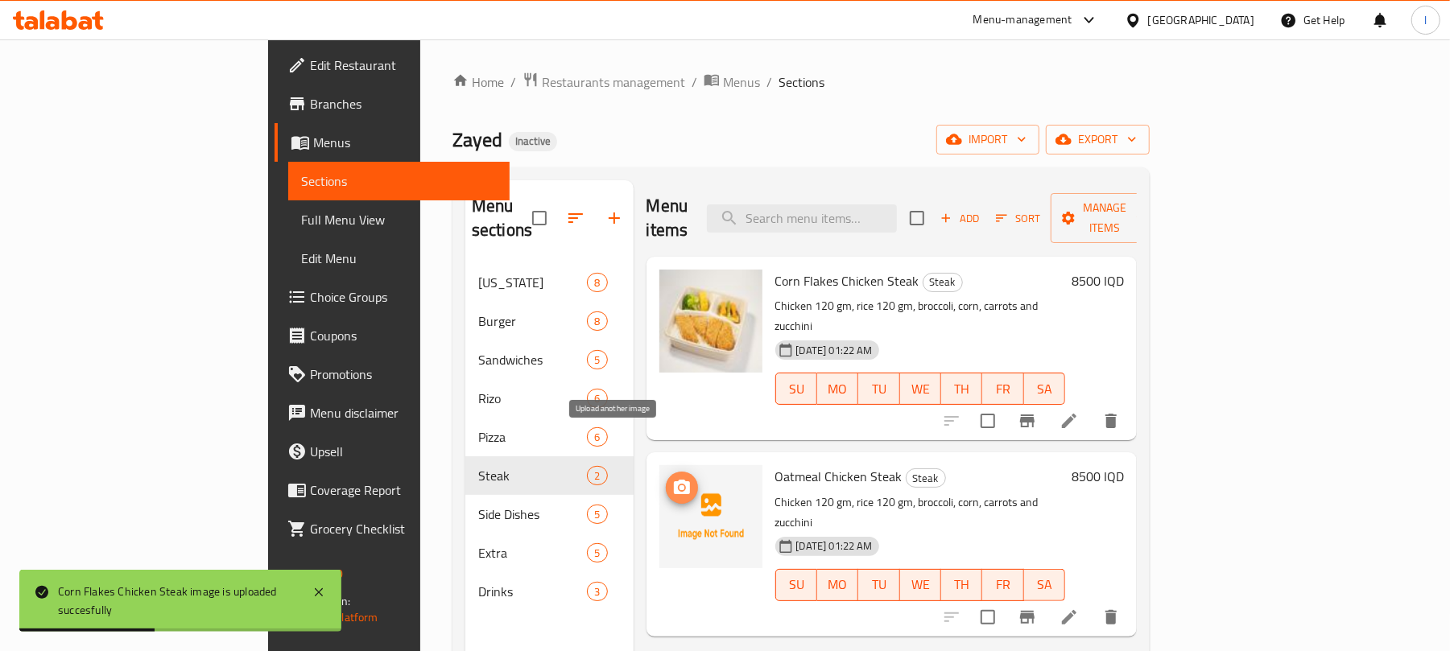
click at [666, 478] on span "upload picture" at bounding box center [682, 487] width 32 height 19
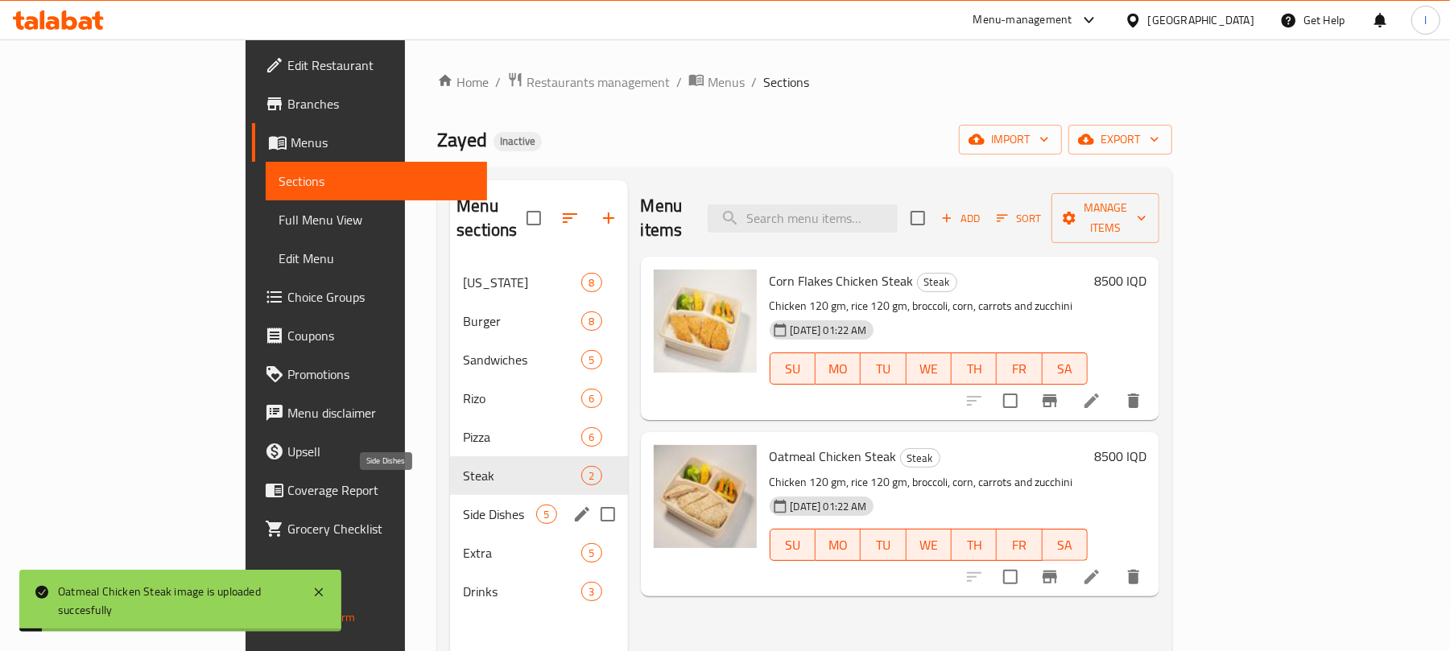
click at [463, 505] on span "Side Dishes" at bounding box center [499, 514] width 73 height 19
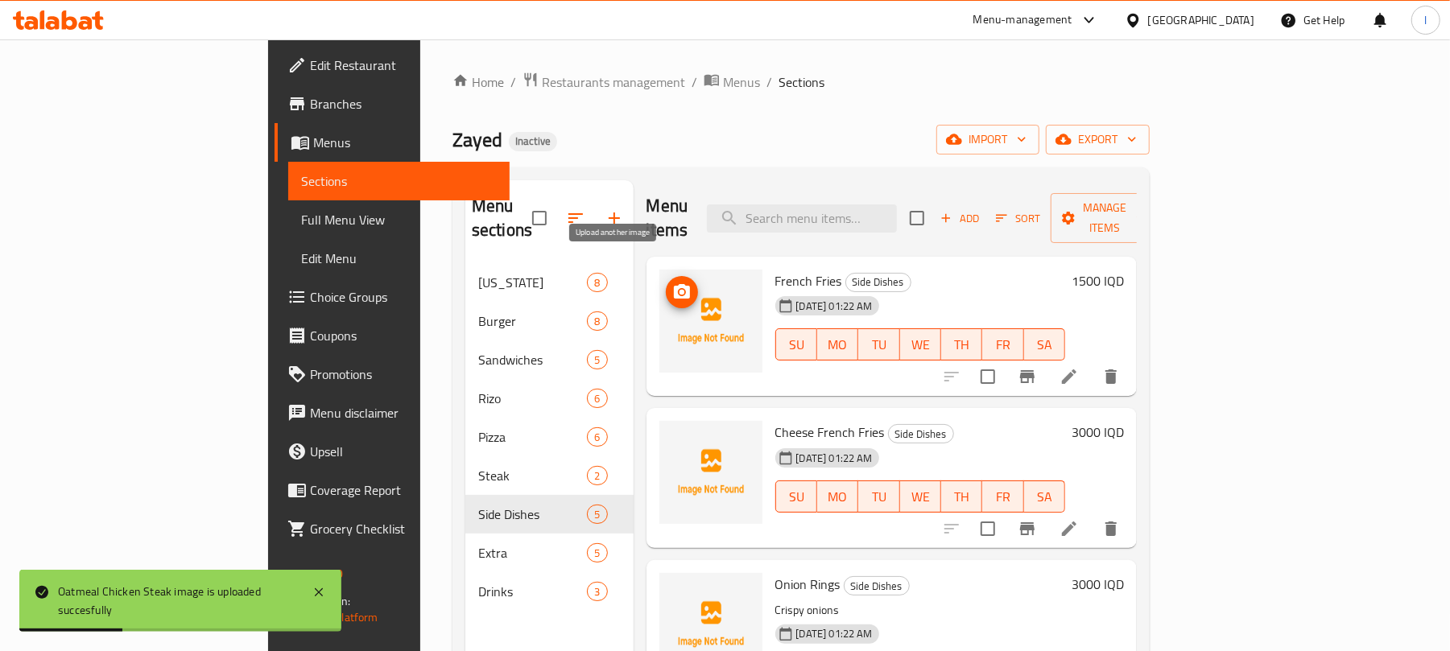
click at [674, 284] on icon "upload picture" at bounding box center [682, 291] width 16 height 14
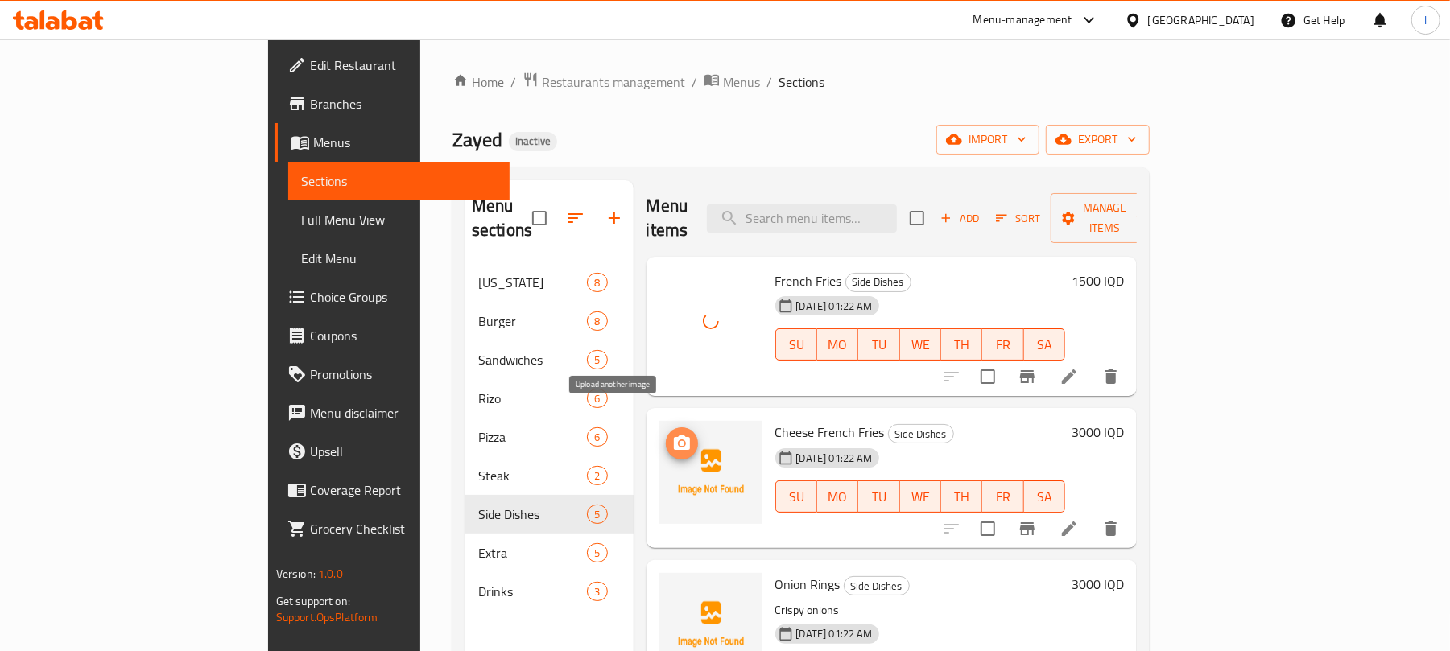
click at [672, 434] on icon "upload picture" at bounding box center [681, 443] width 19 height 19
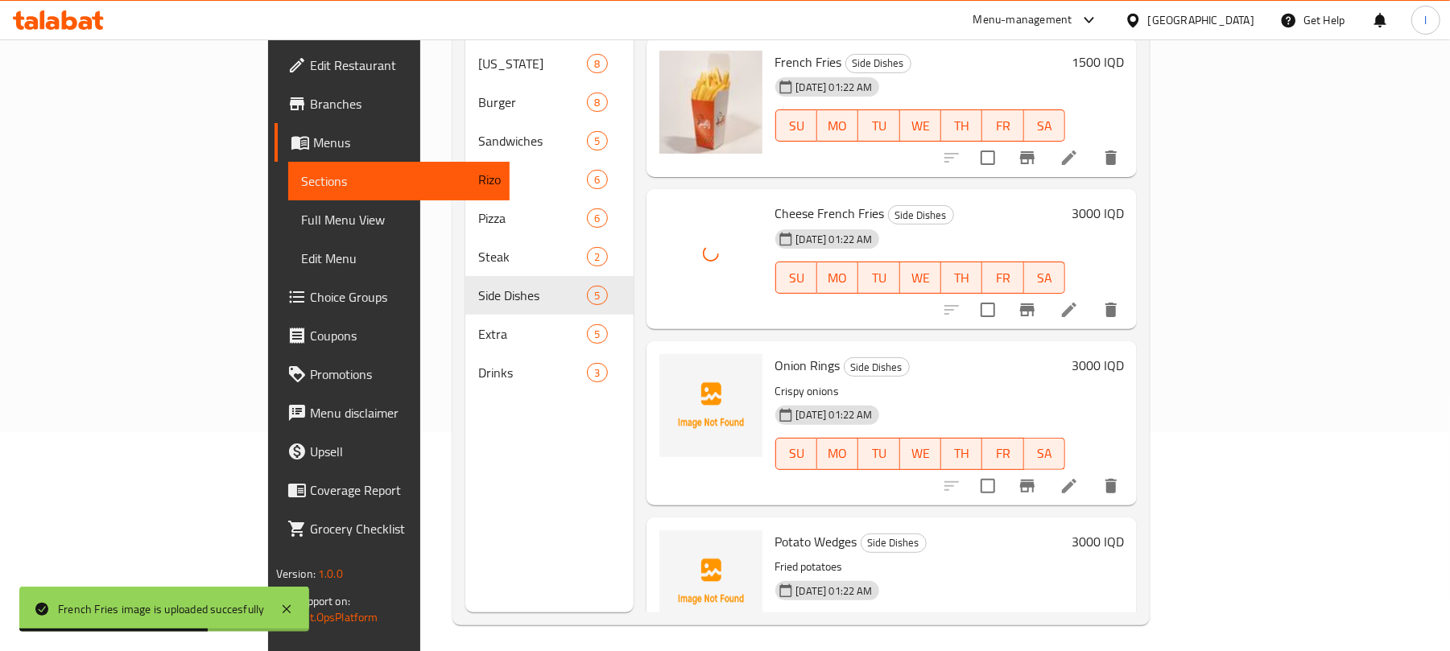
scroll to position [226, 0]
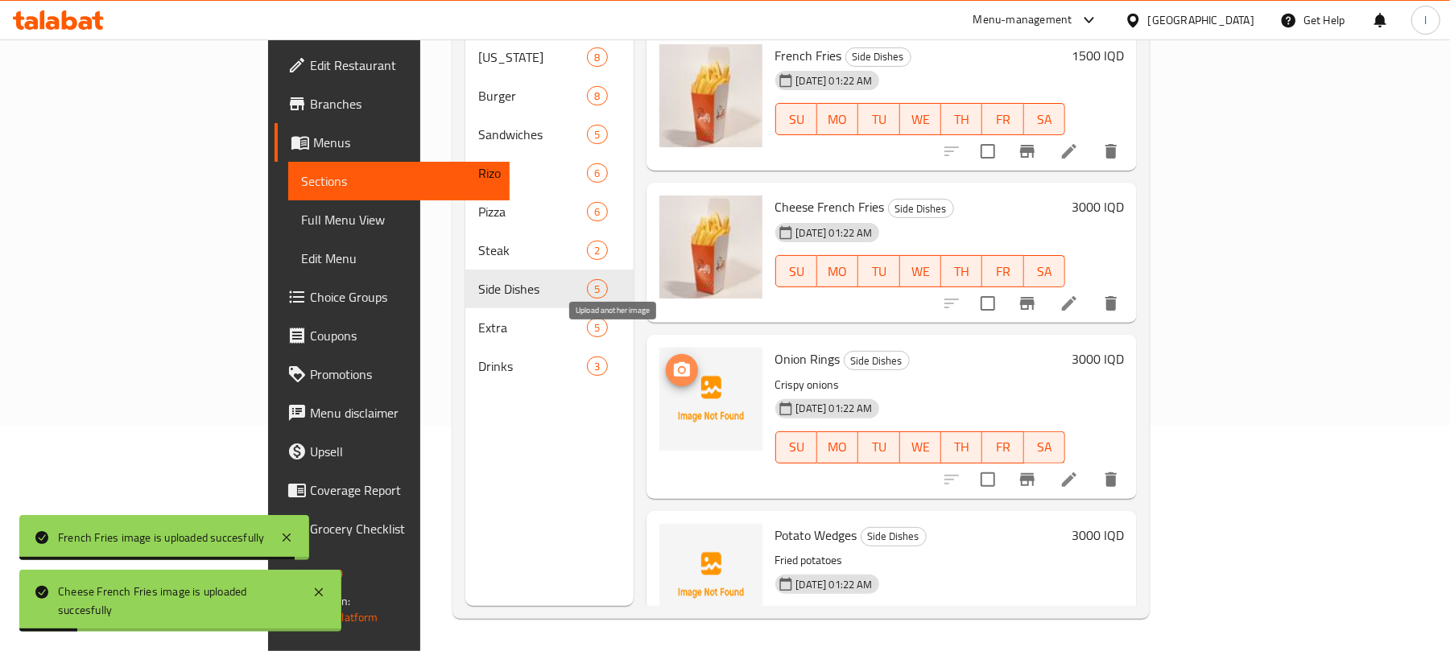
click at [672, 361] on icon "upload picture" at bounding box center [681, 370] width 19 height 19
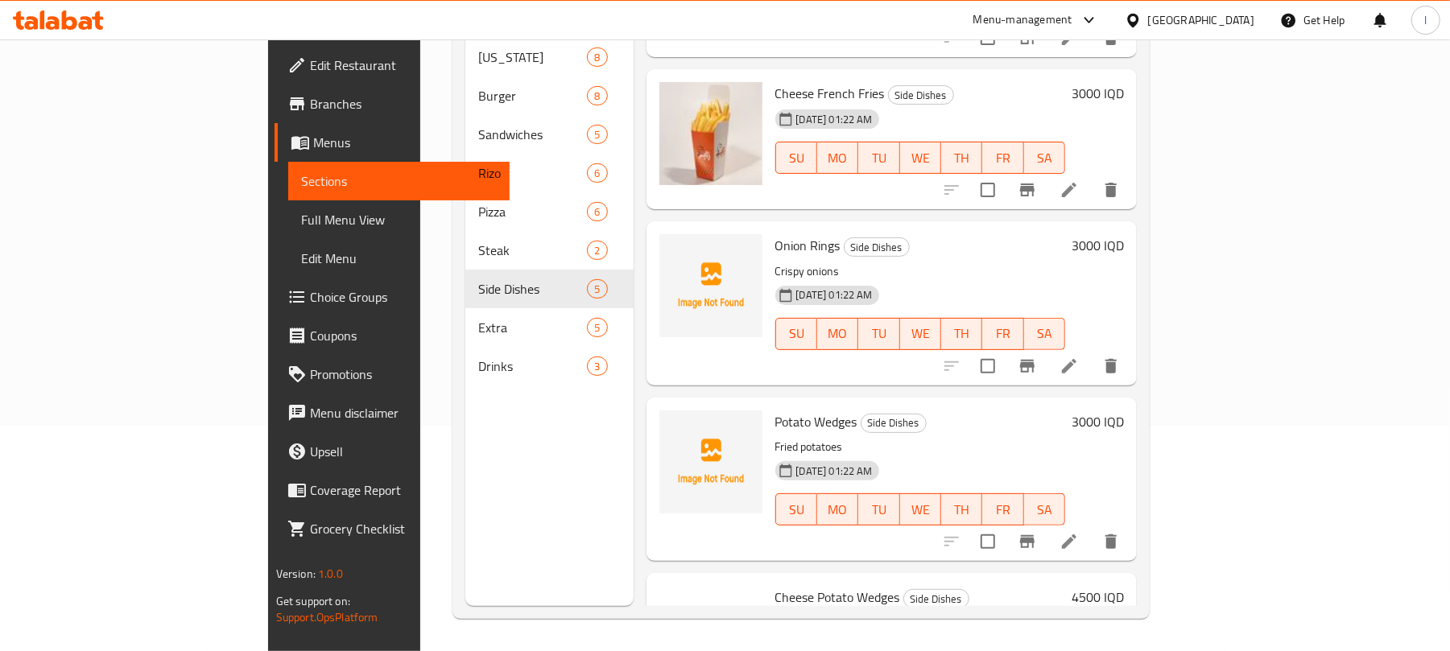
scroll to position [220, 0]
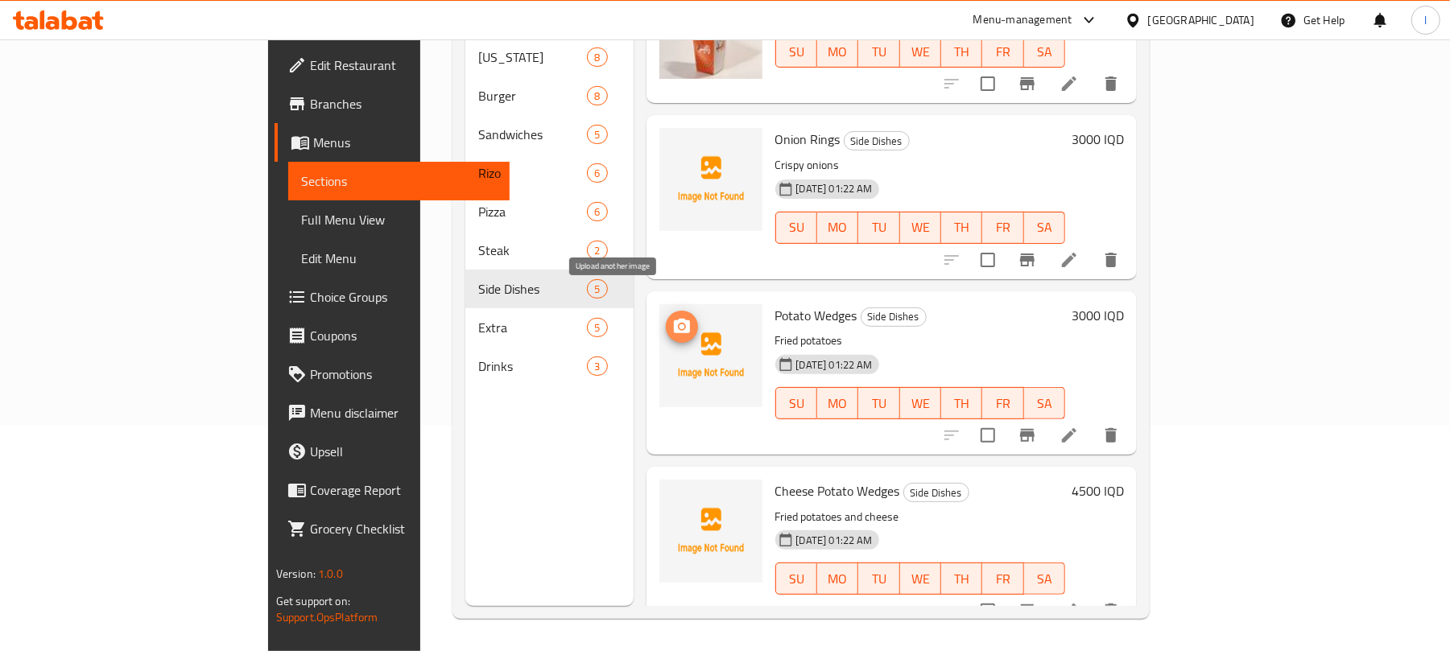
click at [674, 319] on icon "upload picture" at bounding box center [682, 326] width 16 height 14
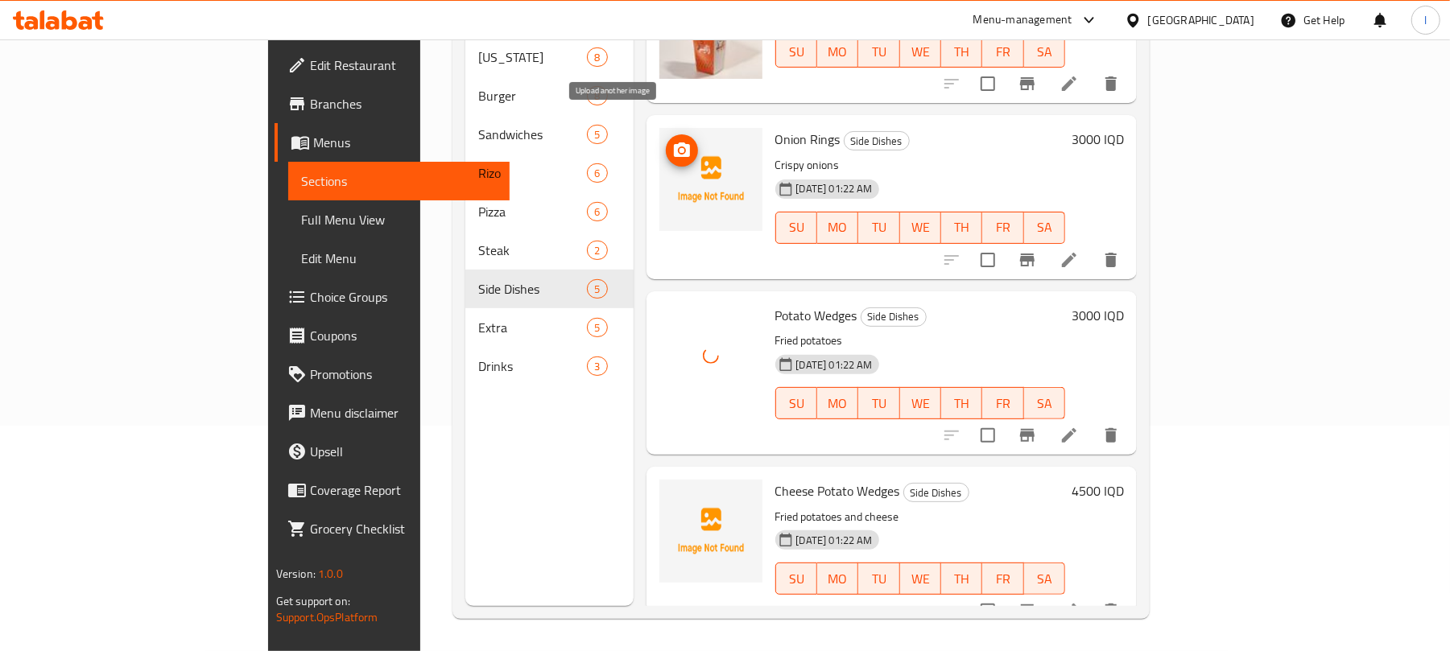
click at [674, 142] on icon "upload picture" at bounding box center [682, 149] width 16 height 14
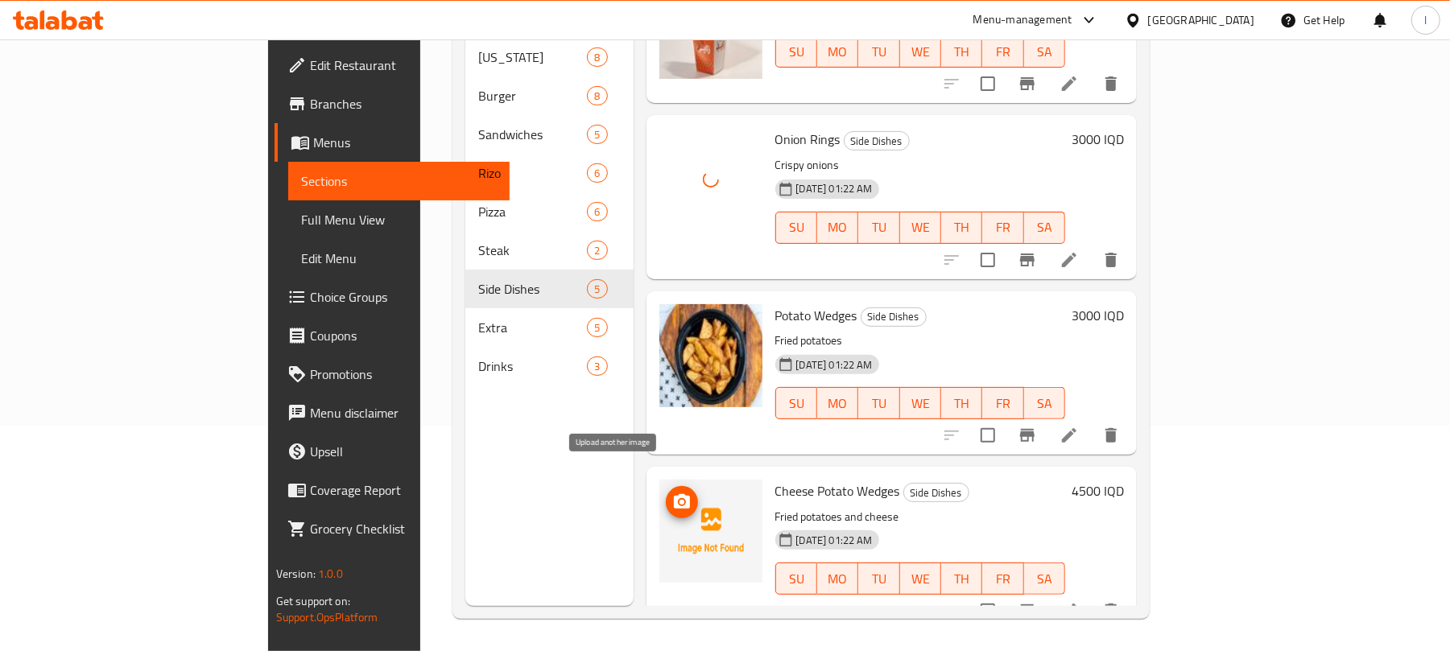
click at [674, 494] on icon "upload picture" at bounding box center [682, 501] width 16 height 14
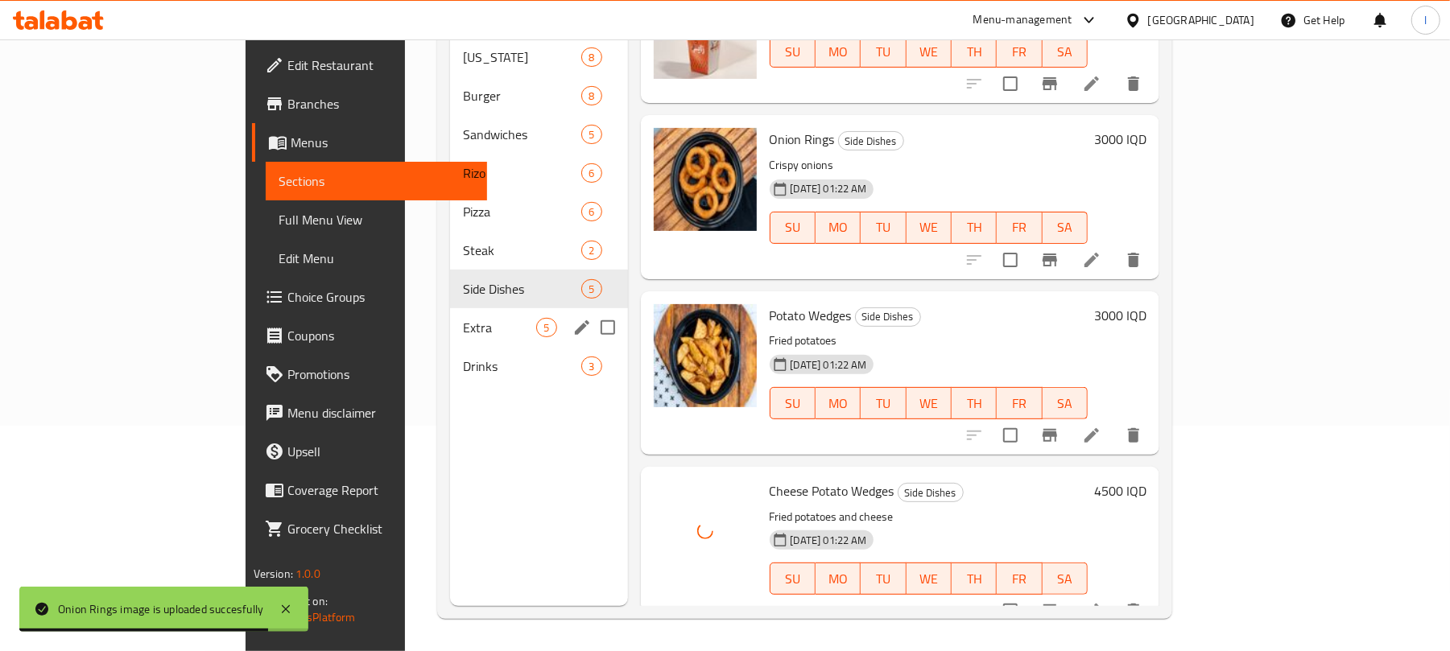
click at [450, 308] on div "Extra 5" at bounding box center [538, 327] width 177 height 39
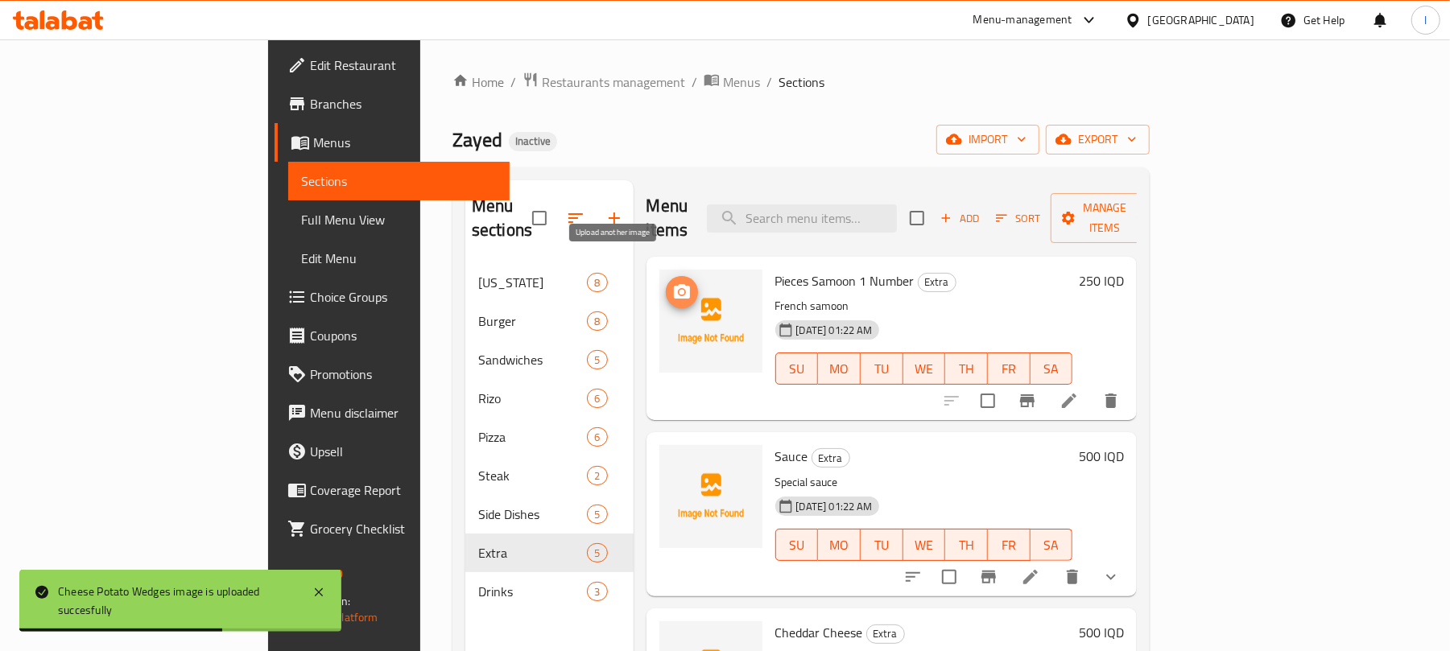
click at [666, 283] on span "upload picture" at bounding box center [682, 292] width 32 height 19
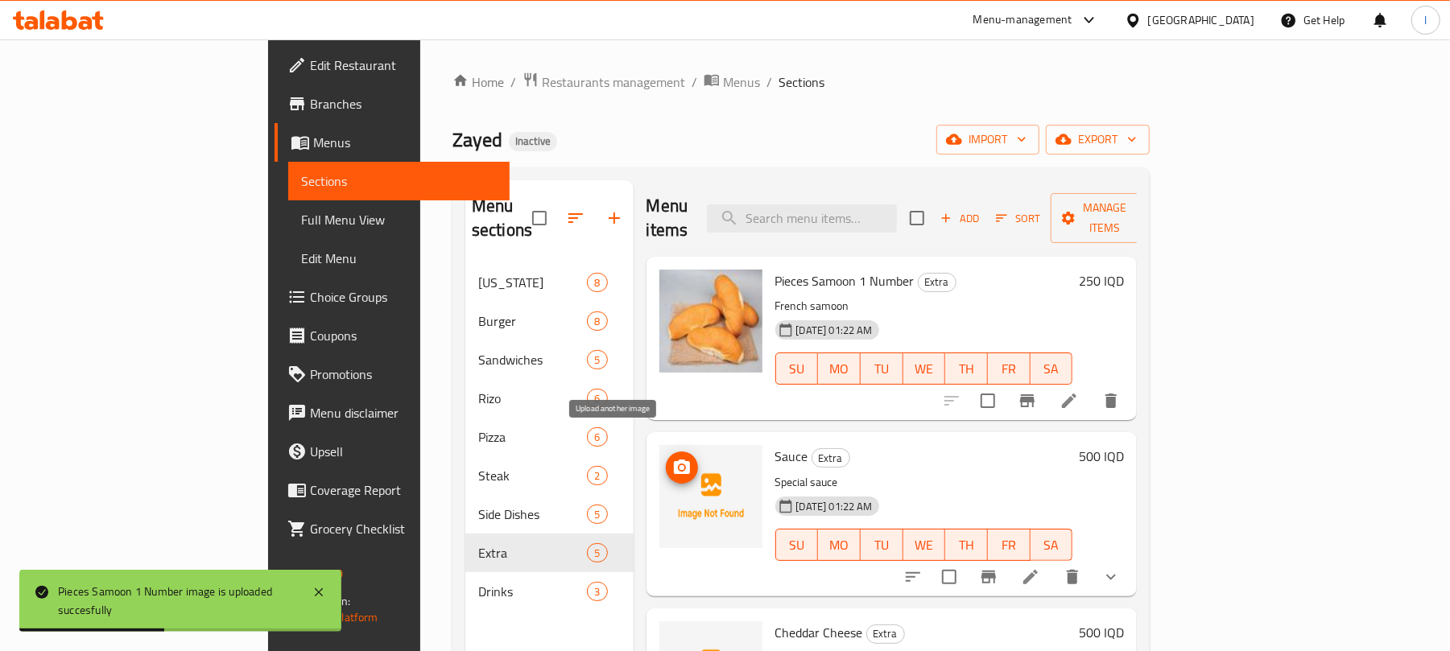
click at [674, 460] on icon "upload picture" at bounding box center [682, 467] width 16 height 14
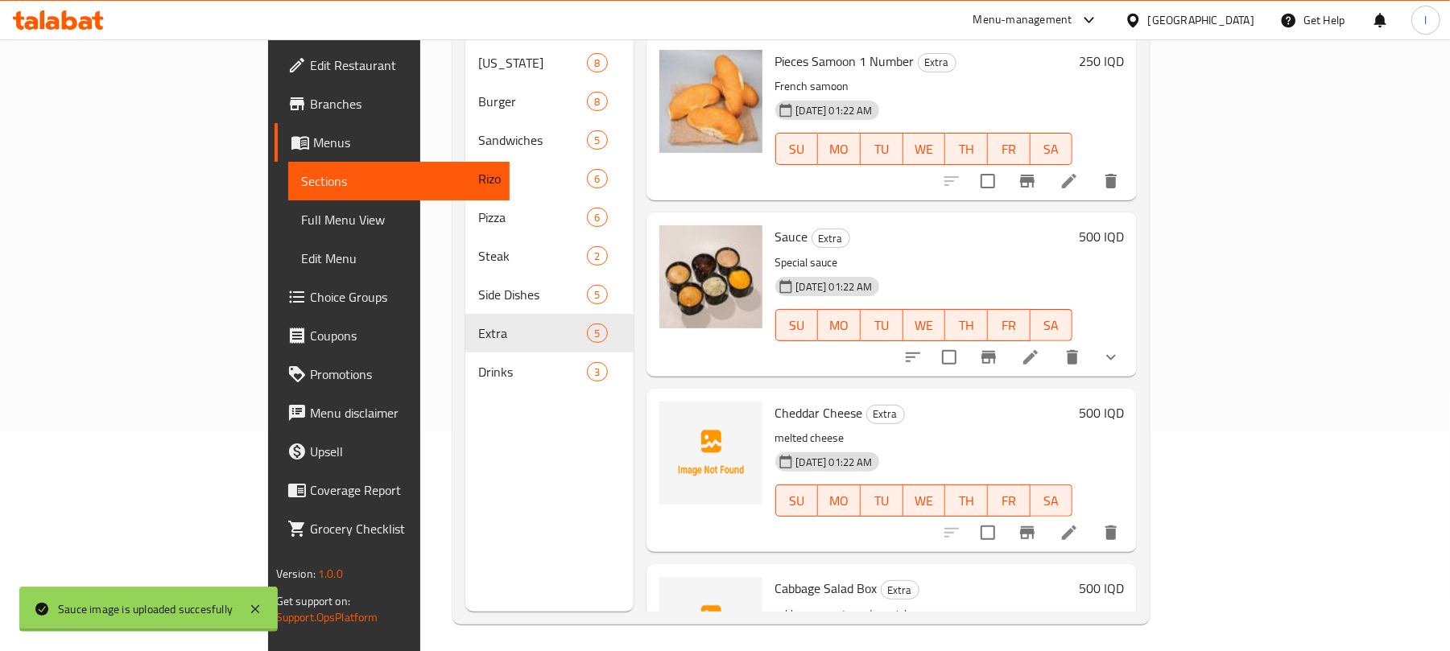
scroll to position [226, 0]
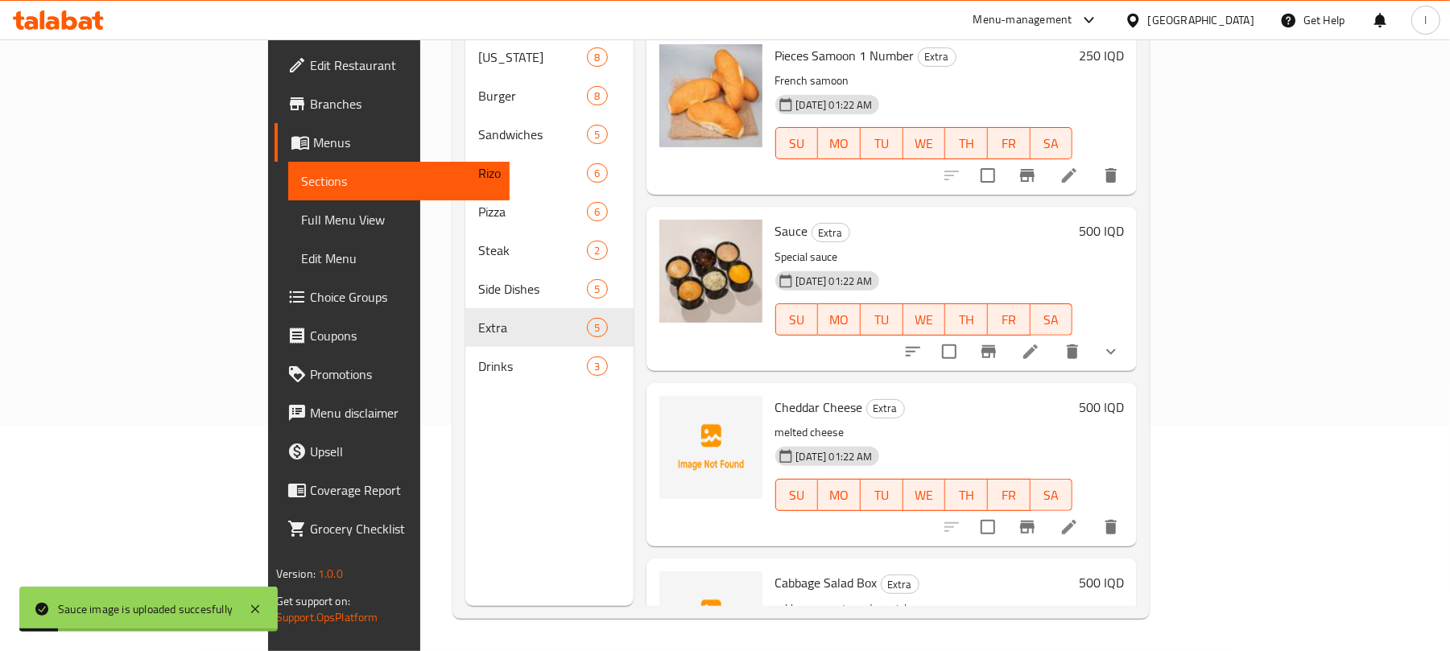
click at [1120, 342] on icon "show more" at bounding box center [1110, 351] width 19 height 19
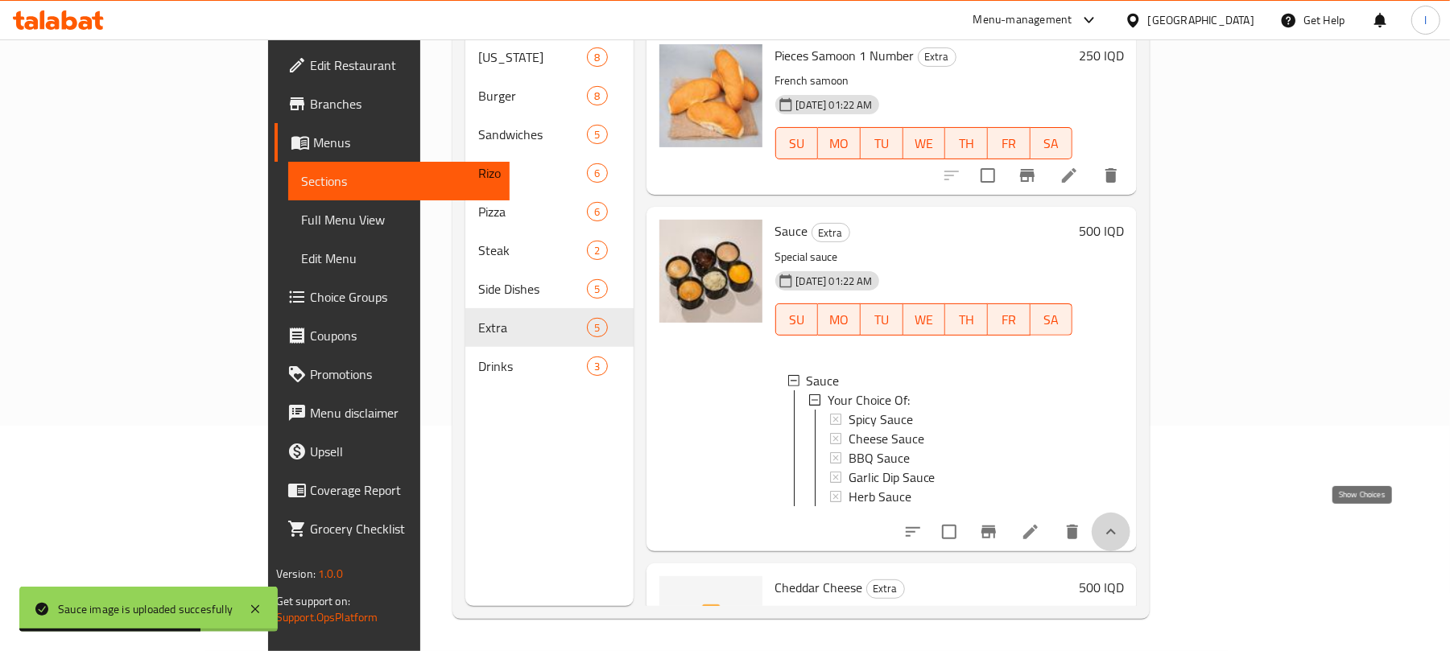
click at [1120, 522] on icon "show more" at bounding box center [1110, 531] width 19 height 19
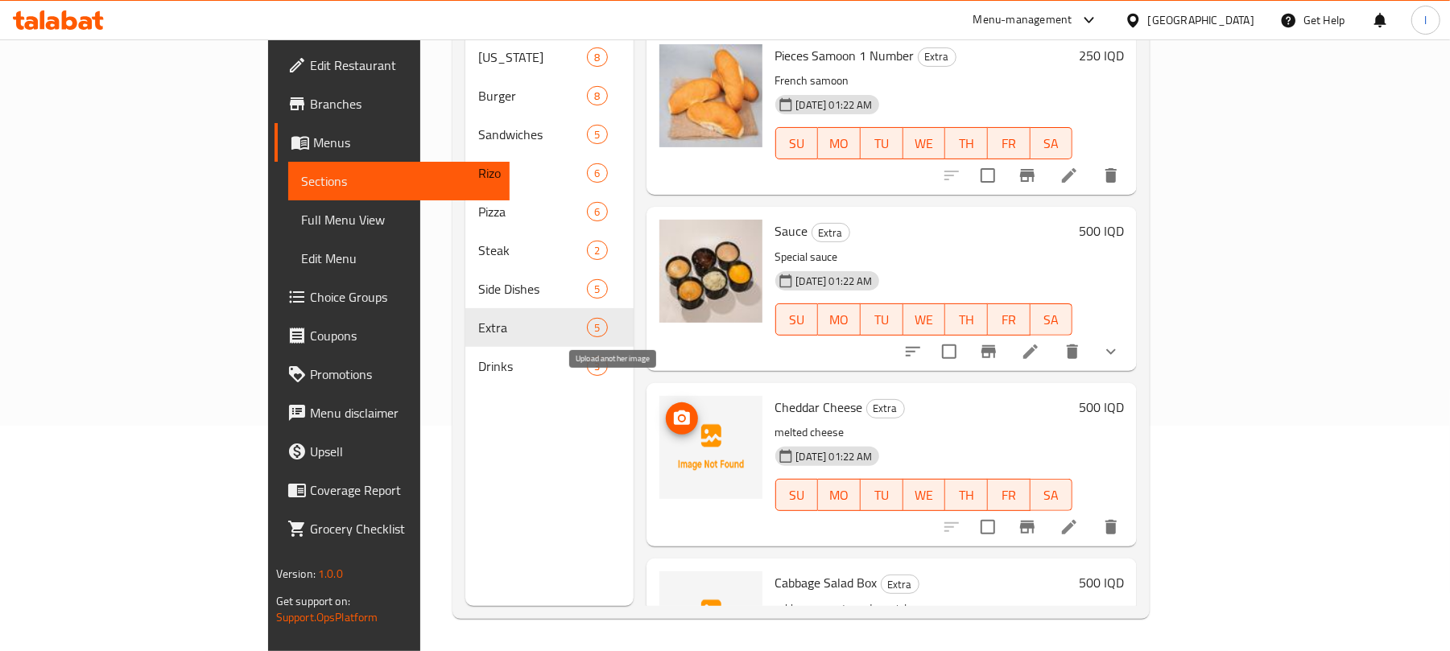
click at [674, 410] on icon "upload picture" at bounding box center [682, 417] width 16 height 14
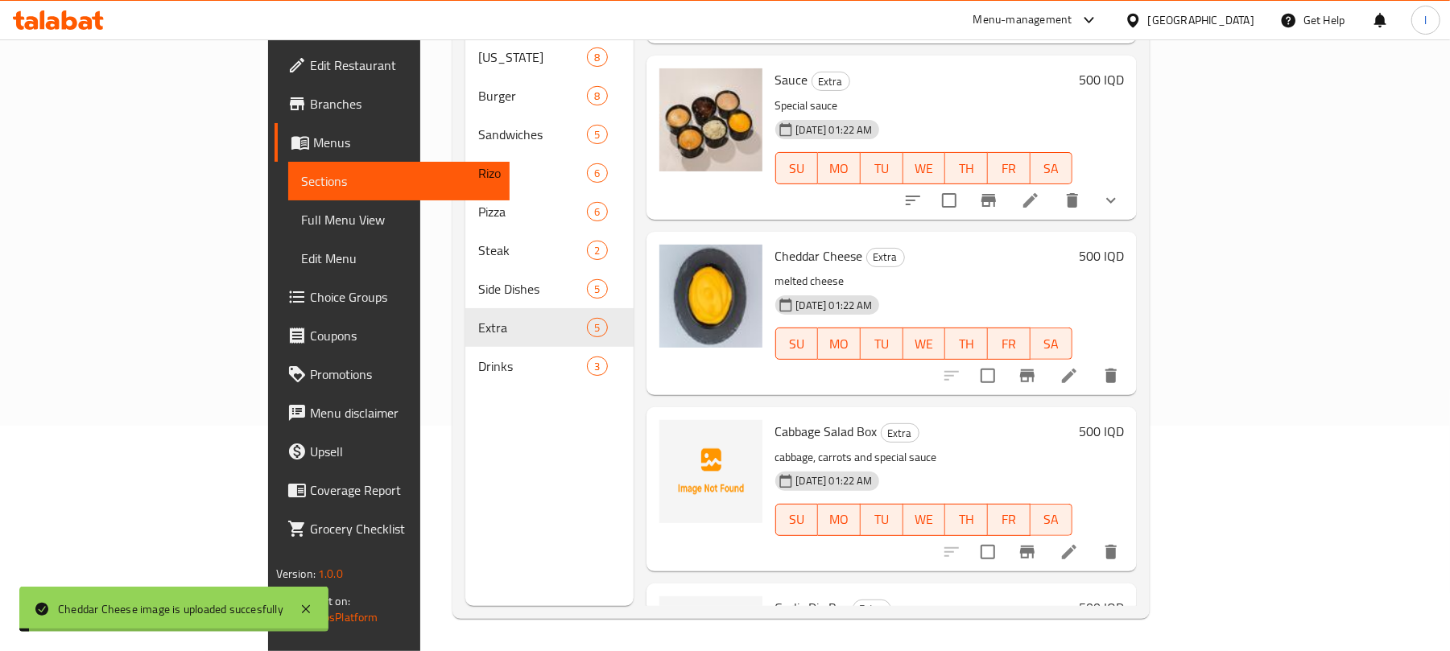
scroll to position [268, 0]
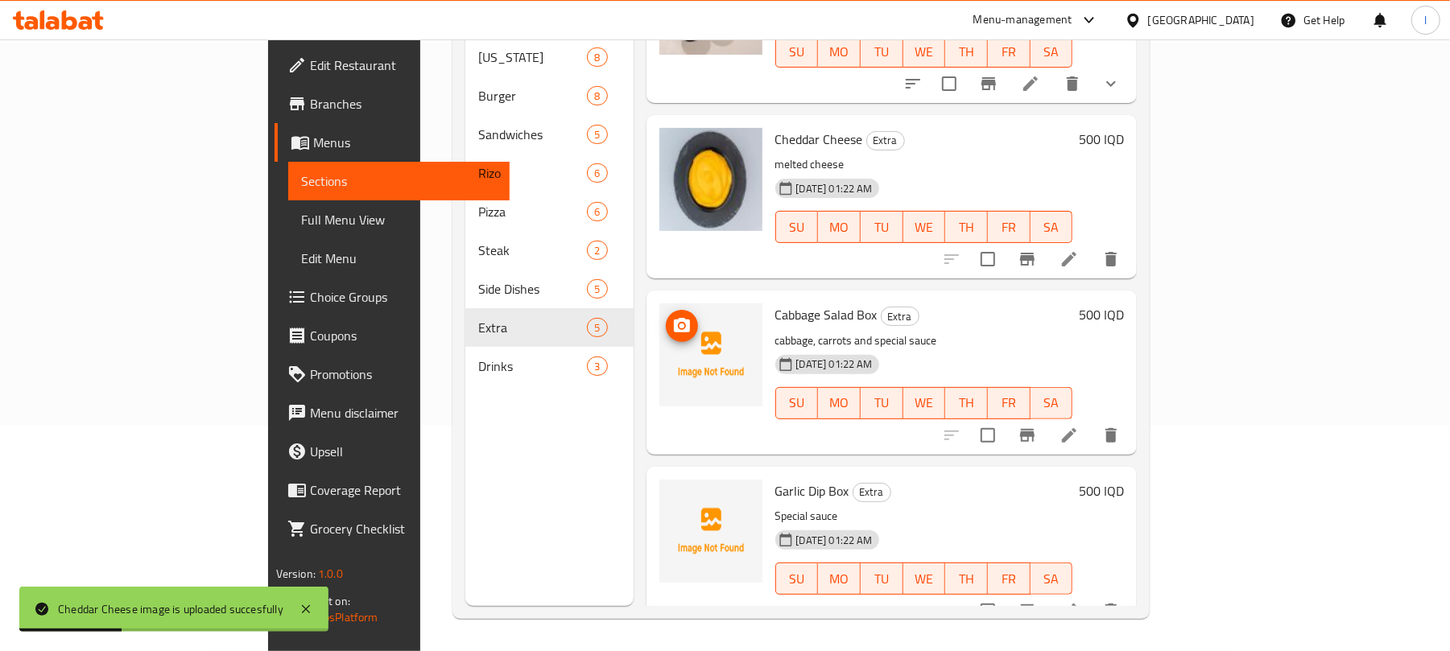
click at [674, 318] on icon "upload picture" at bounding box center [682, 325] width 16 height 14
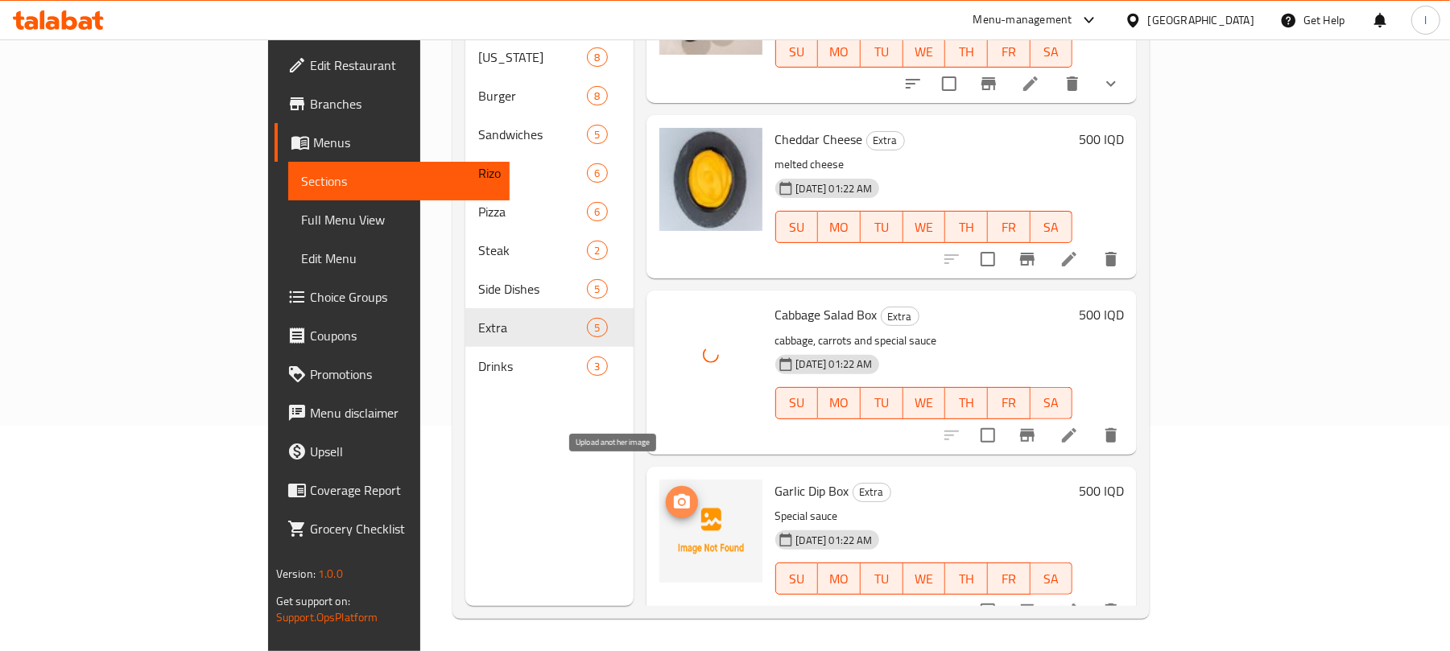
click at [666, 493] on span "upload picture" at bounding box center [682, 502] width 32 height 19
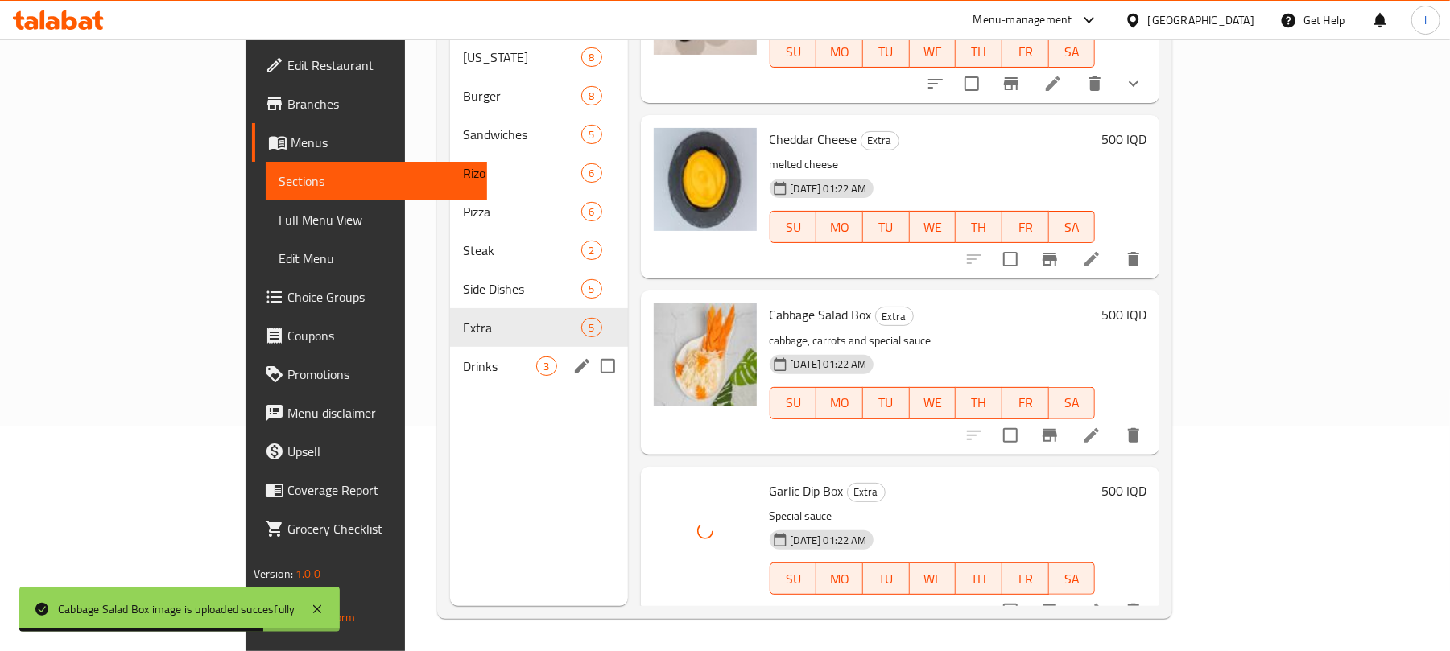
click at [450, 347] on div "Drinks 3" at bounding box center [538, 366] width 177 height 39
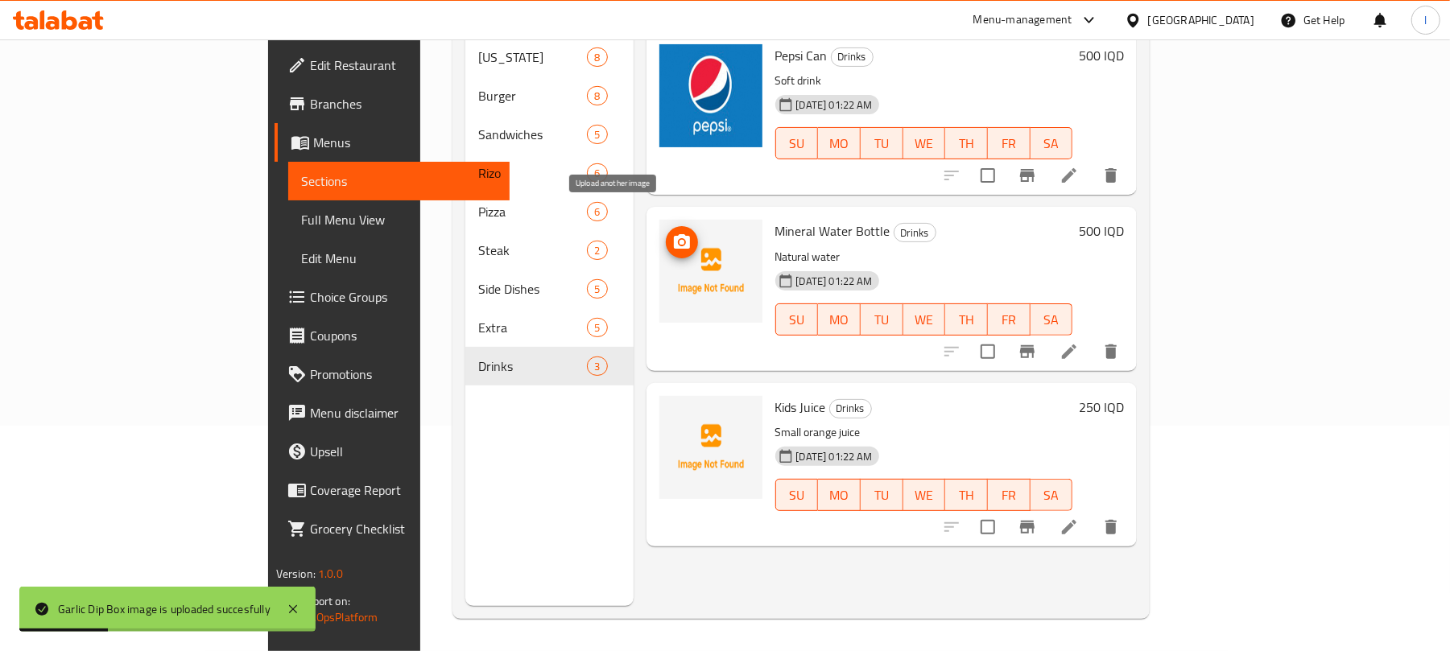
click at [674, 234] on icon "upload picture" at bounding box center [682, 241] width 16 height 14
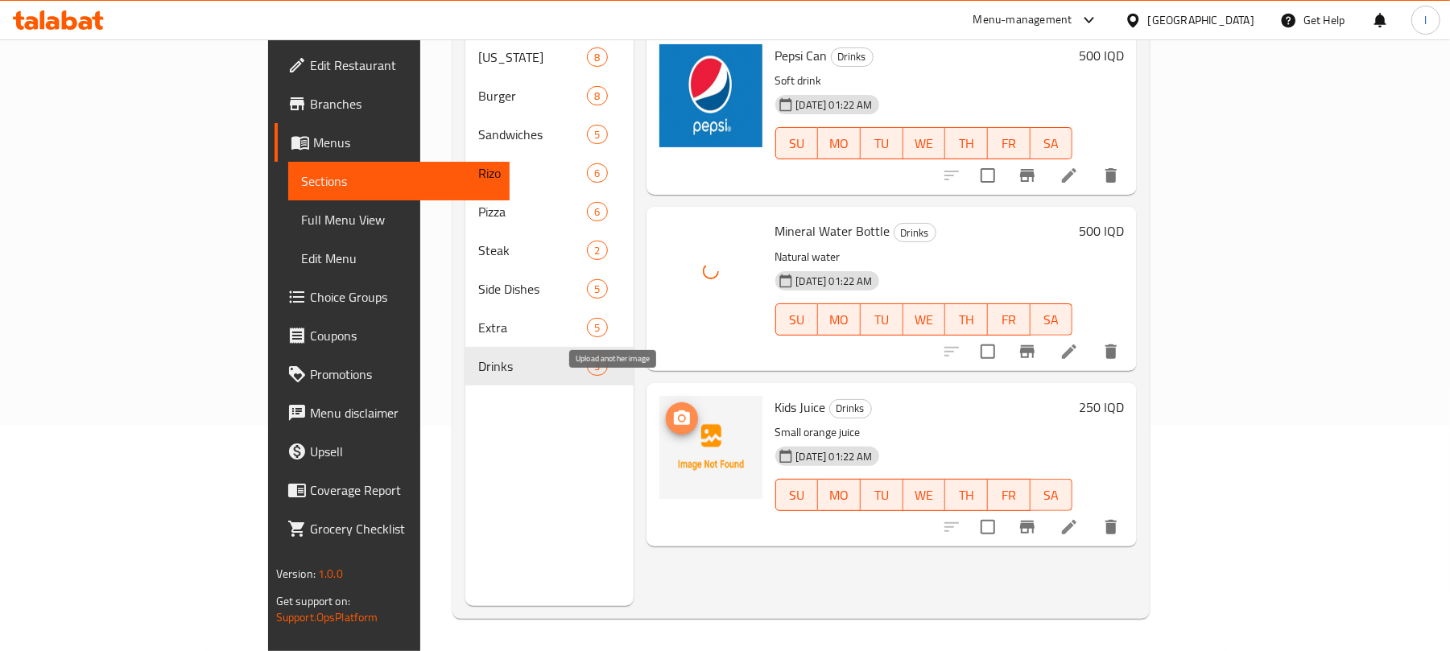
click at [666, 409] on span "upload picture" at bounding box center [682, 418] width 32 height 19
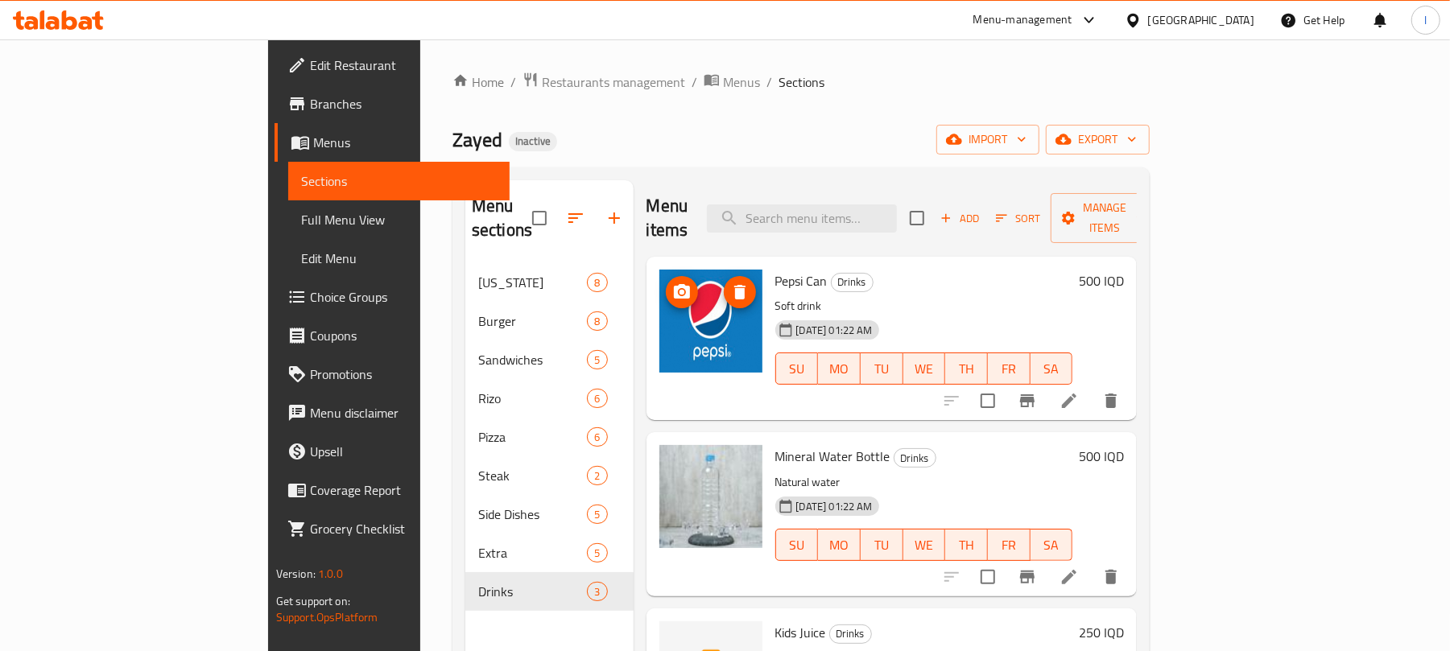
click at [674, 284] on icon "upload picture" at bounding box center [682, 291] width 16 height 14
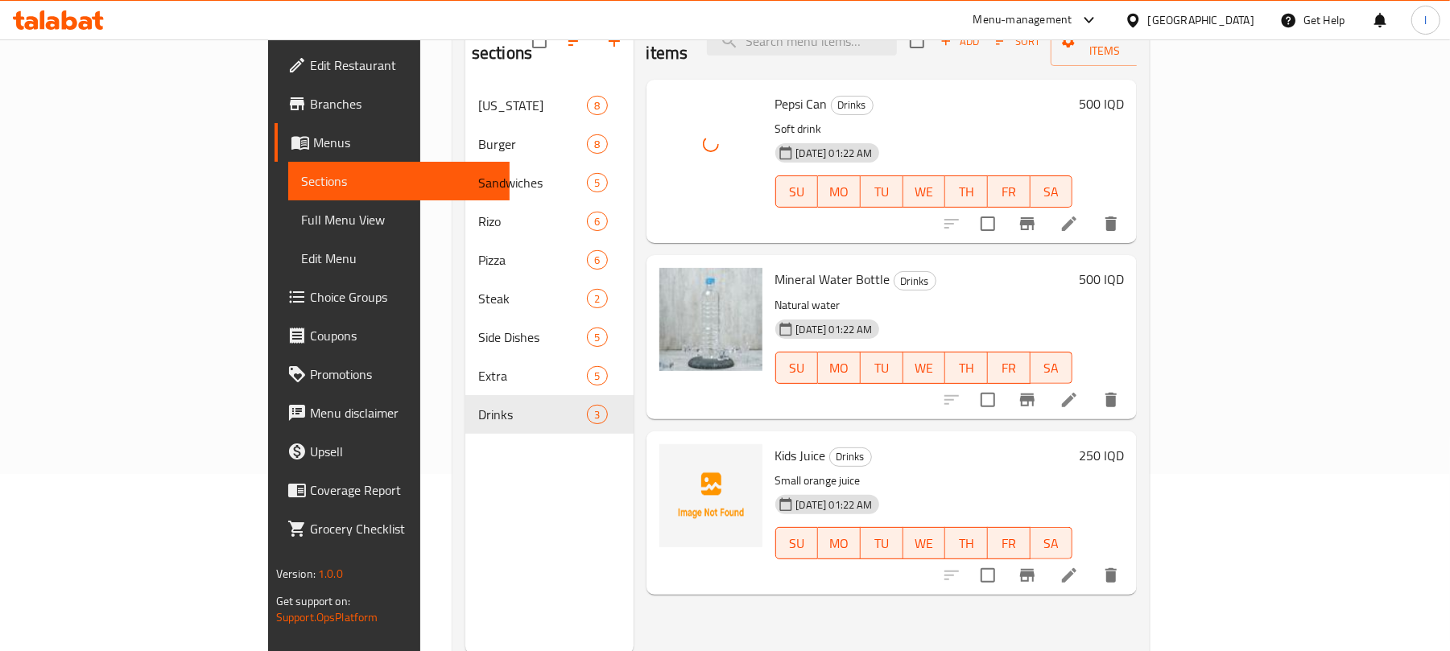
scroll to position [226, 0]
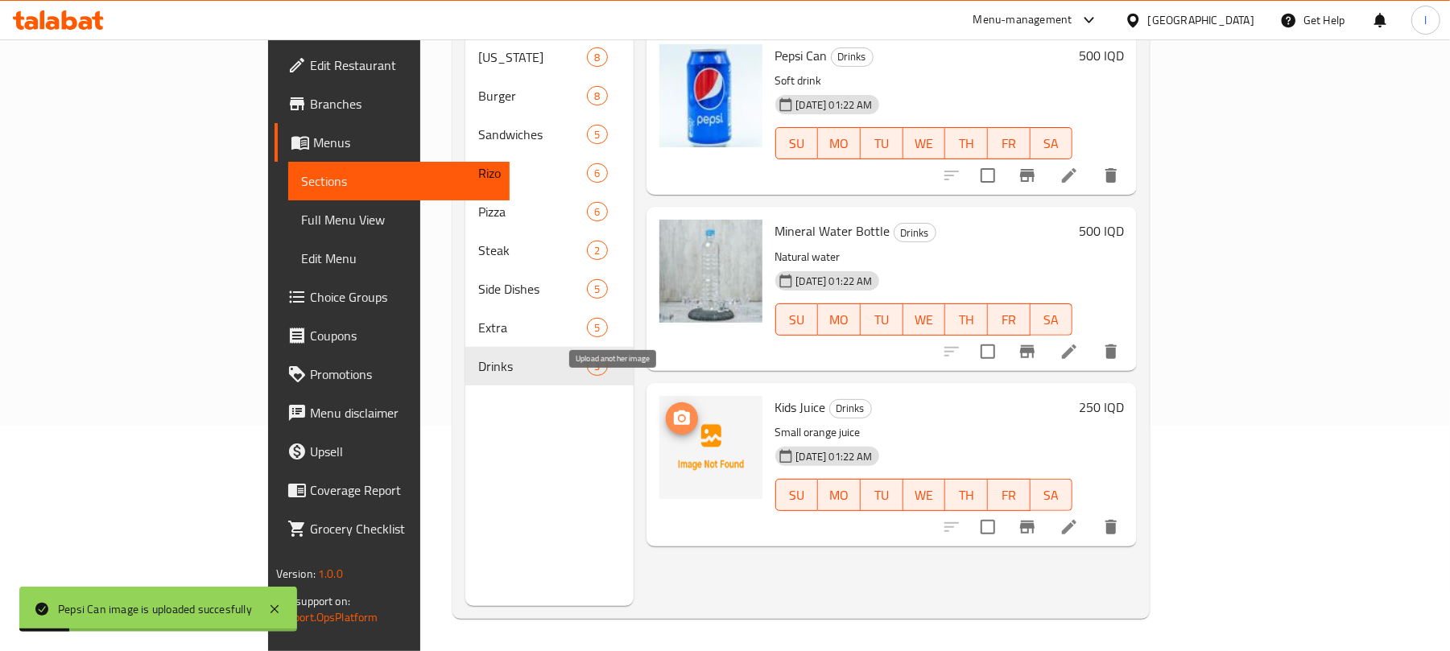
click at [674, 410] on icon "upload picture" at bounding box center [682, 417] width 16 height 14
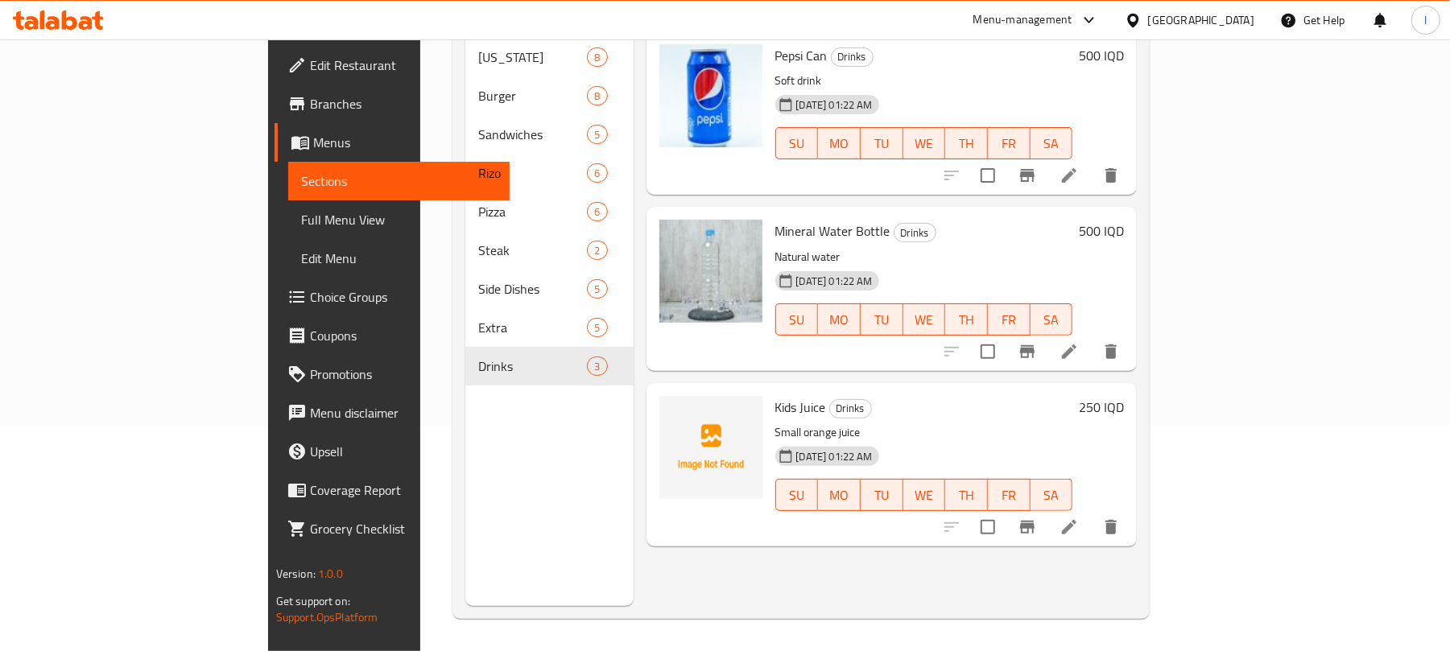
click at [1079, 518] on icon at bounding box center [1068, 527] width 19 height 19
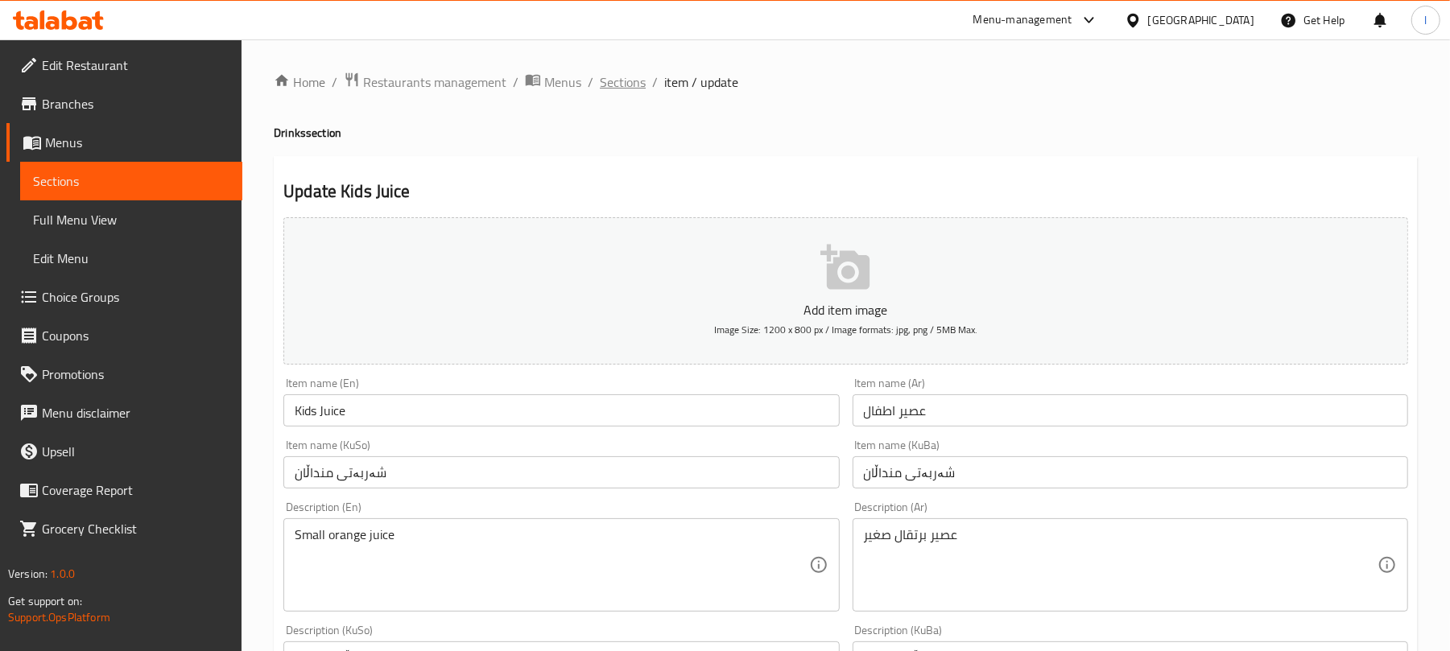
click at [602, 72] on span "Sections" at bounding box center [623, 81] width 46 height 19
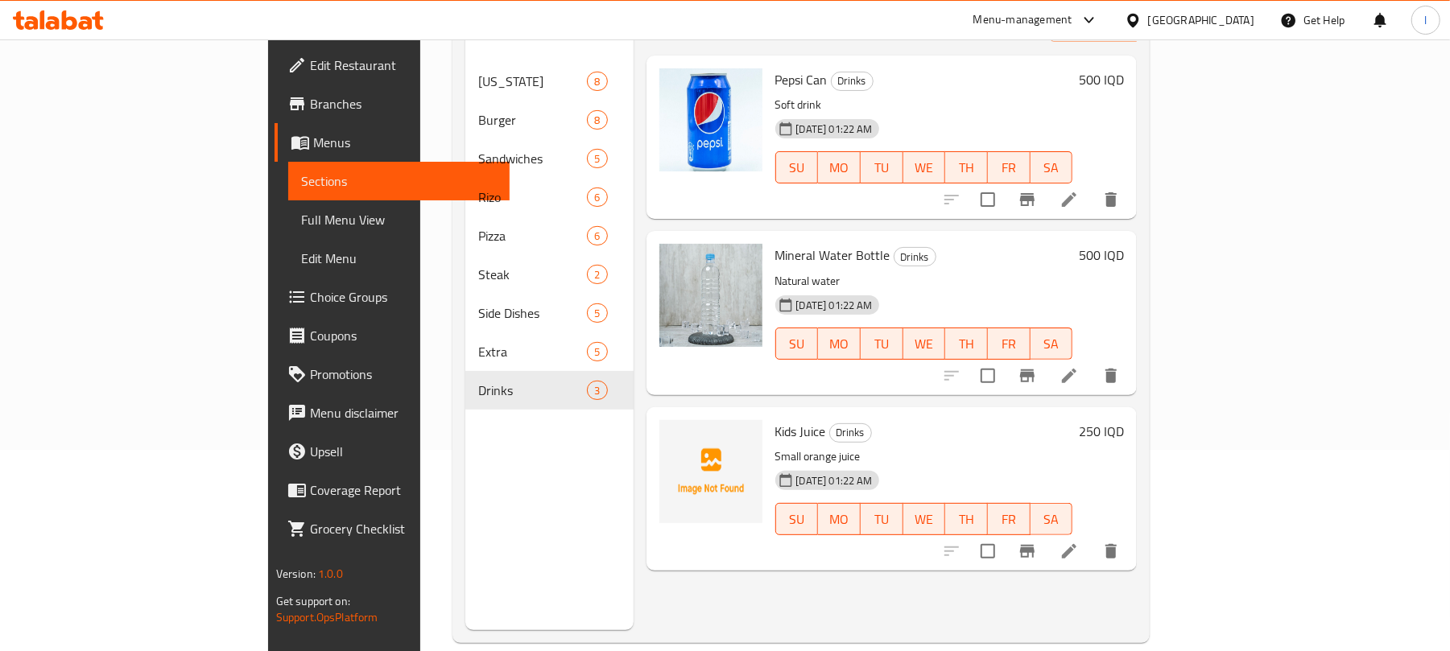
scroll to position [226, 0]
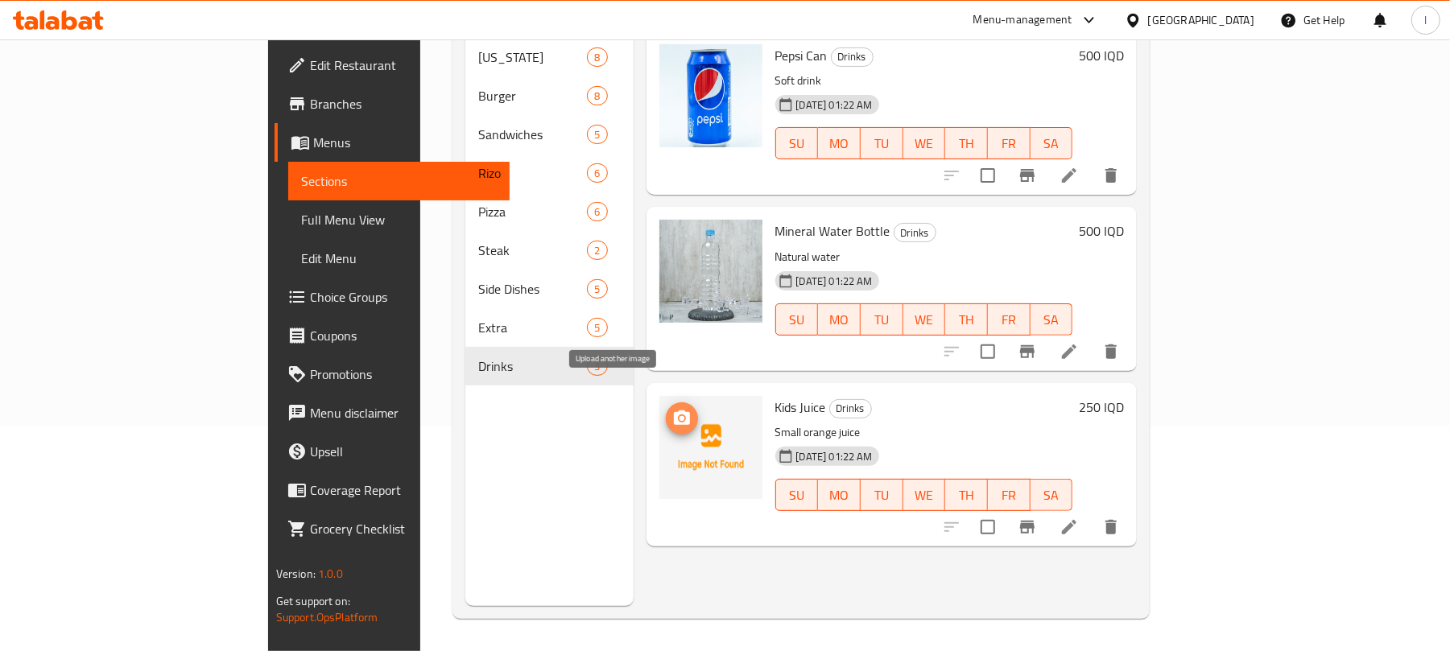
click at [674, 410] on icon "upload picture" at bounding box center [682, 417] width 16 height 14
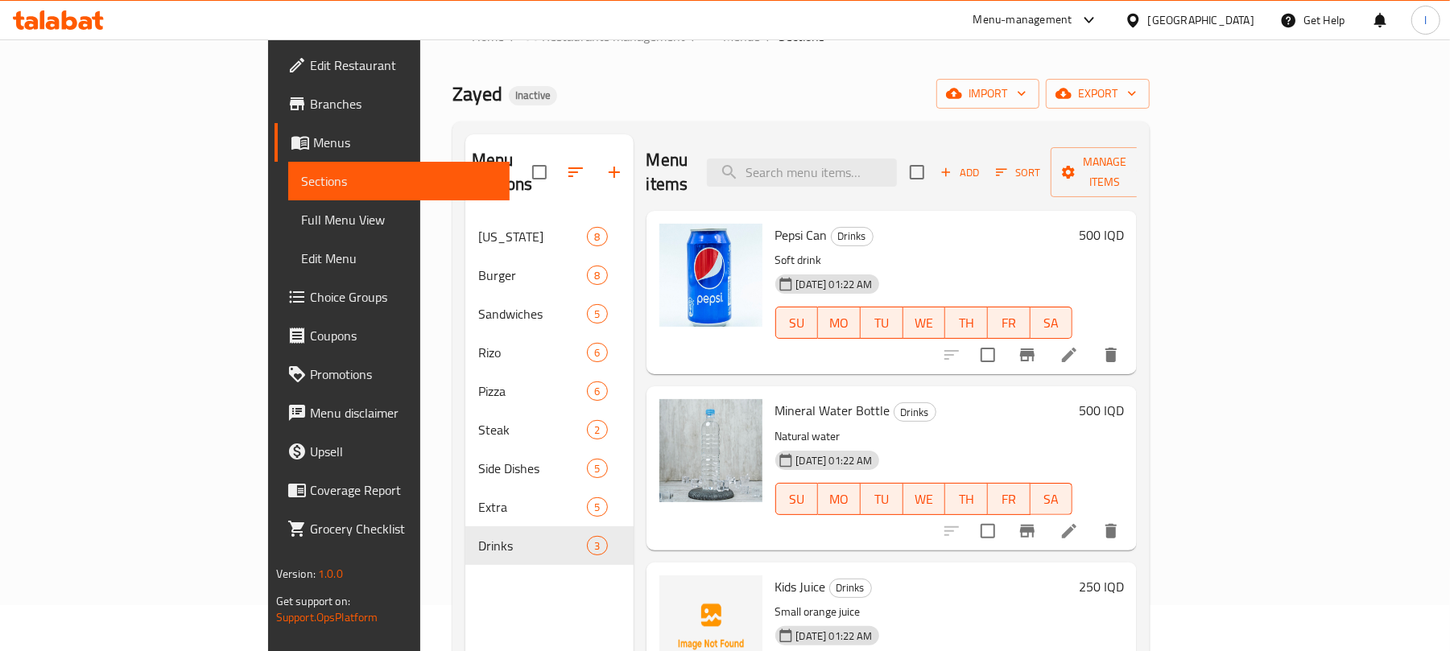
scroll to position [0, 0]
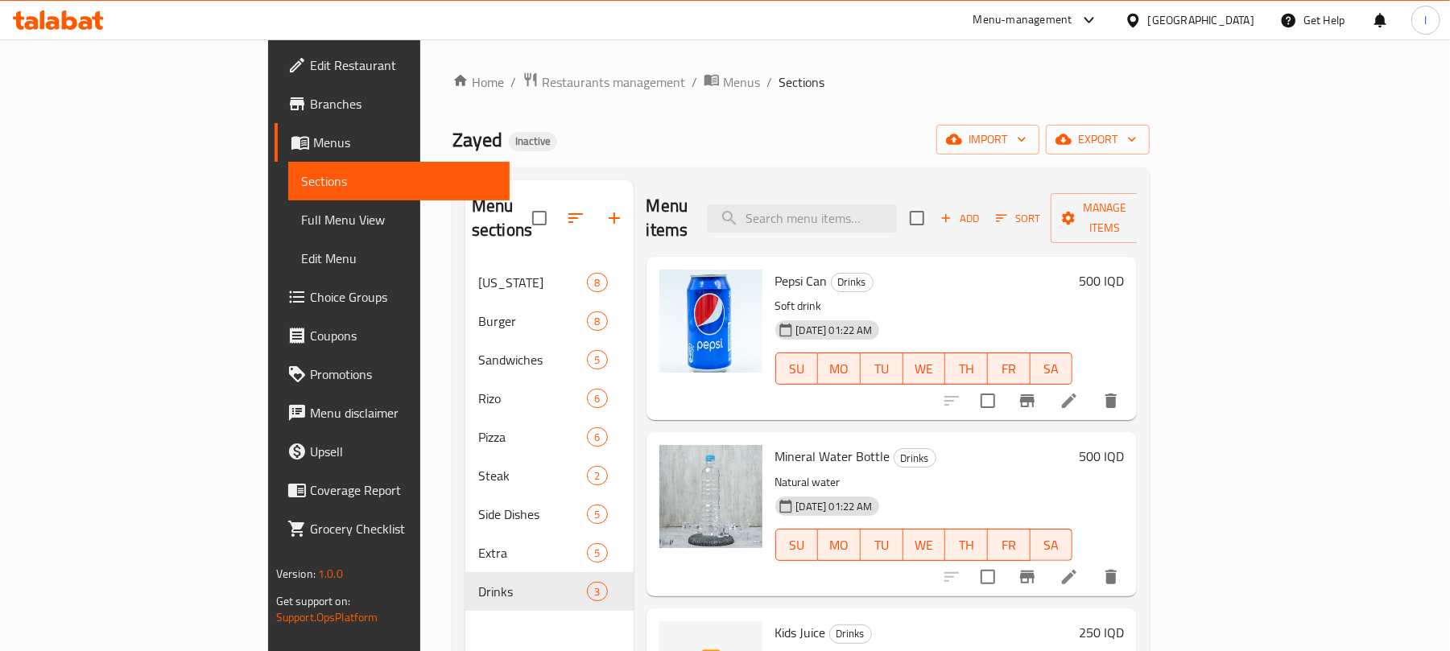
drag, startPoint x: 120, startPoint y: 233, endPoint x: 201, endPoint y: 233, distance: 81.3
click at [288, 233] on link "Full Menu View" at bounding box center [399, 219] width 222 height 39
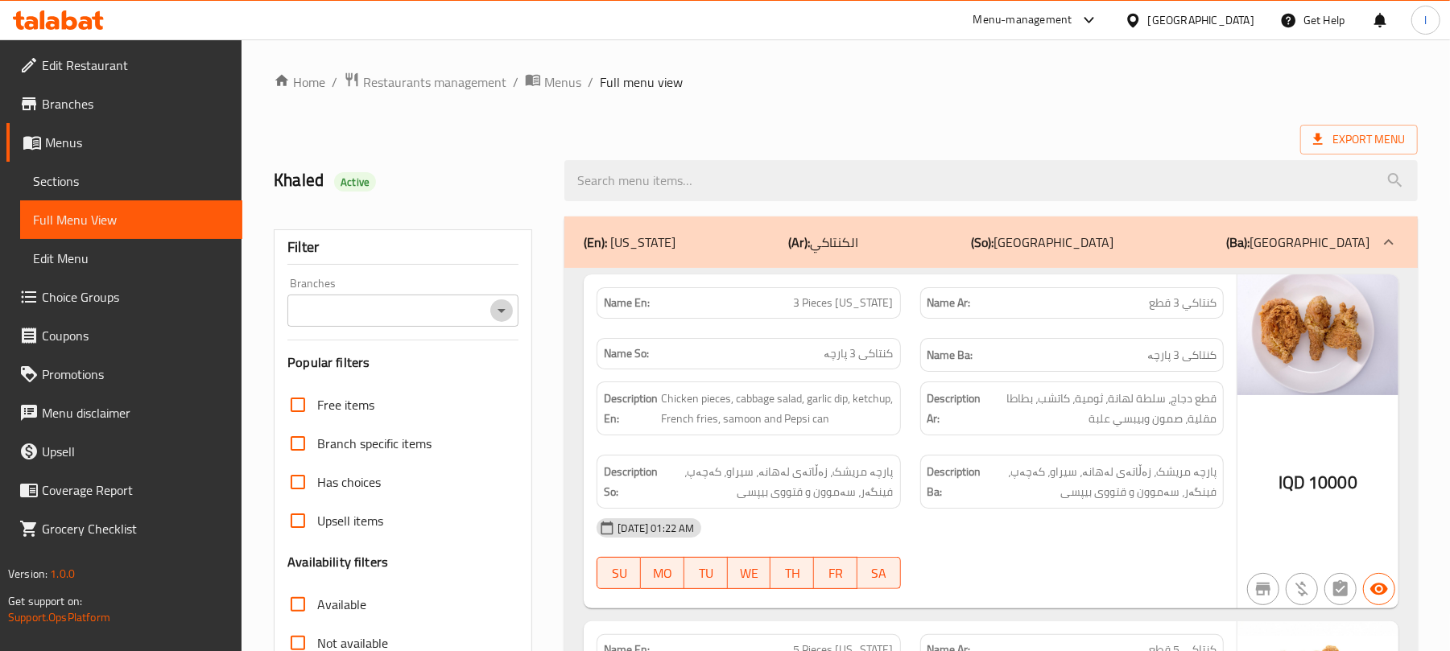
click at [501, 317] on icon "Open" at bounding box center [501, 310] width 19 height 19
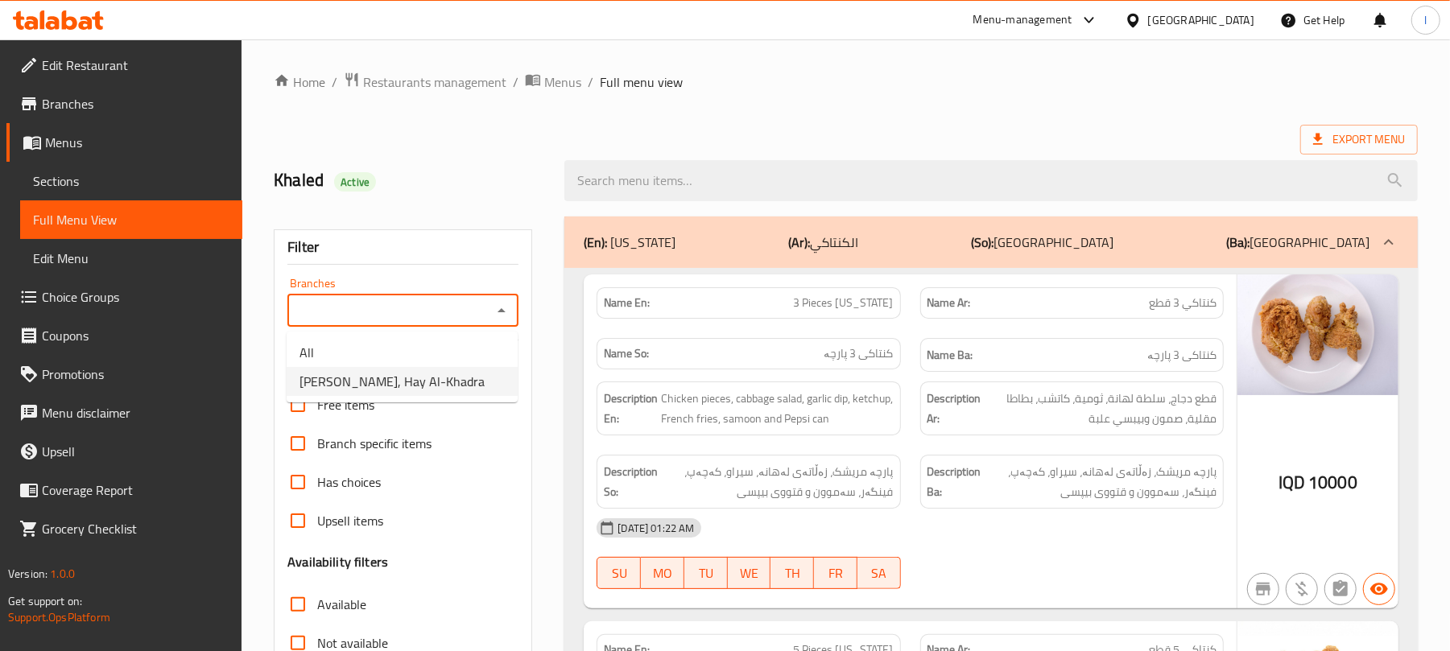
click at [384, 368] on li "Zayed, Hay Al-Khadra" at bounding box center [402, 381] width 231 height 29
type input "Zayed, Hay Al-Khadra"
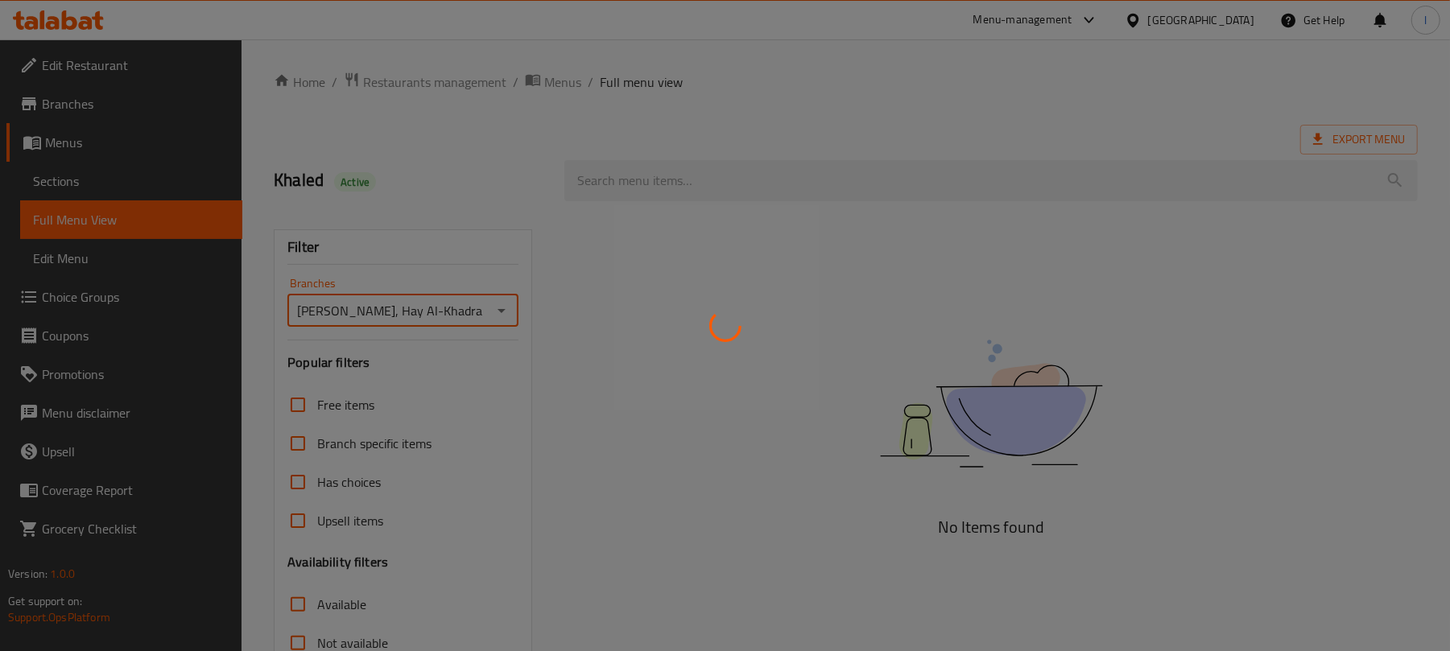
scroll to position [207, 0]
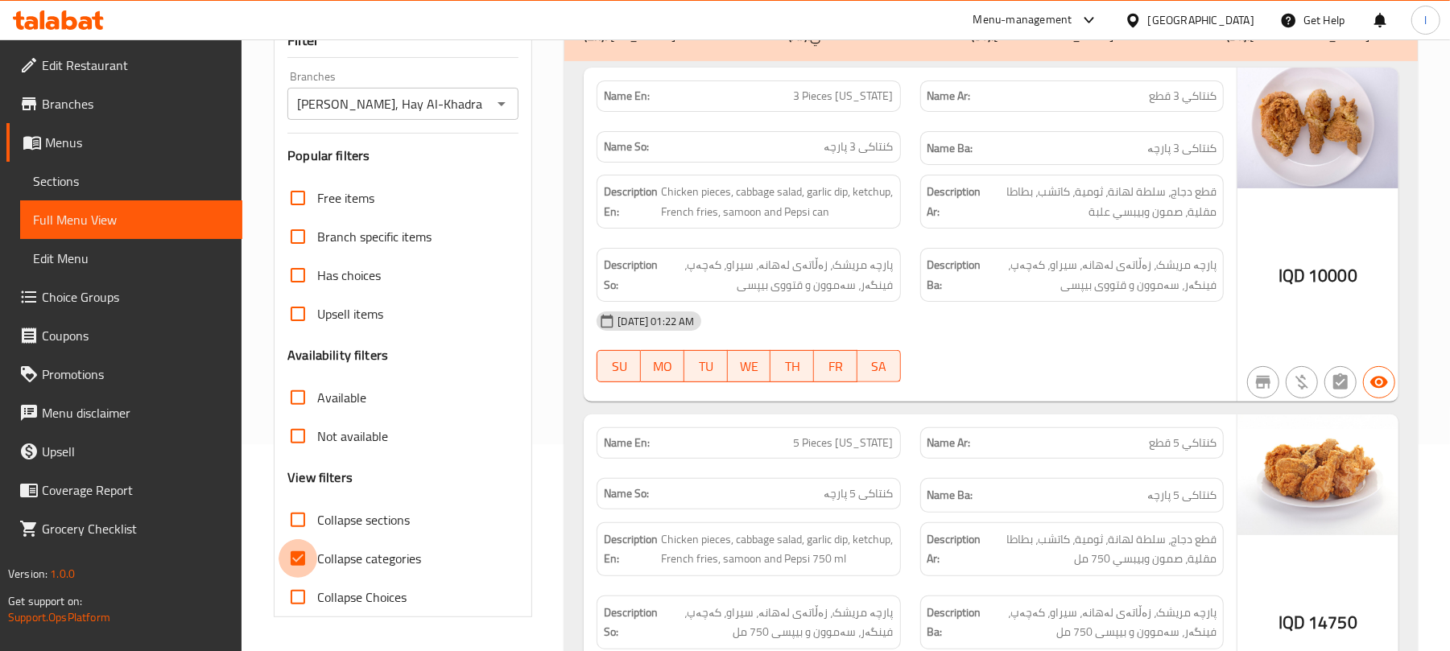
click at [301, 557] on input "Collapse categories" at bounding box center [297, 558] width 39 height 39
checkbox input "false"
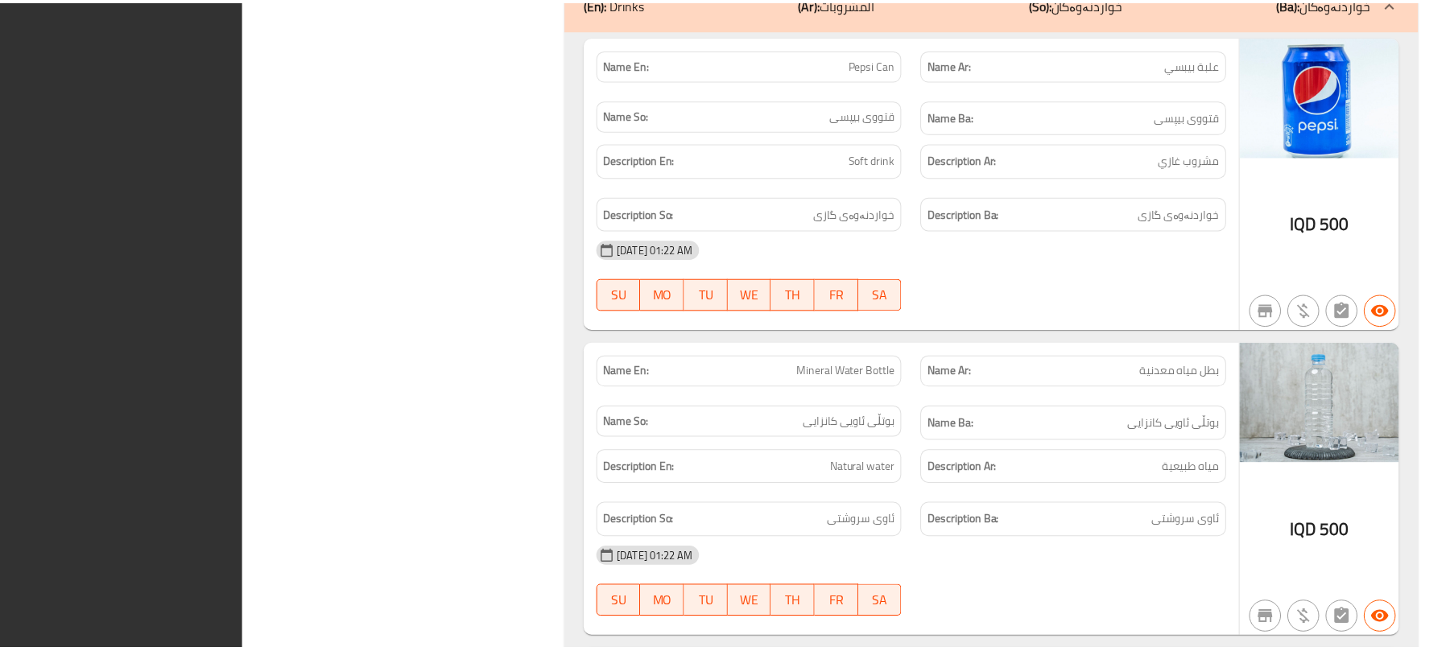
scroll to position [21394, 0]
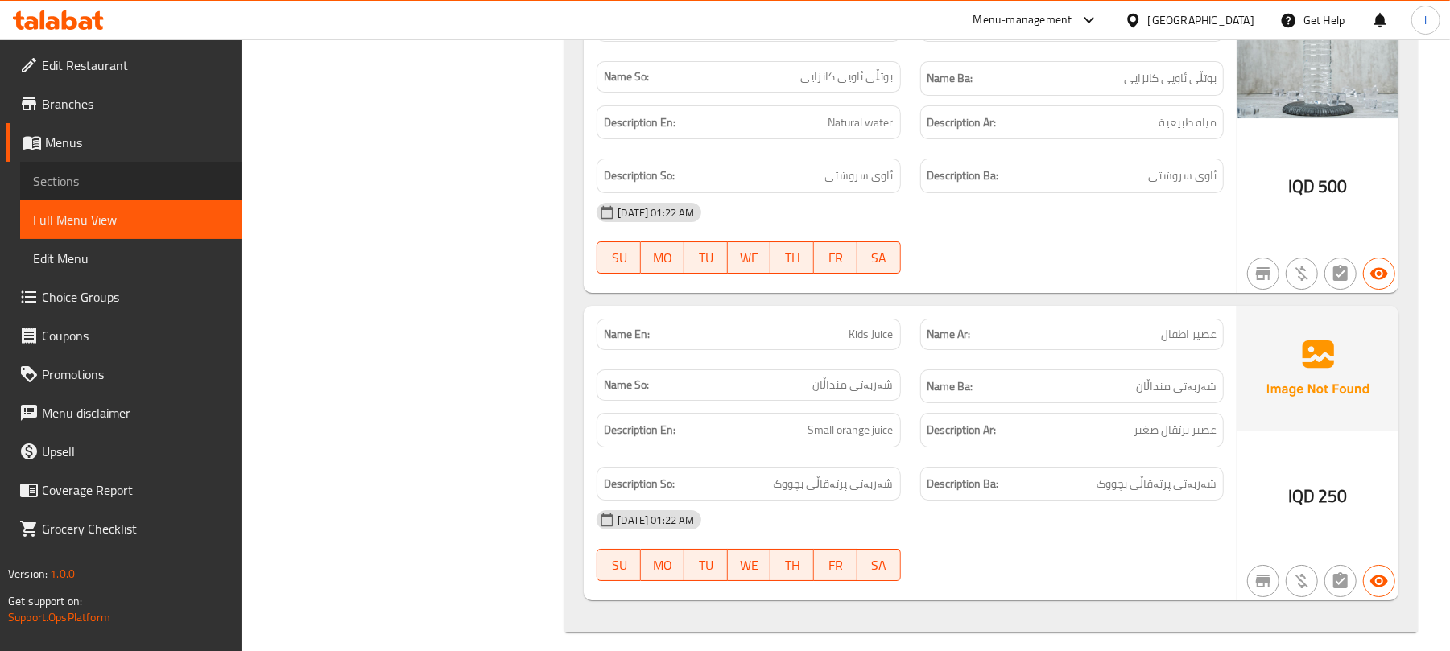
click at [101, 177] on span "Sections" at bounding box center [131, 180] width 196 height 19
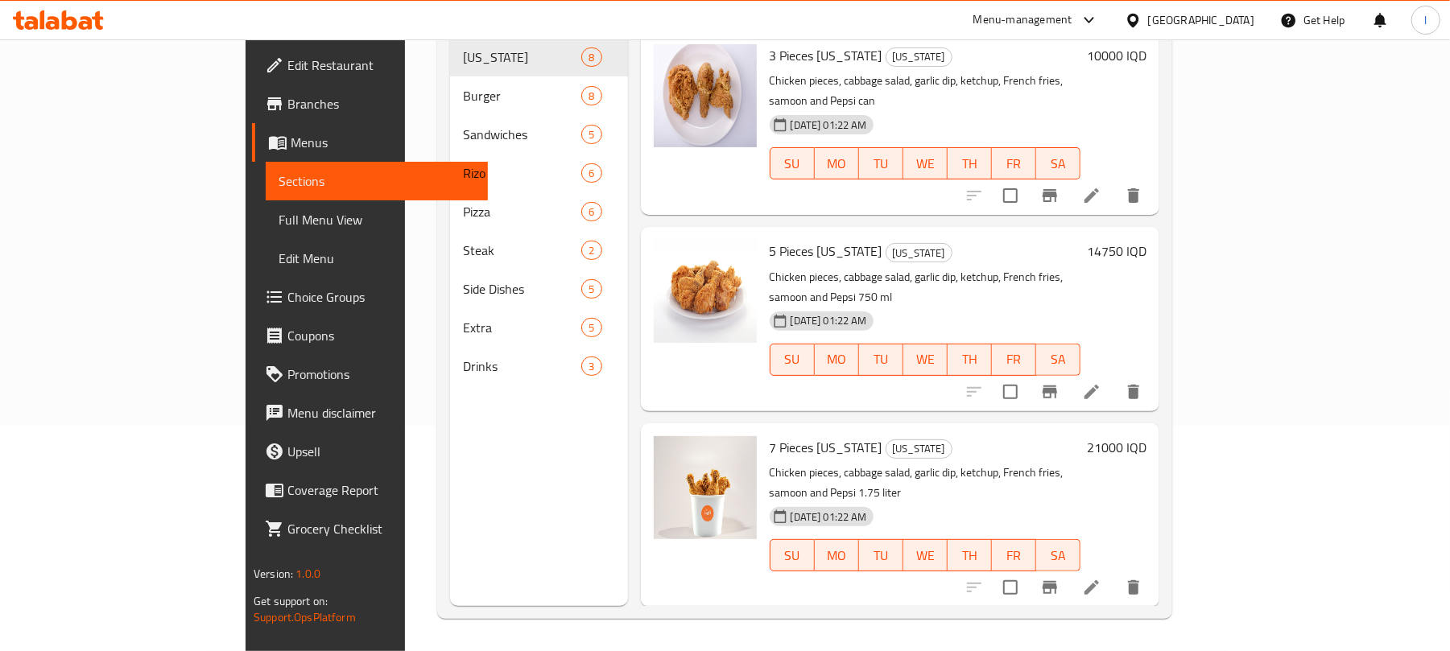
scroll to position [226, 0]
click at [278, 220] on span "Full Menu View" at bounding box center [376, 219] width 196 height 19
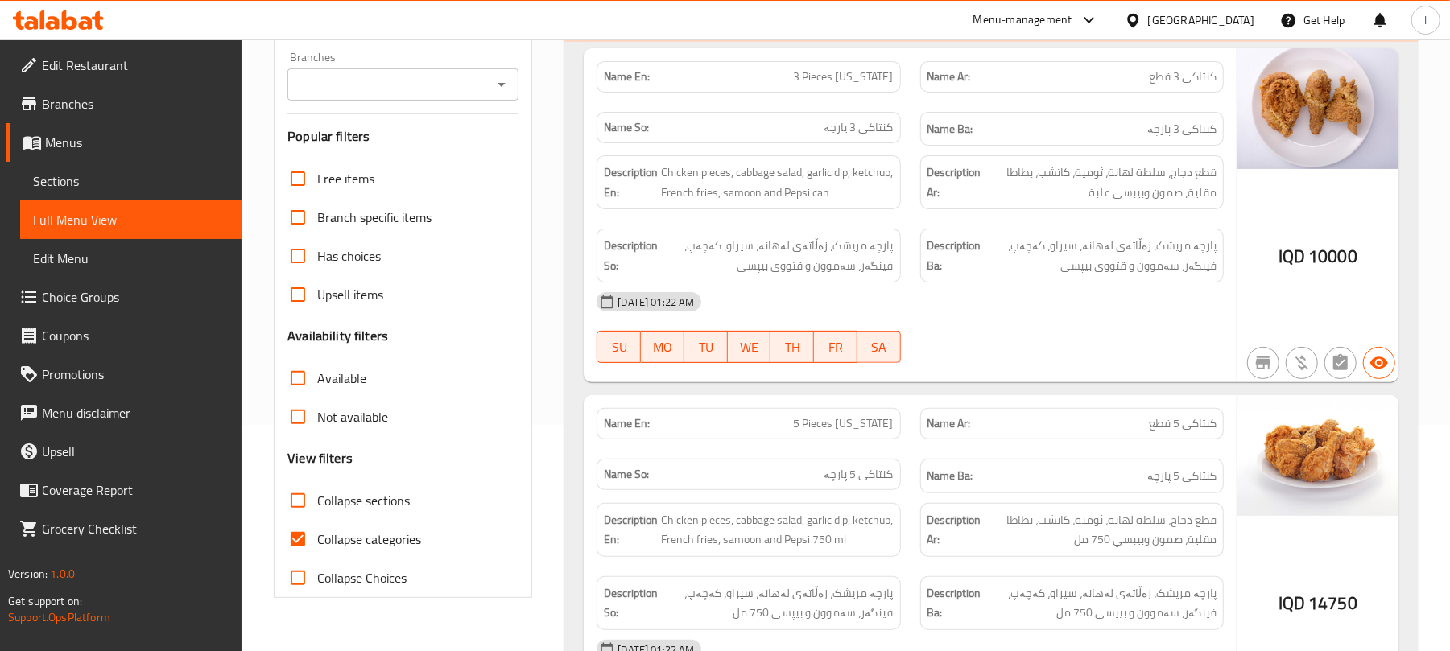
click at [294, 546] on input "Collapse categories" at bounding box center [297, 539] width 39 height 39
checkbox input "false"
click at [506, 87] on icon "Open" at bounding box center [501, 84] width 19 height 19
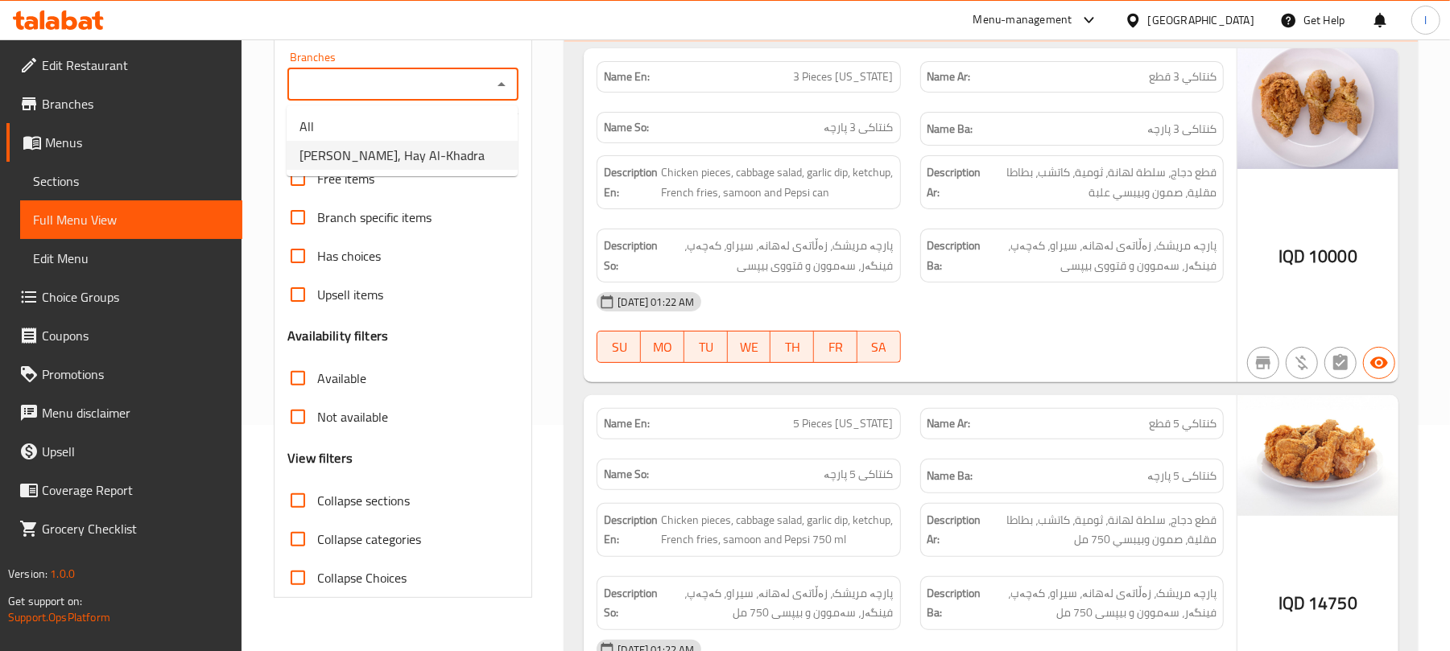
click at [407, 155] on span "Zayed, Hay Al-Khadra" at bounding box center [391, 155] width 185 height 19
type input "Zayed, Hay Al-Khadra"
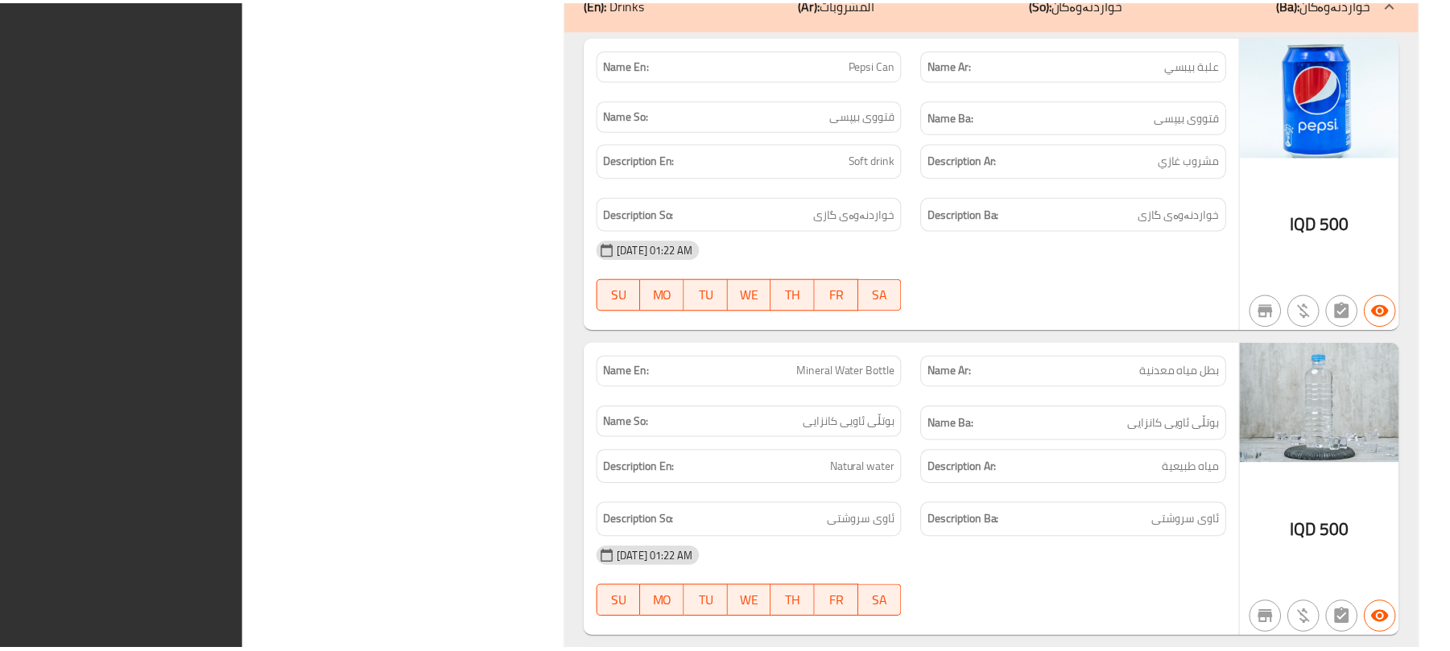
scroll to position [21394, 0]
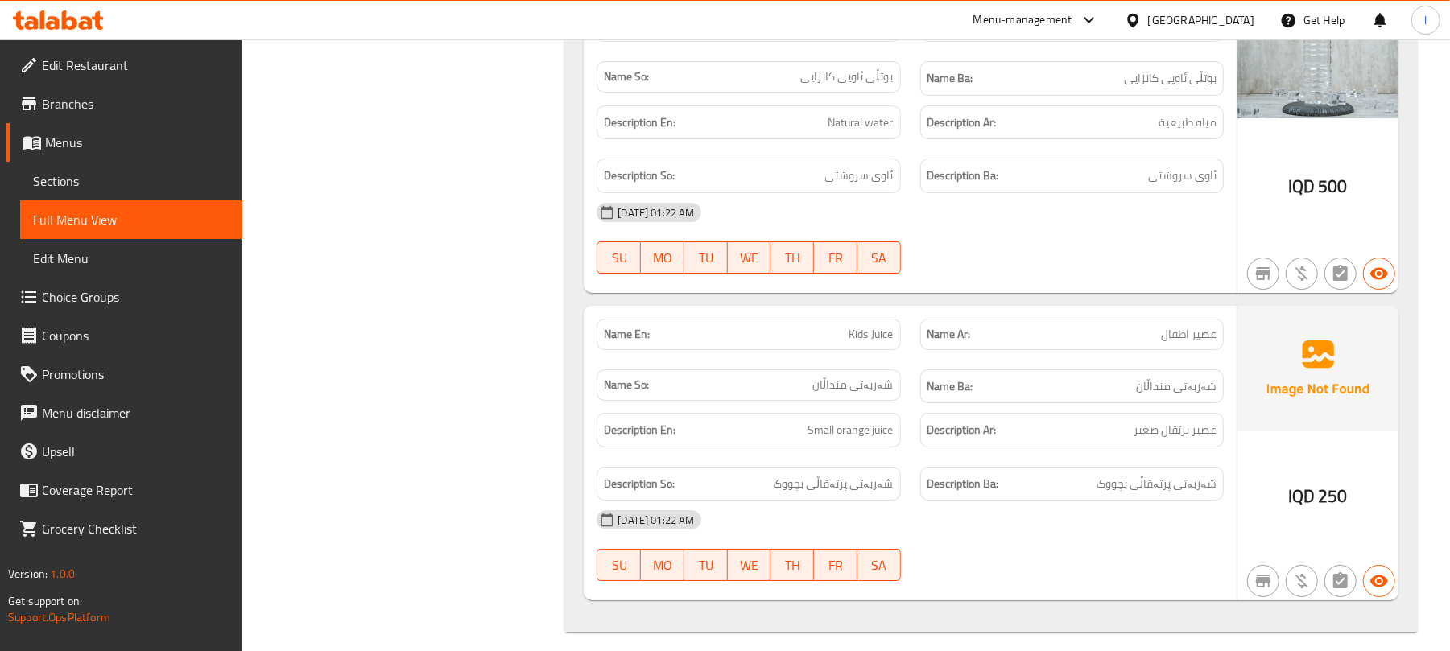
copy span "Kids Juice"
